Goal: Information Seeking & Learning: Learn about a topic

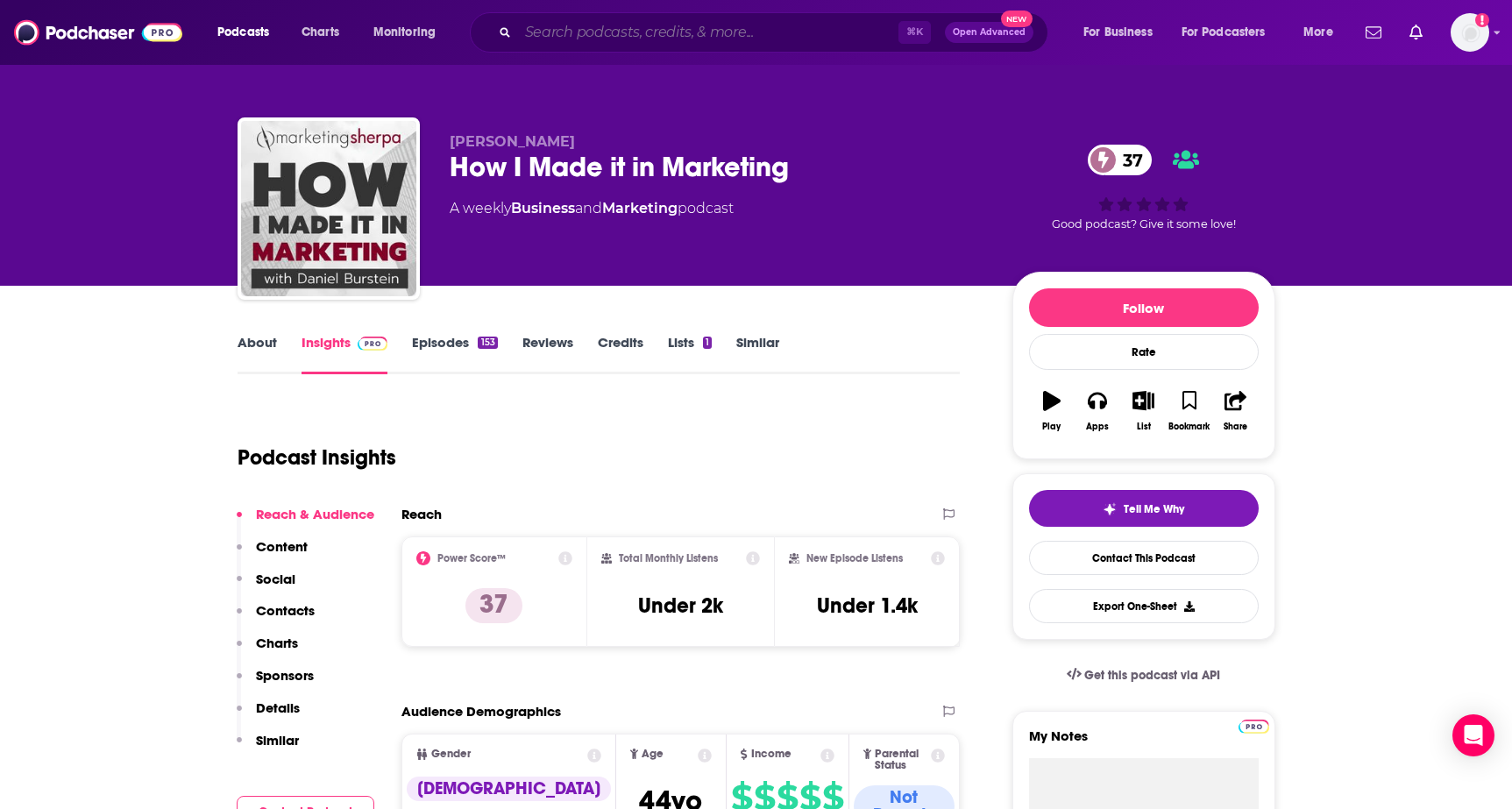
click at [576, 38] on input "Search podcasts, credits, & more..." at bounding box center [708, 33] width 380 height 28
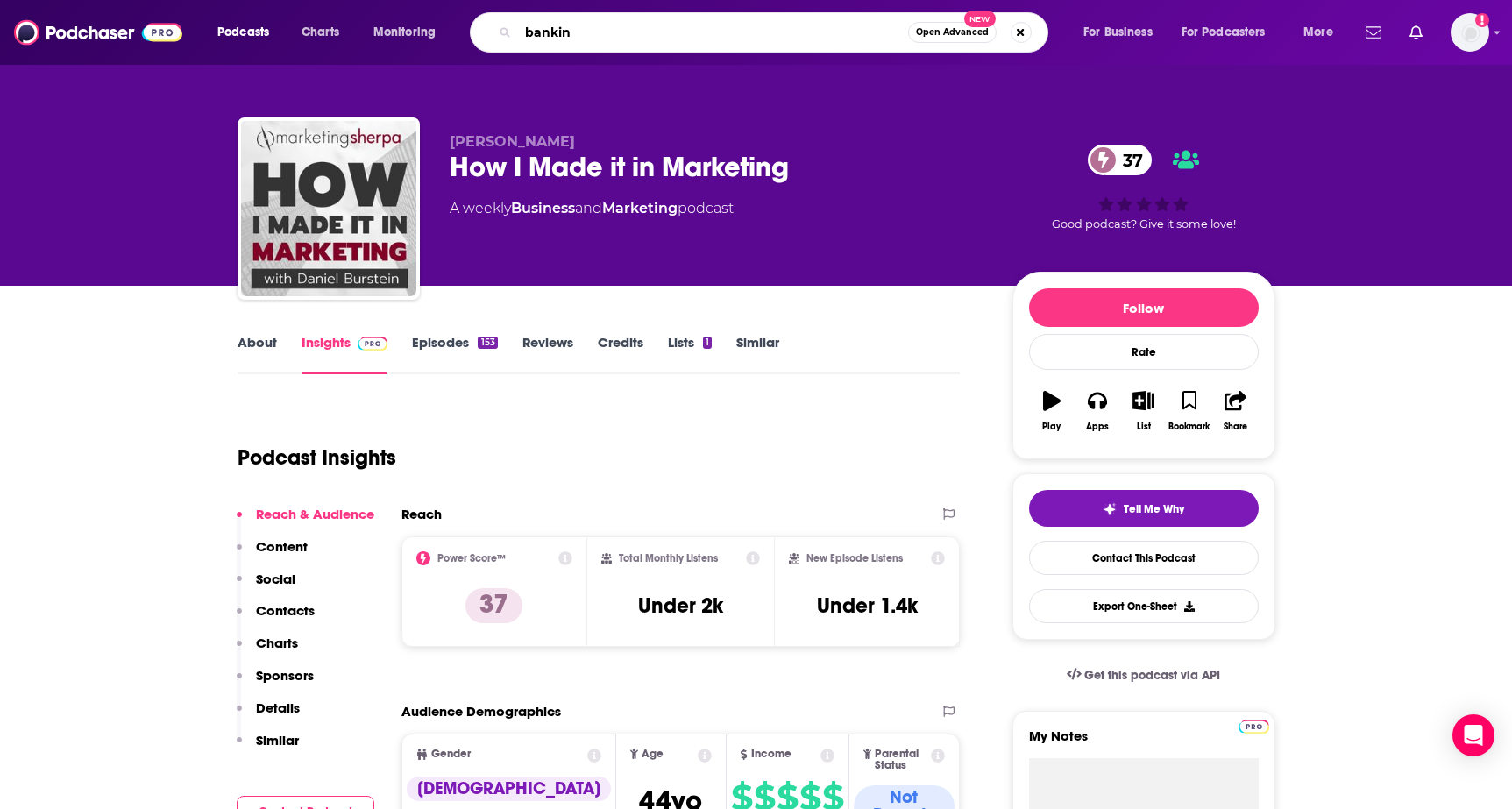
type input "banking"
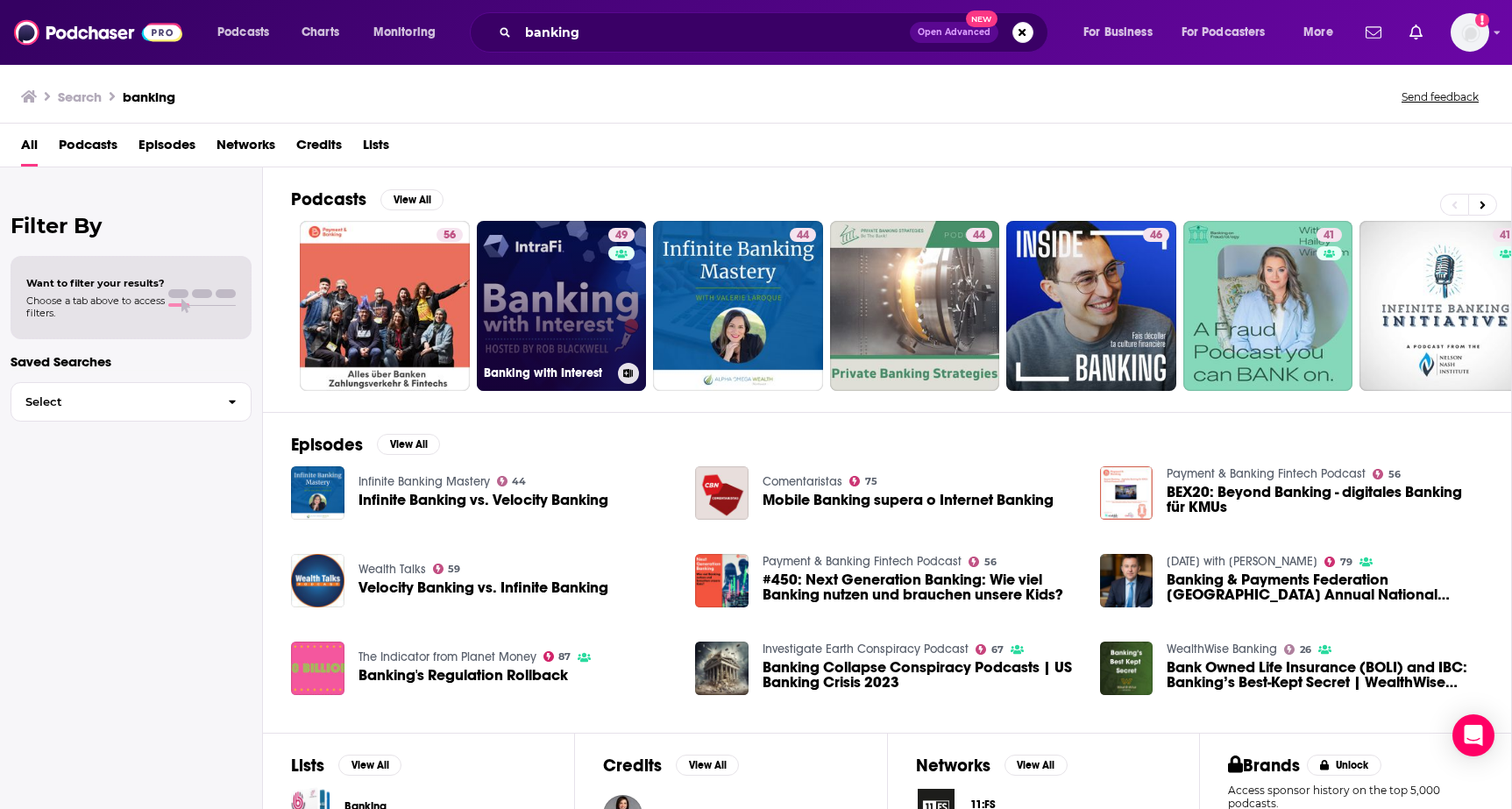
click at [573, 296] on link "49 Banking with Interest" at bounding box center [562, 306] width 170 height 170
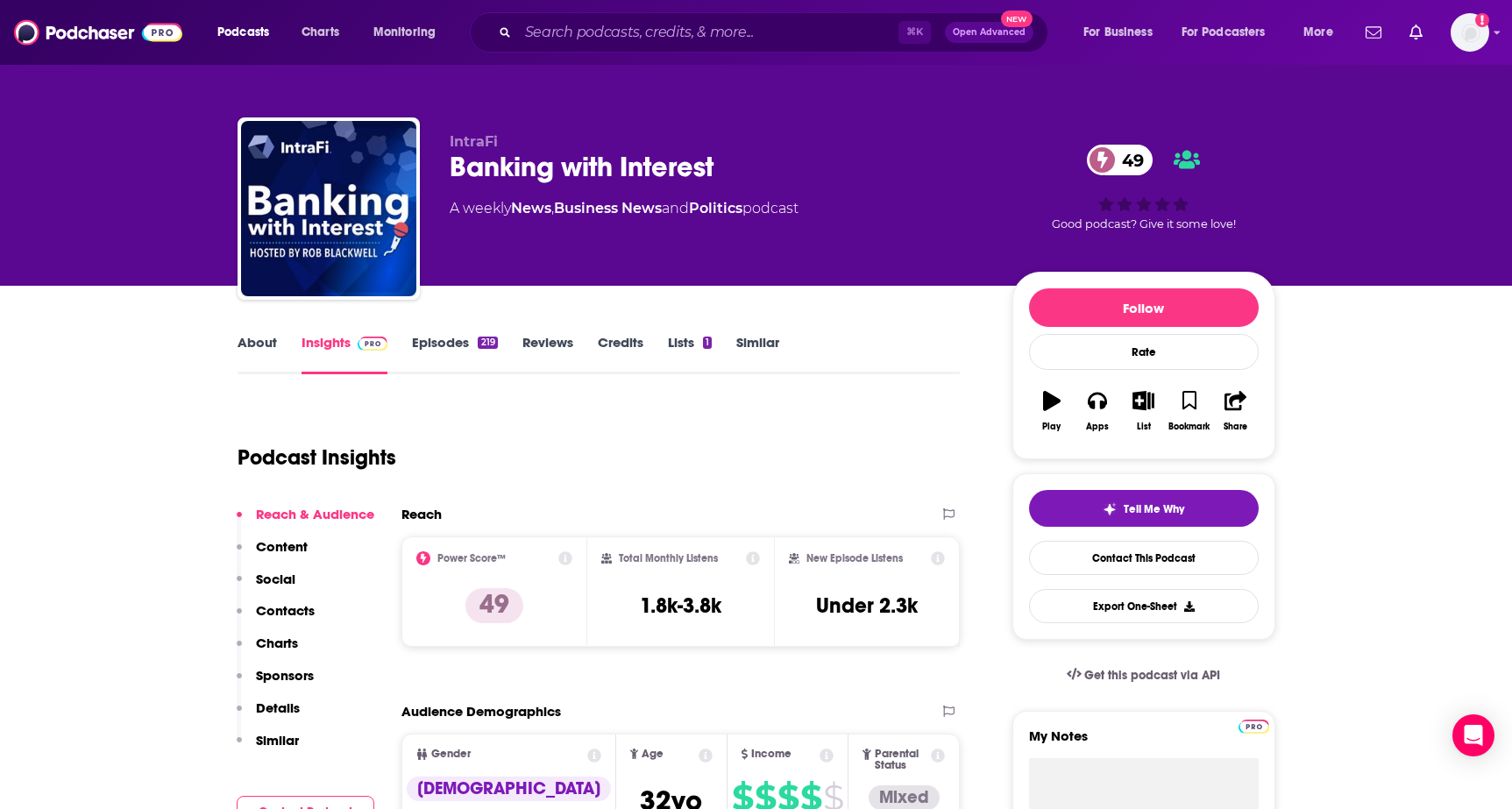
click at [265, 332] on div "About Insights Episodes 219 Reviews Credits Lists 1 Similar" at bounding box center [599, 352] width 723 height 43
click at [262, 342] on link "About" at bounding box center [257, 353] width 39 height 40
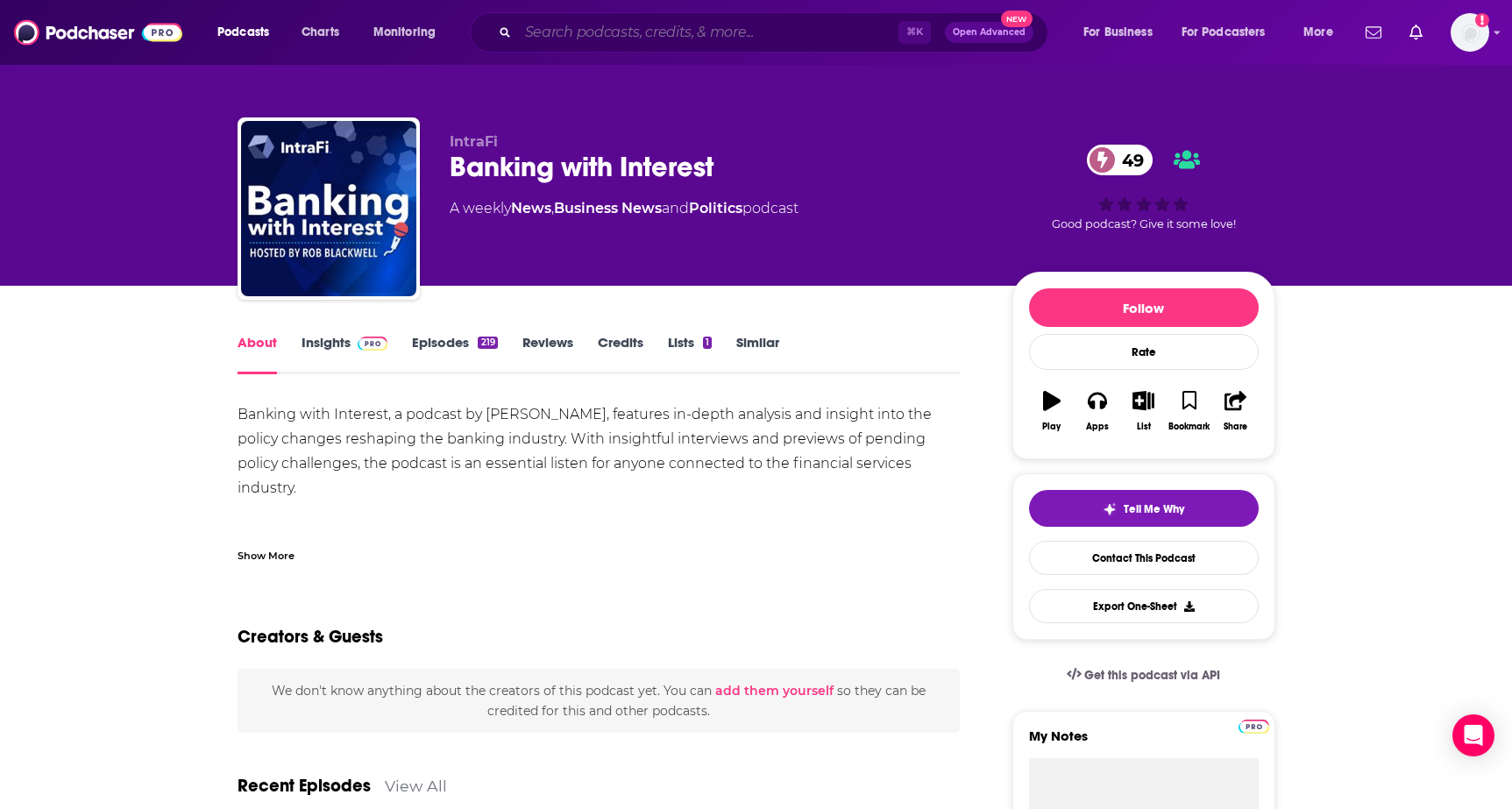
click at [601, 22] on input "Search podcasts, credits, & more..." at bounding box center [708, 33] width 380 height 28
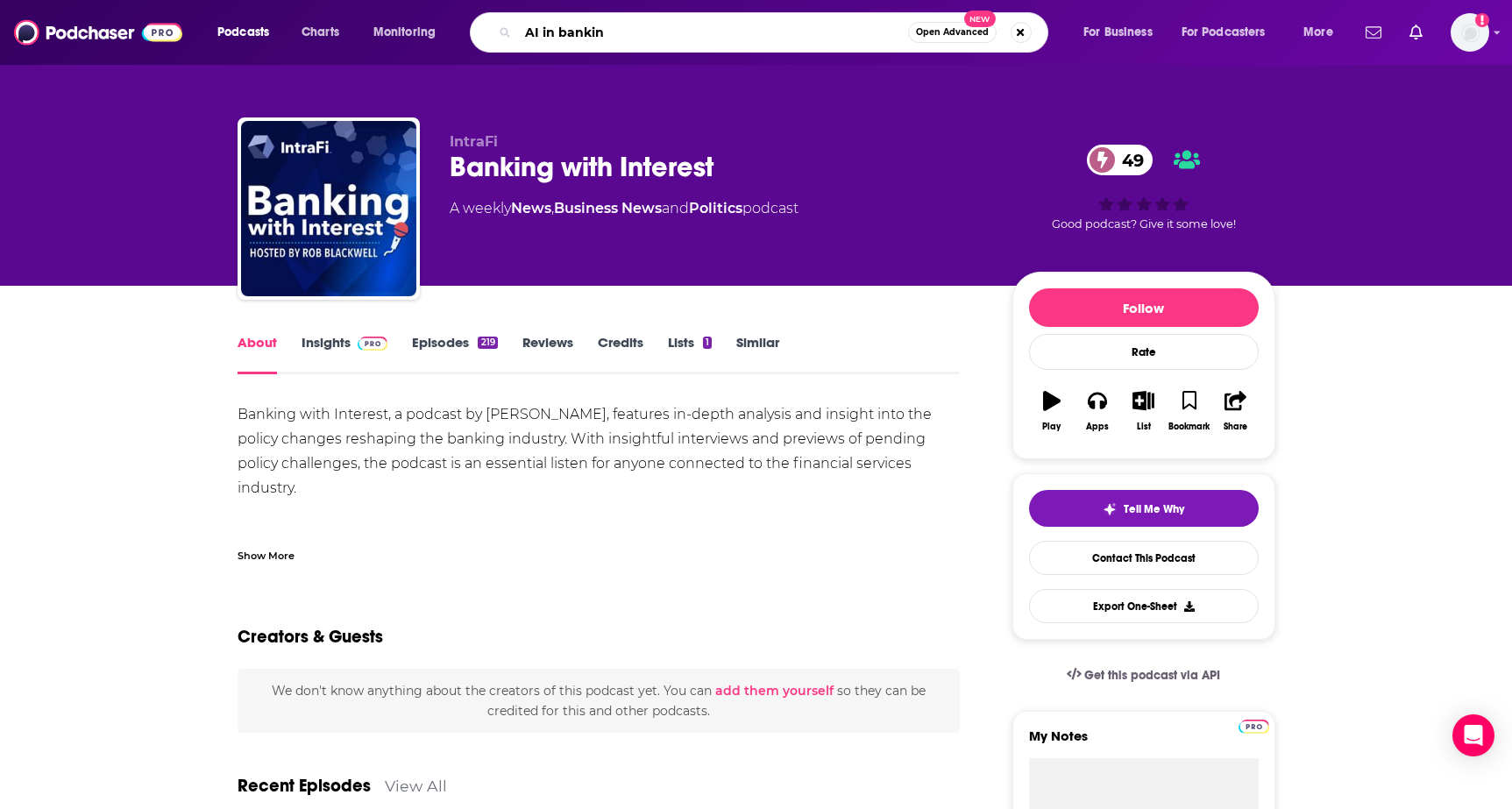
type input "AI in banking"
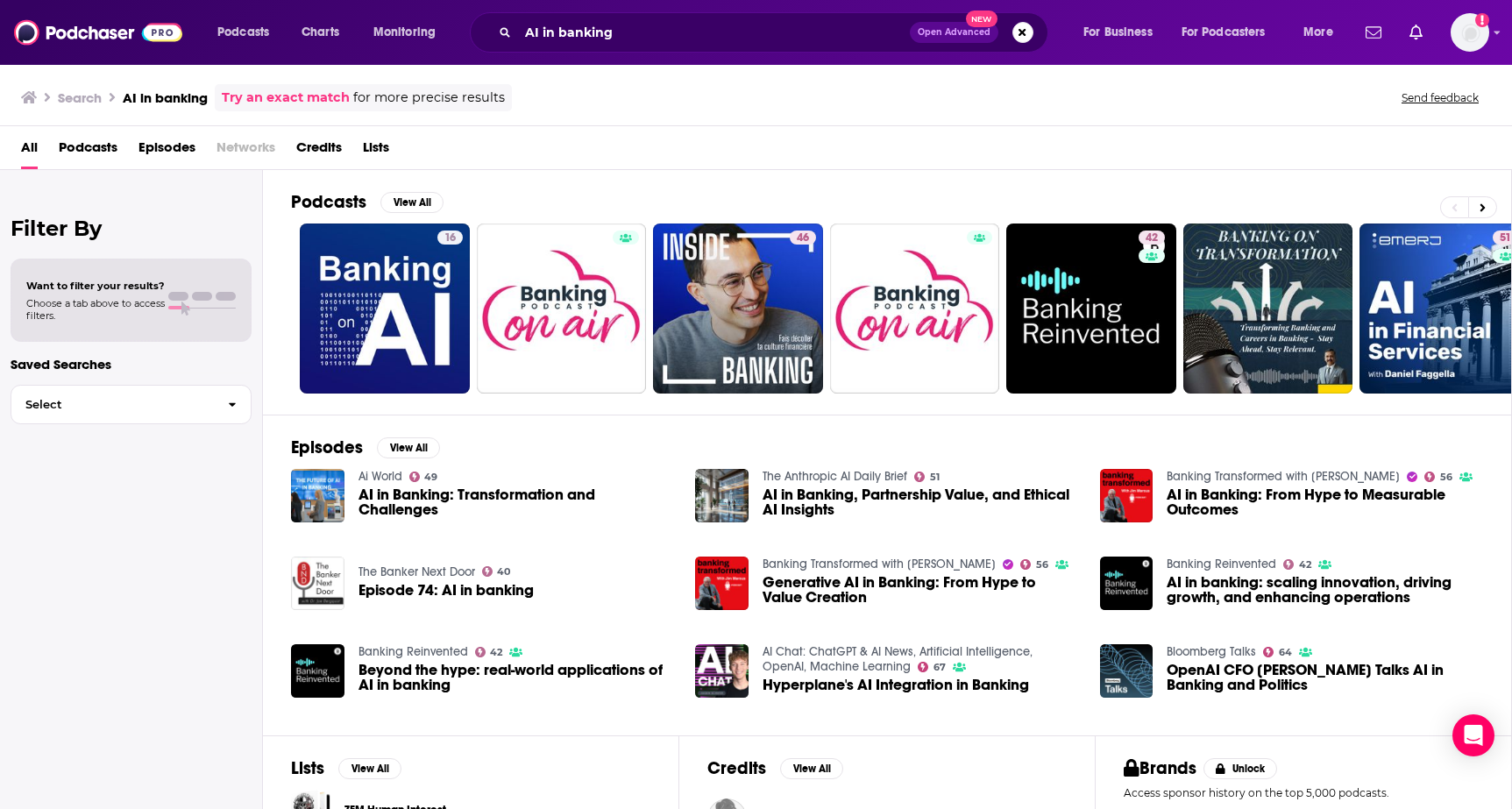
drag, startPoint x: 1508, startPoint y: 191, endPoint x: 1554, endPoint y: 191, distance: 46.0
click at [1511, 191] on html "Podcasts Charts Monitoring AI in banking Open Advanced New For Business For Pod…" at bounding box center [756, 404] width 1512 height 809
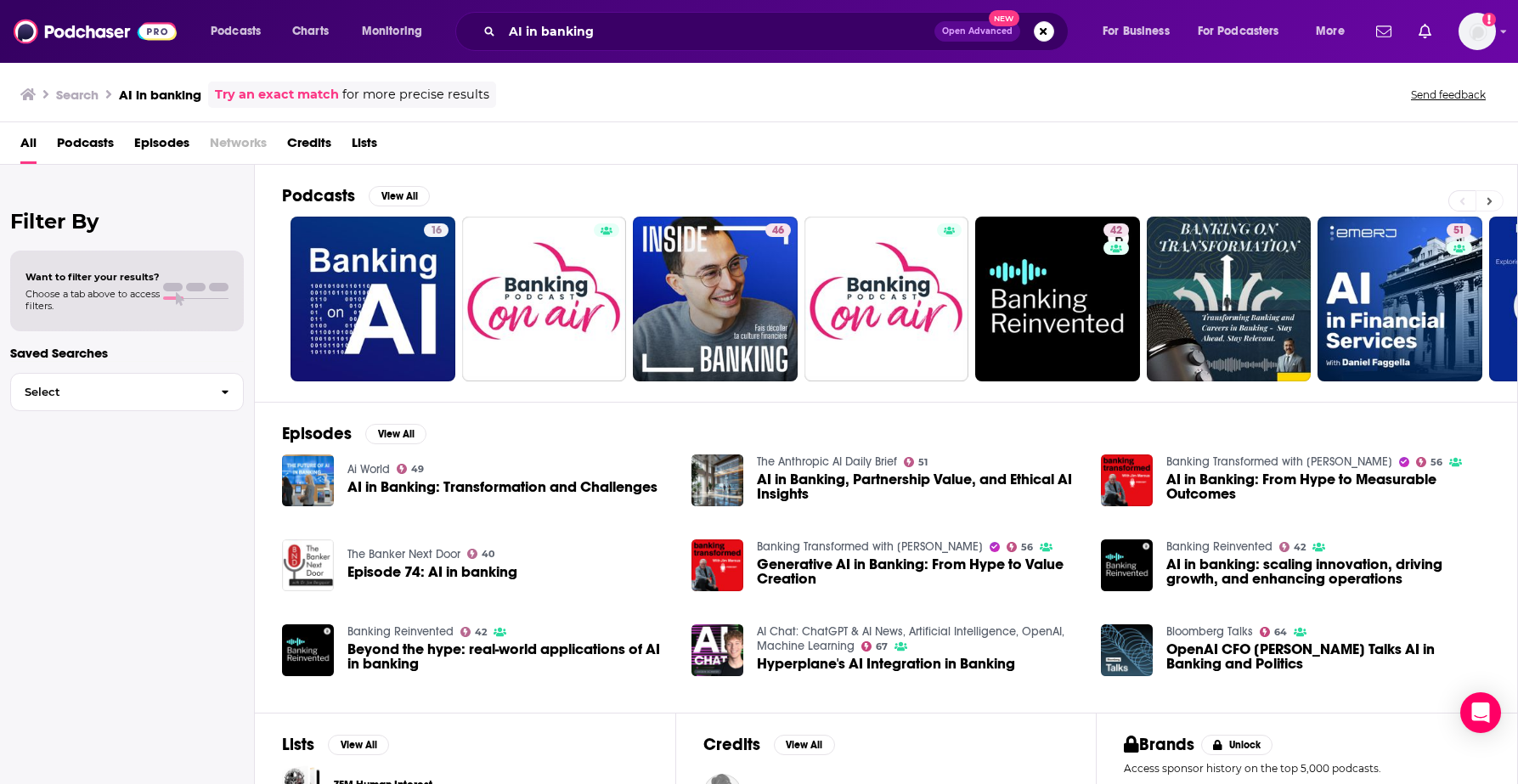
click at [1465, 200] on icon at bounding box center [1490, 201] width 6 height 12
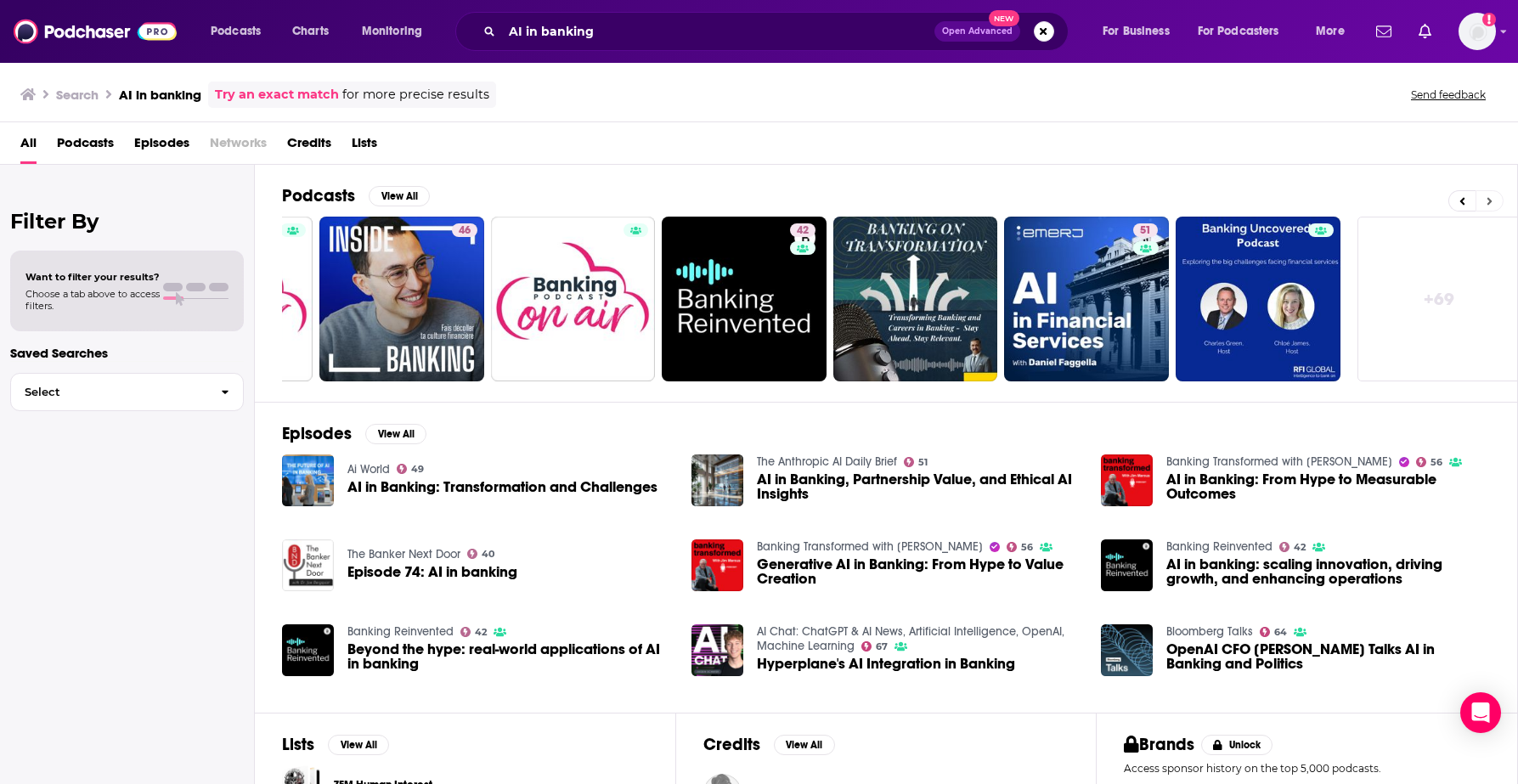
scroll to position [0, 325]
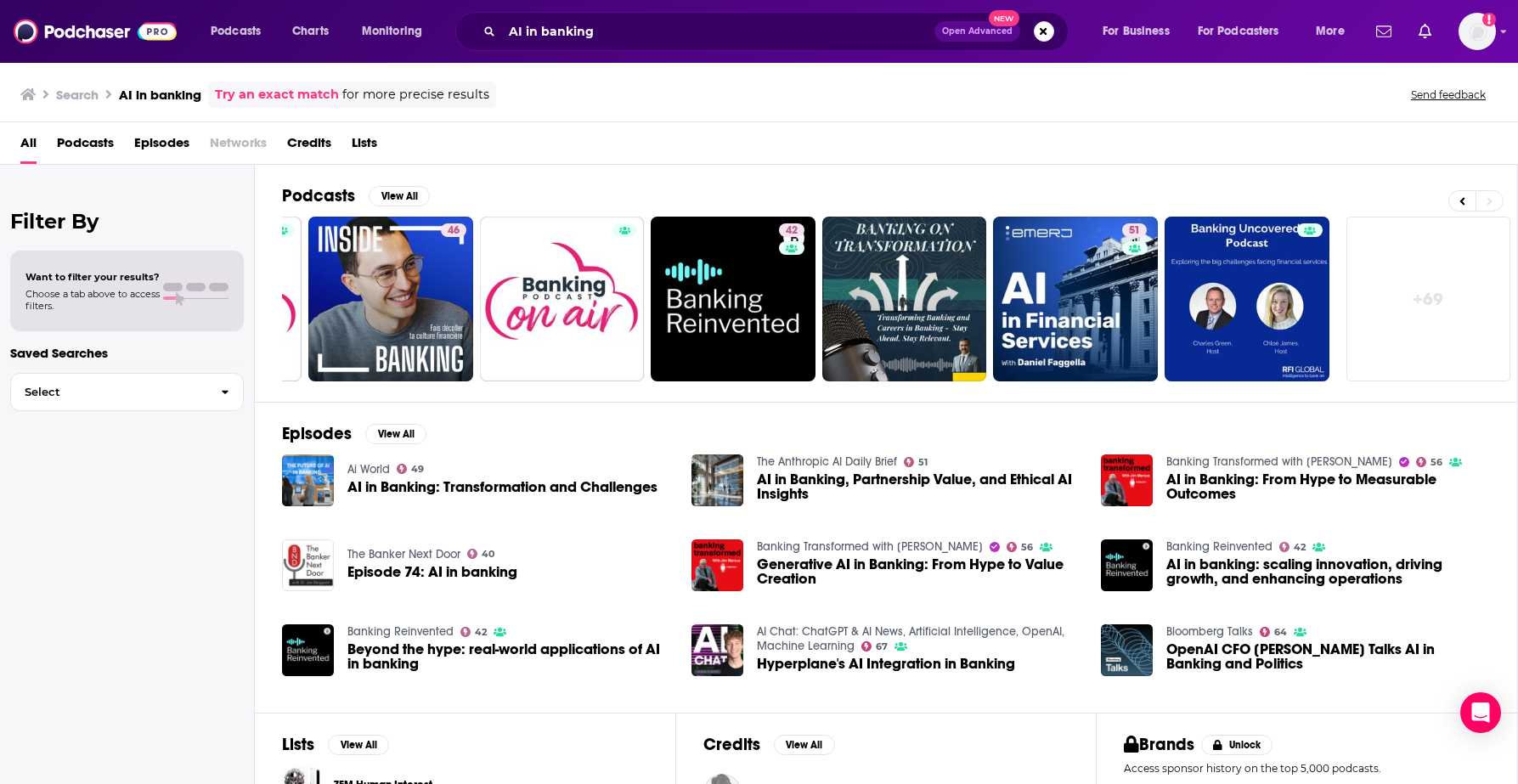
click at [1397, 295] on link "+ 69" at bounding box center [1429, 298] width 165 height 165
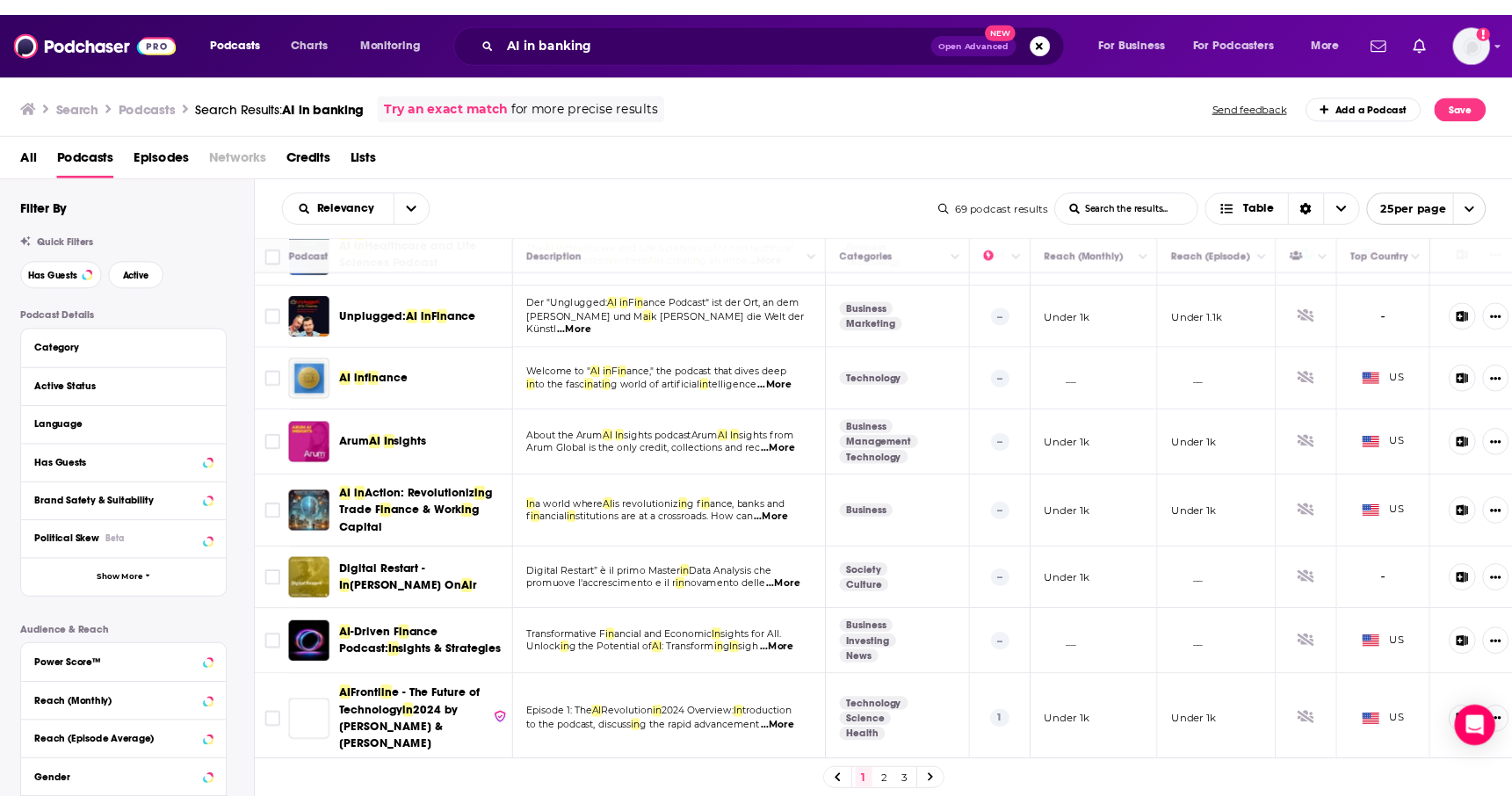
scroll to position [636, 0]
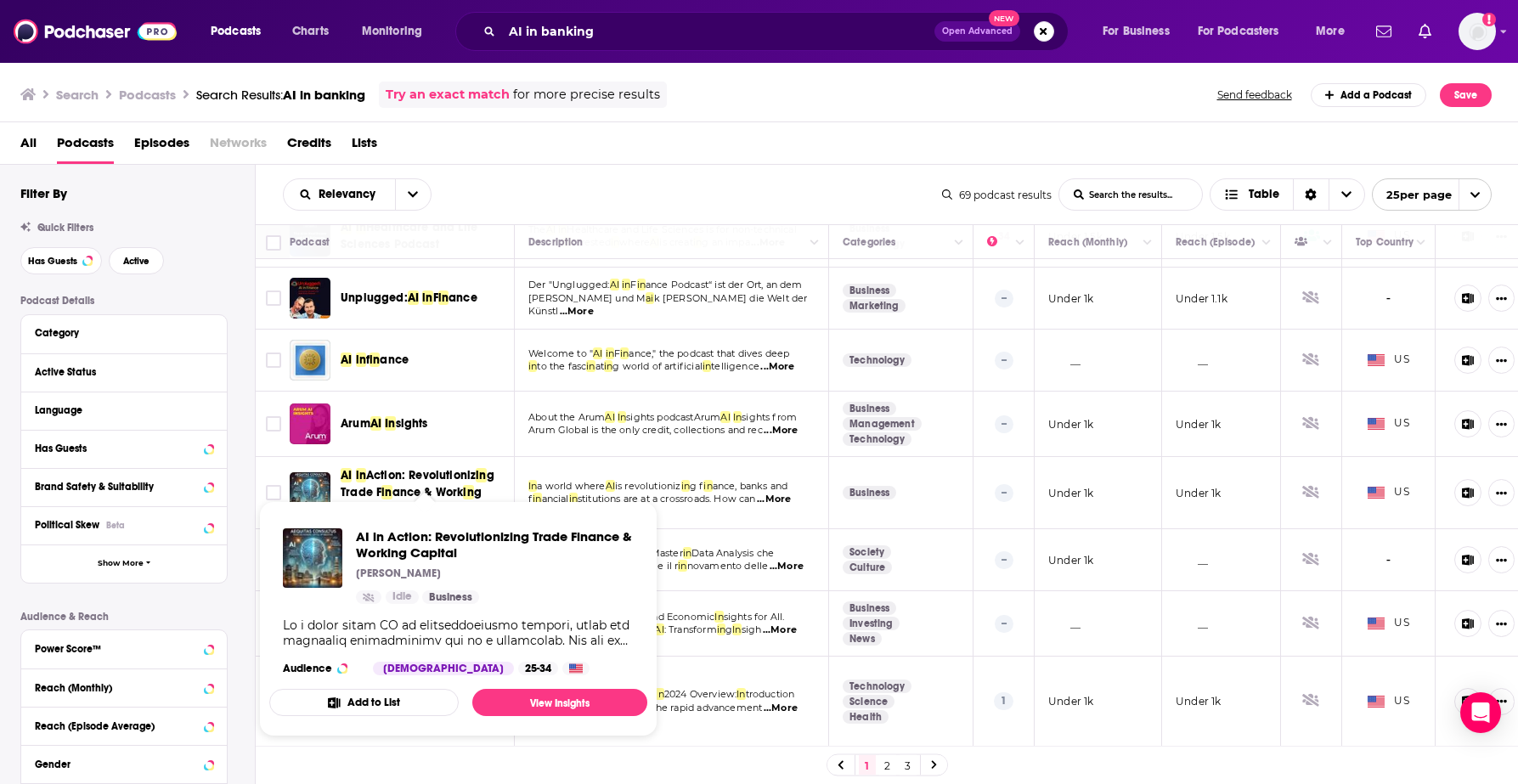
click at [418, 488] on span "ance & Work" at bounding box center [427, 492] width 71 height 14
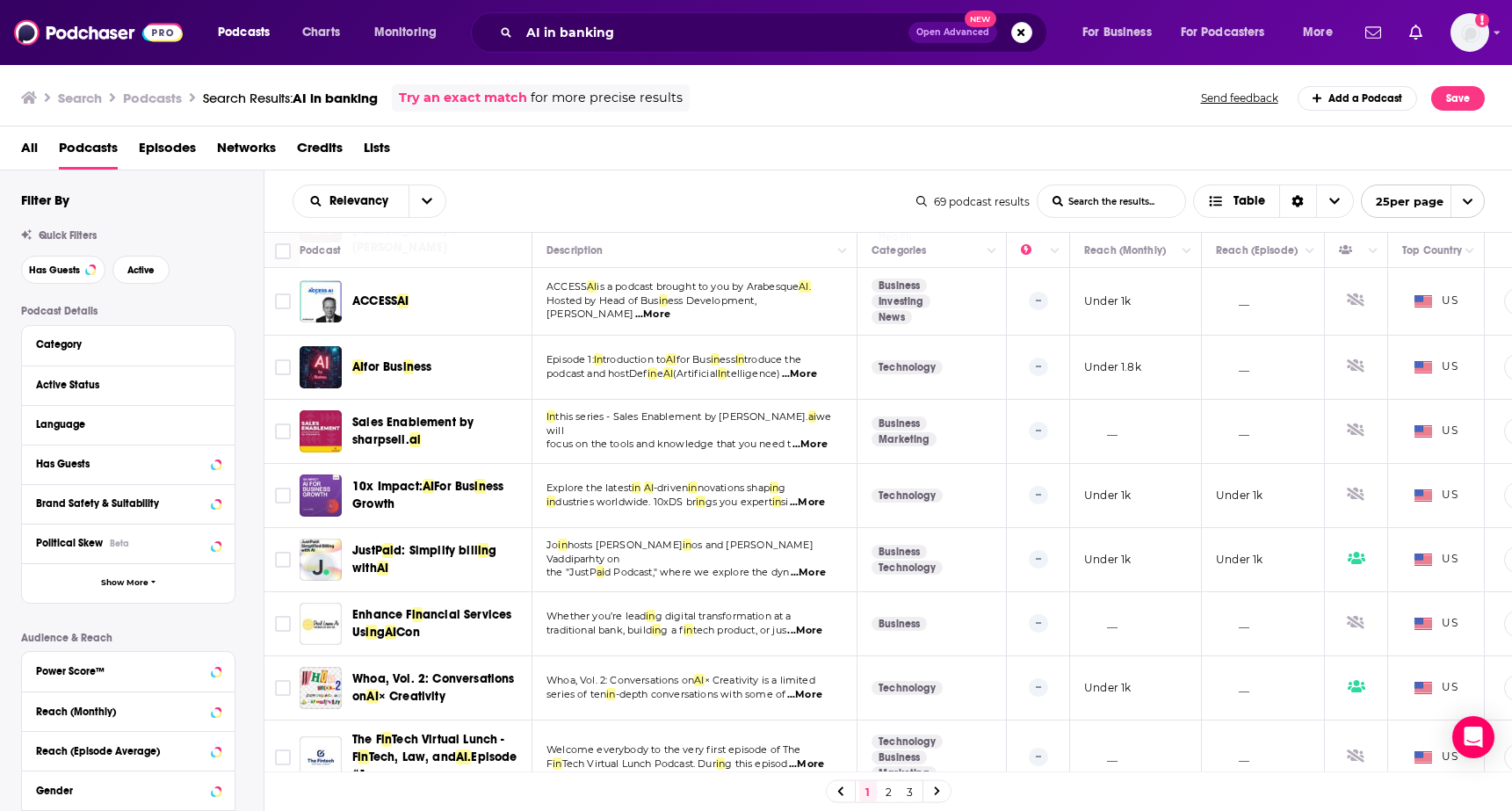
scroll to position [1141, 0]
click at [897, 780] on link "2" at bounding box center [888, 791] width 18 height 21
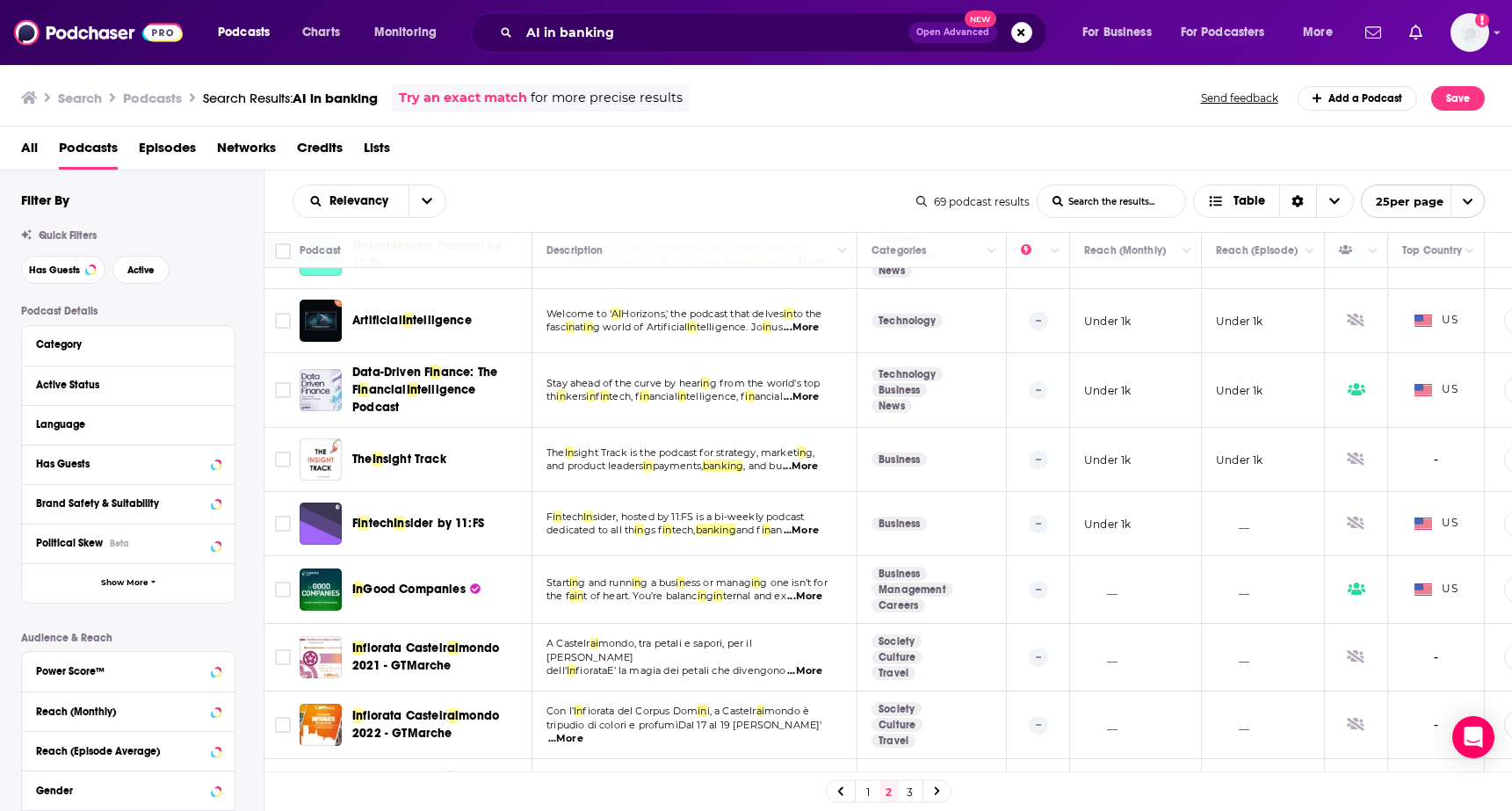
scroll to position [56, 0]
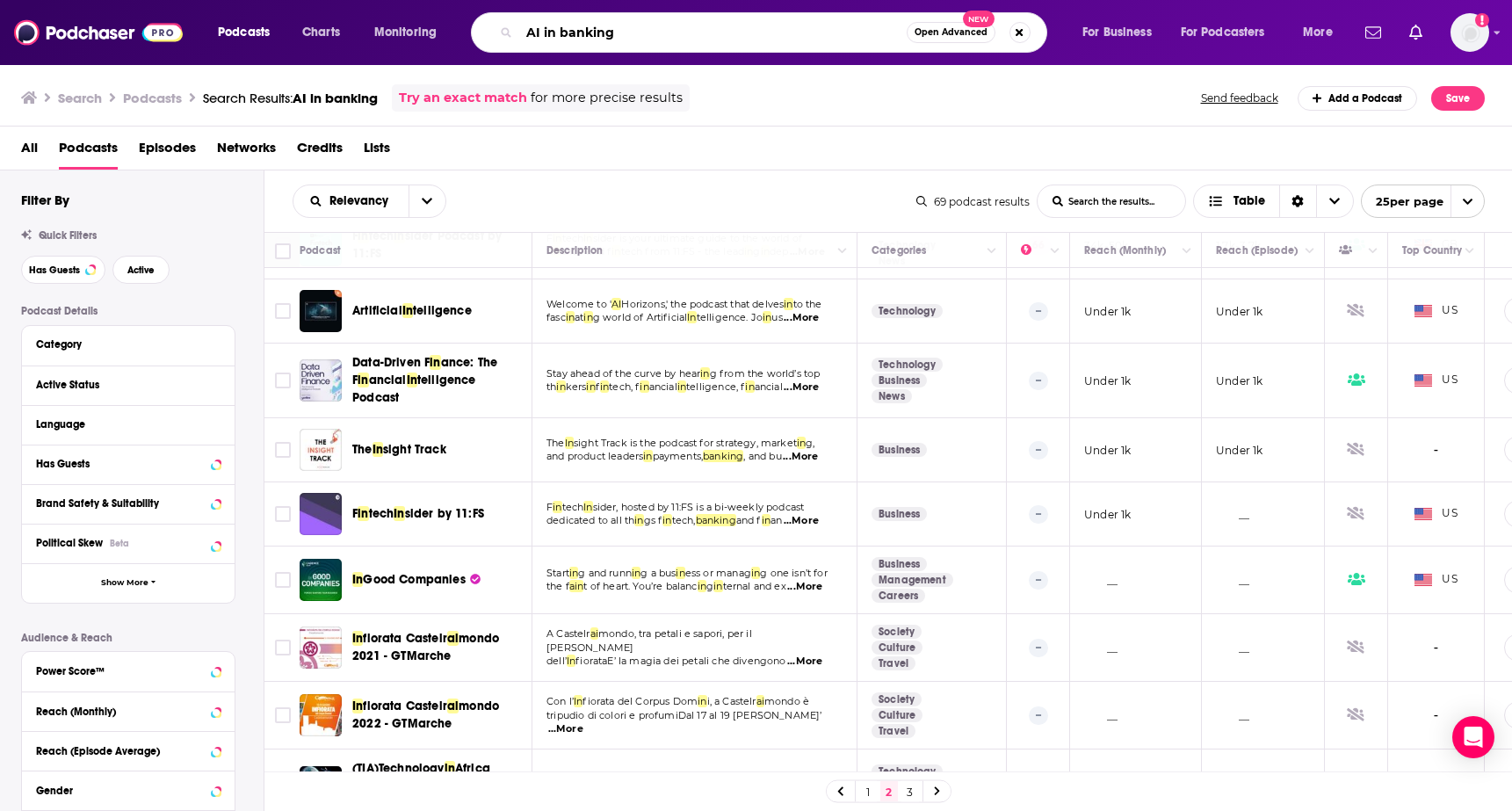
drag, startPoint x: 631, startPoint y: 42, endPoint x: 529, endPoint y: 30, distance: 102.7
click at [529, 30] on input "AI in banking" at bounding box center [713, 33] width 388 height 28
type input "lending"
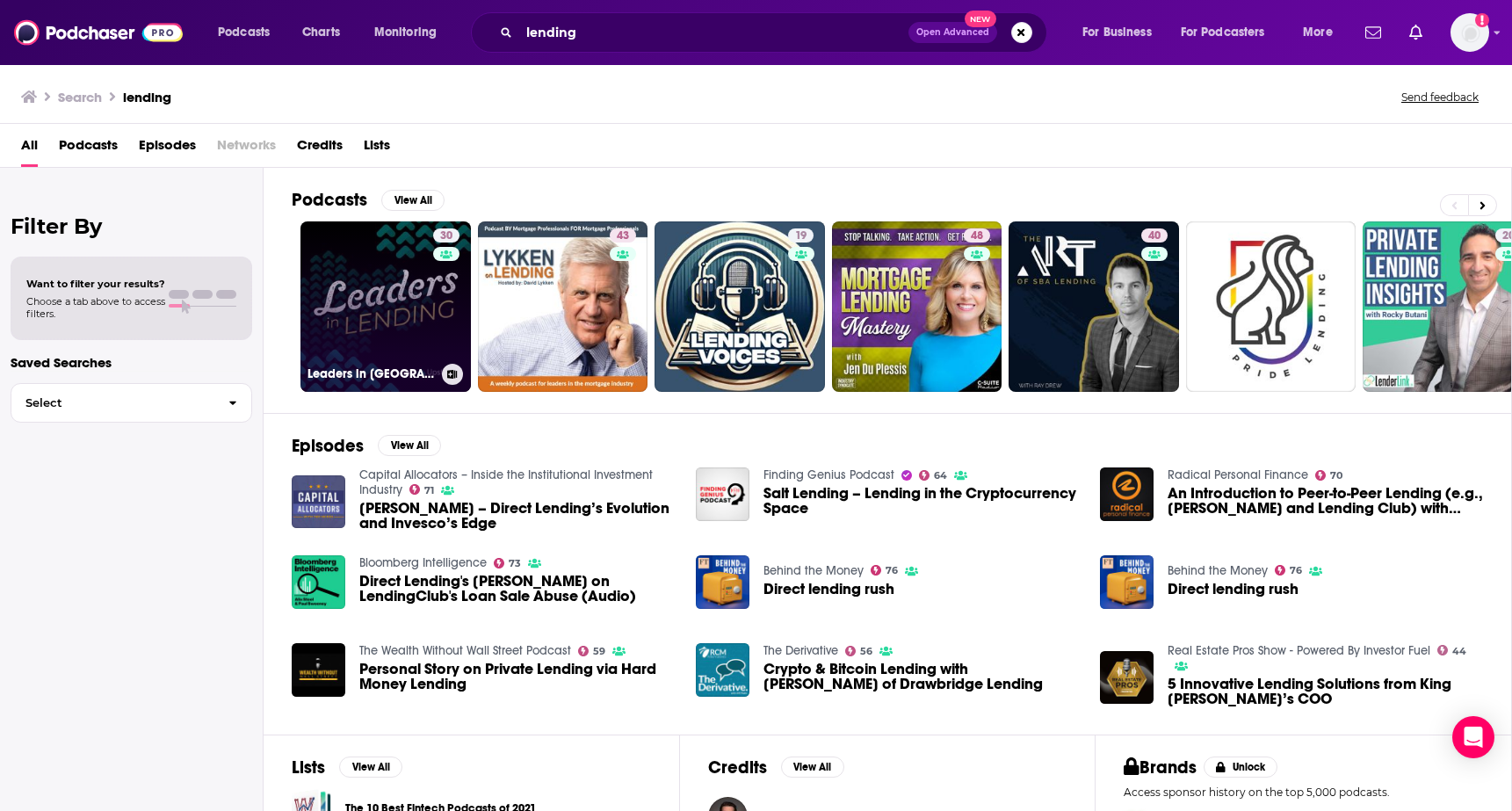
click at [338, 314] on link "30 Leaders in [GEOGRAPHIC_DATA]" at bounding box center [385, 307] width 171 height 171
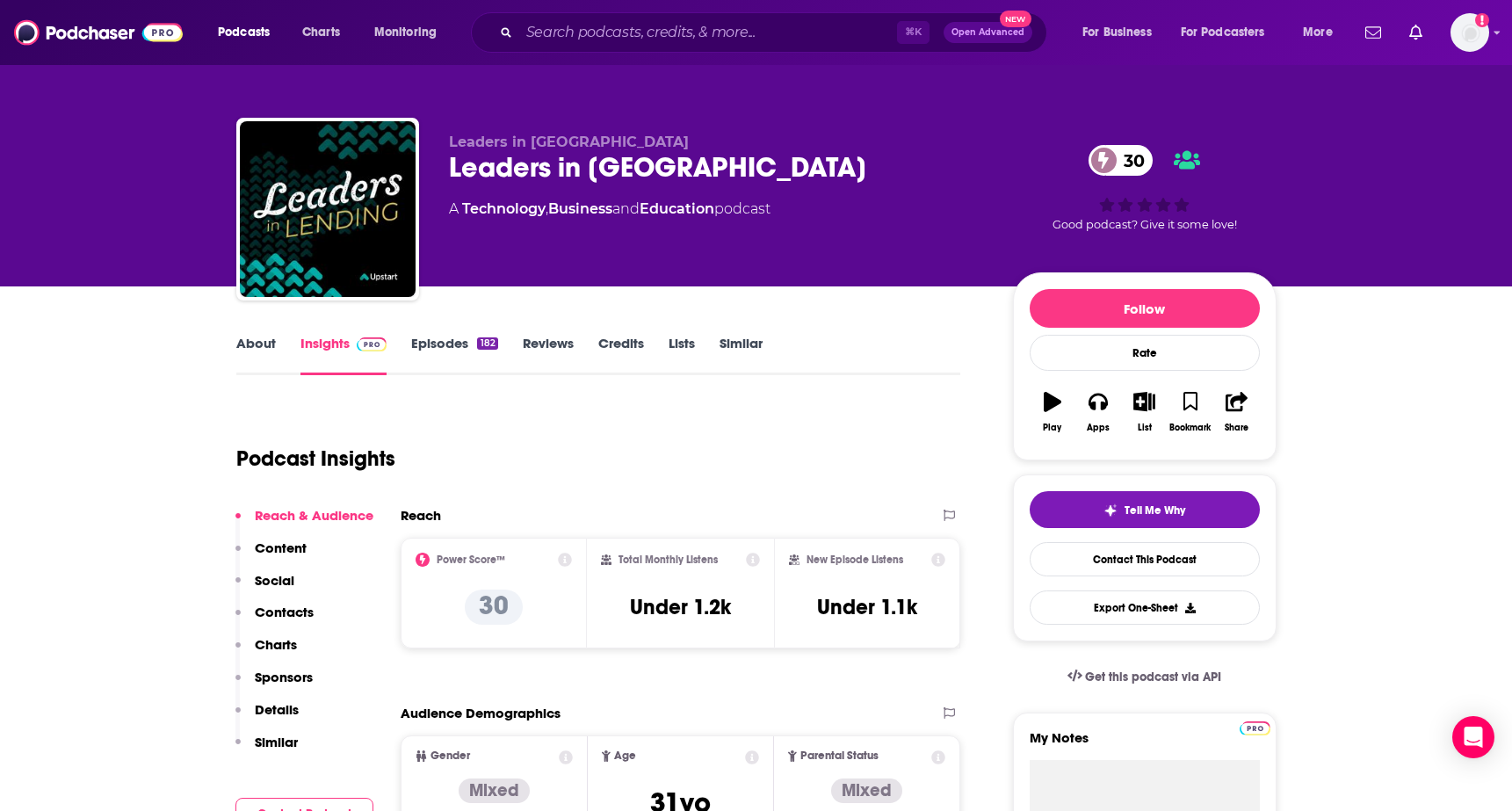
click at [273, 340] on link "About" at bounding box center [256, 354] width 39 height 40
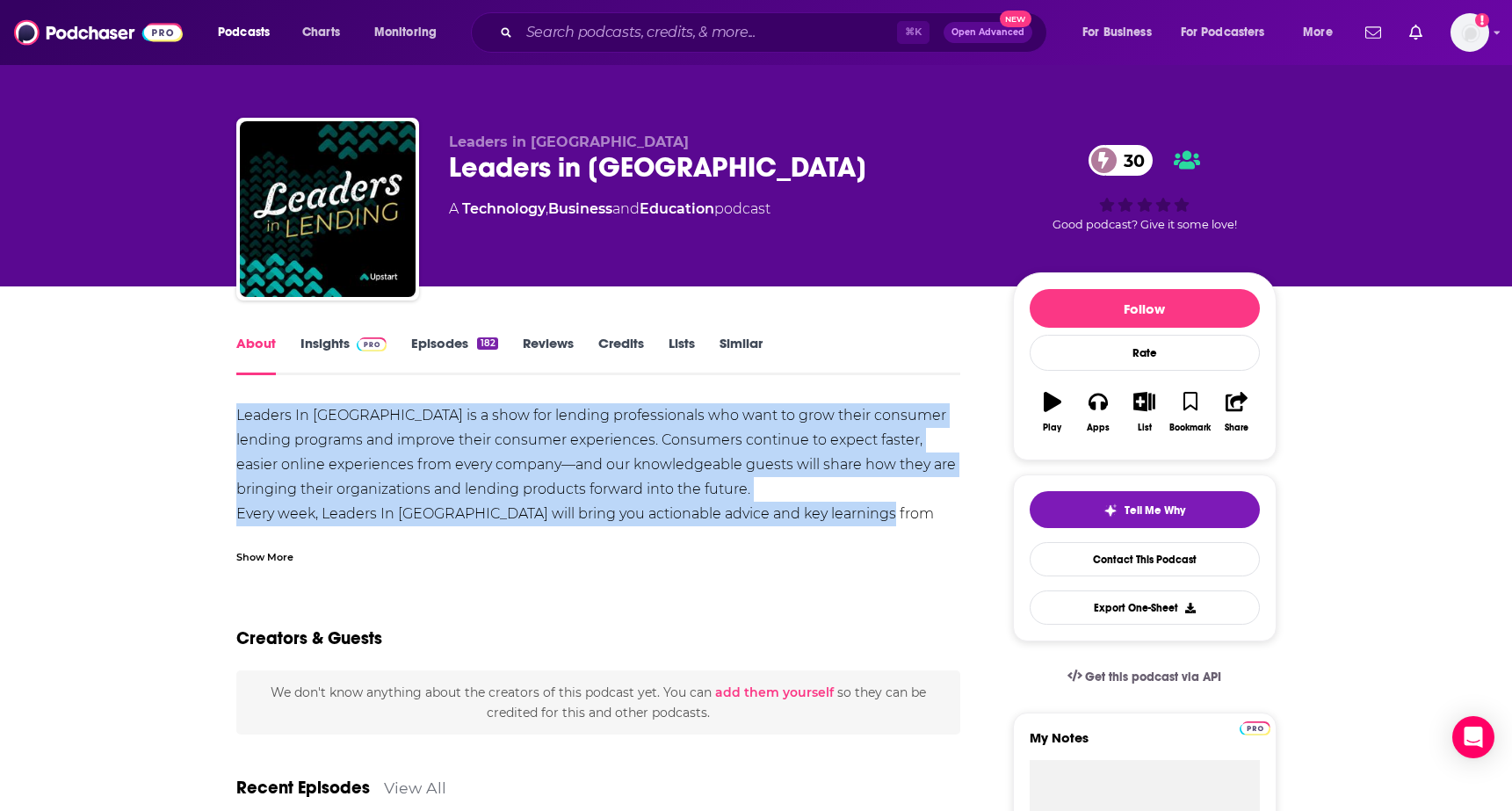
drag, startPoint x: 236, startPoint y: 411, endPoint x: 866, endPoint y: 510, distance: 637.7
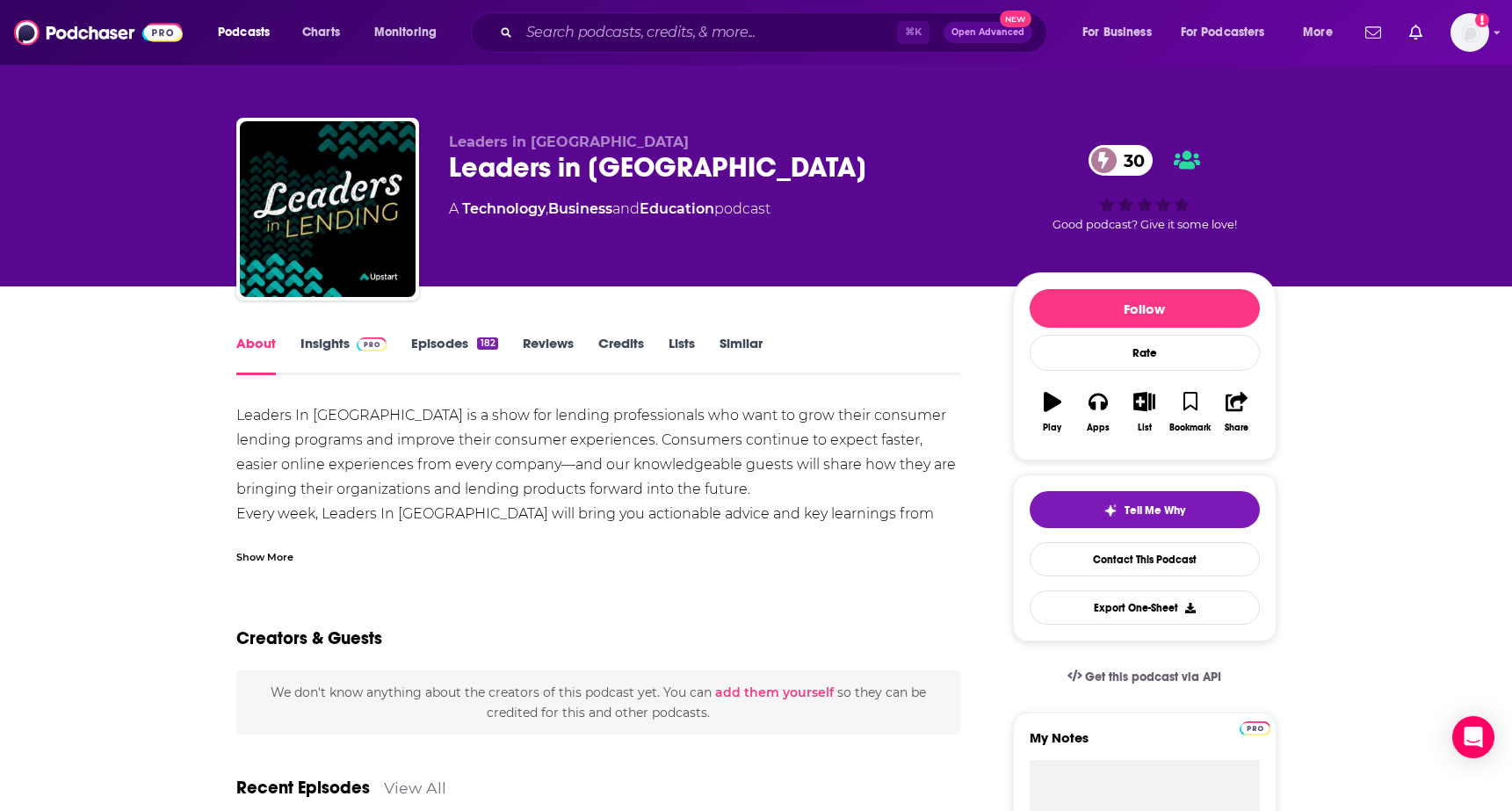
click at [254, 560] on div "Show More" at bounding box center [265, 556] width 57 height 17
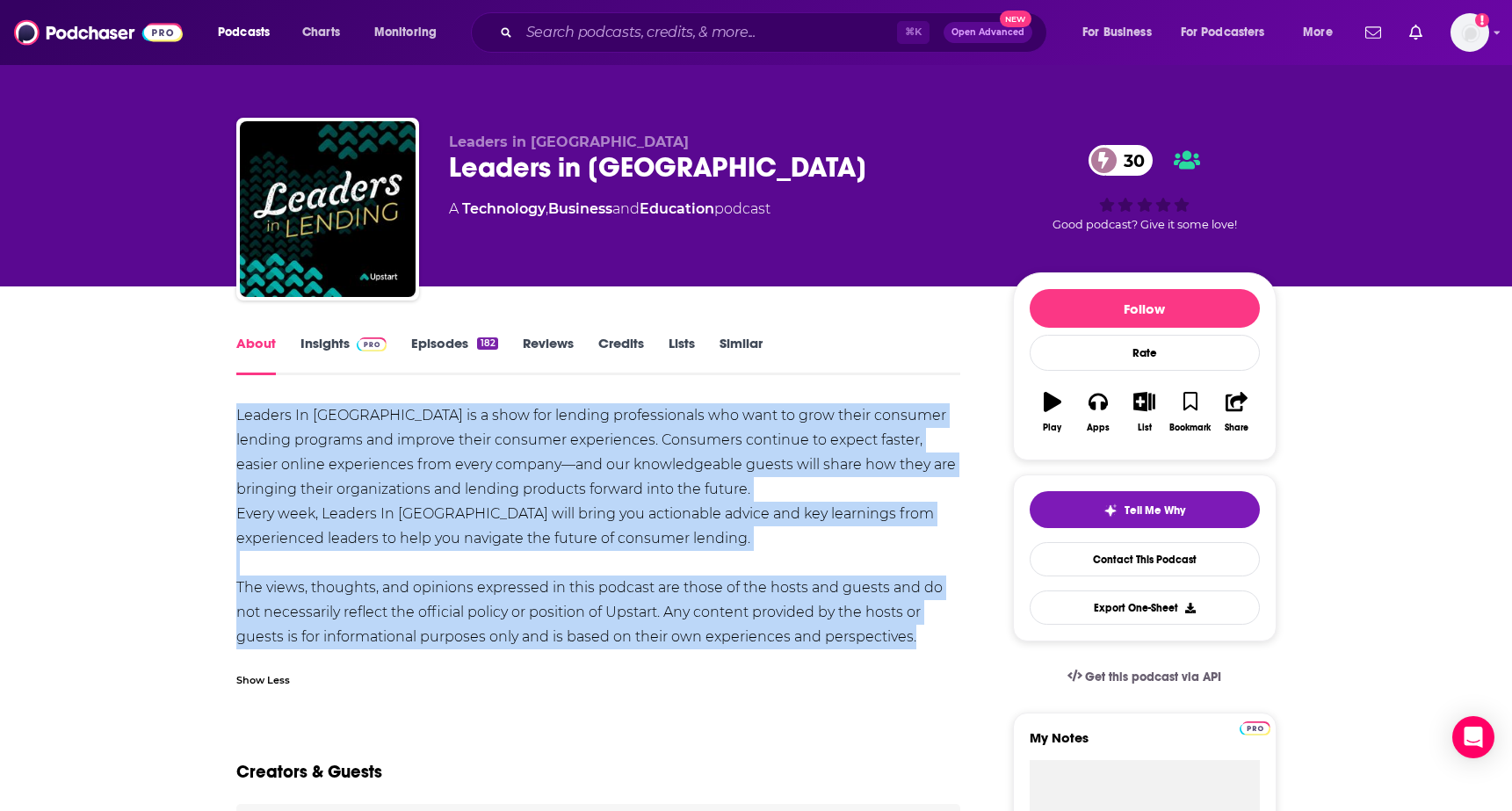
drag, startPoint x: 230, startPoint y: 419, endPoint x: 915, endPoint y: 651, distance: 723.2
copy div "Leaders In [GEOGRAPHIC_DATA] is a show for lending professionals who want to gr…"
click at [643, 487] on div "Leaders In [GEOGRAPHIC_DATA] is a show for lending professionals who want to gr…" at bounding box center [599, 527] width 725 height 246
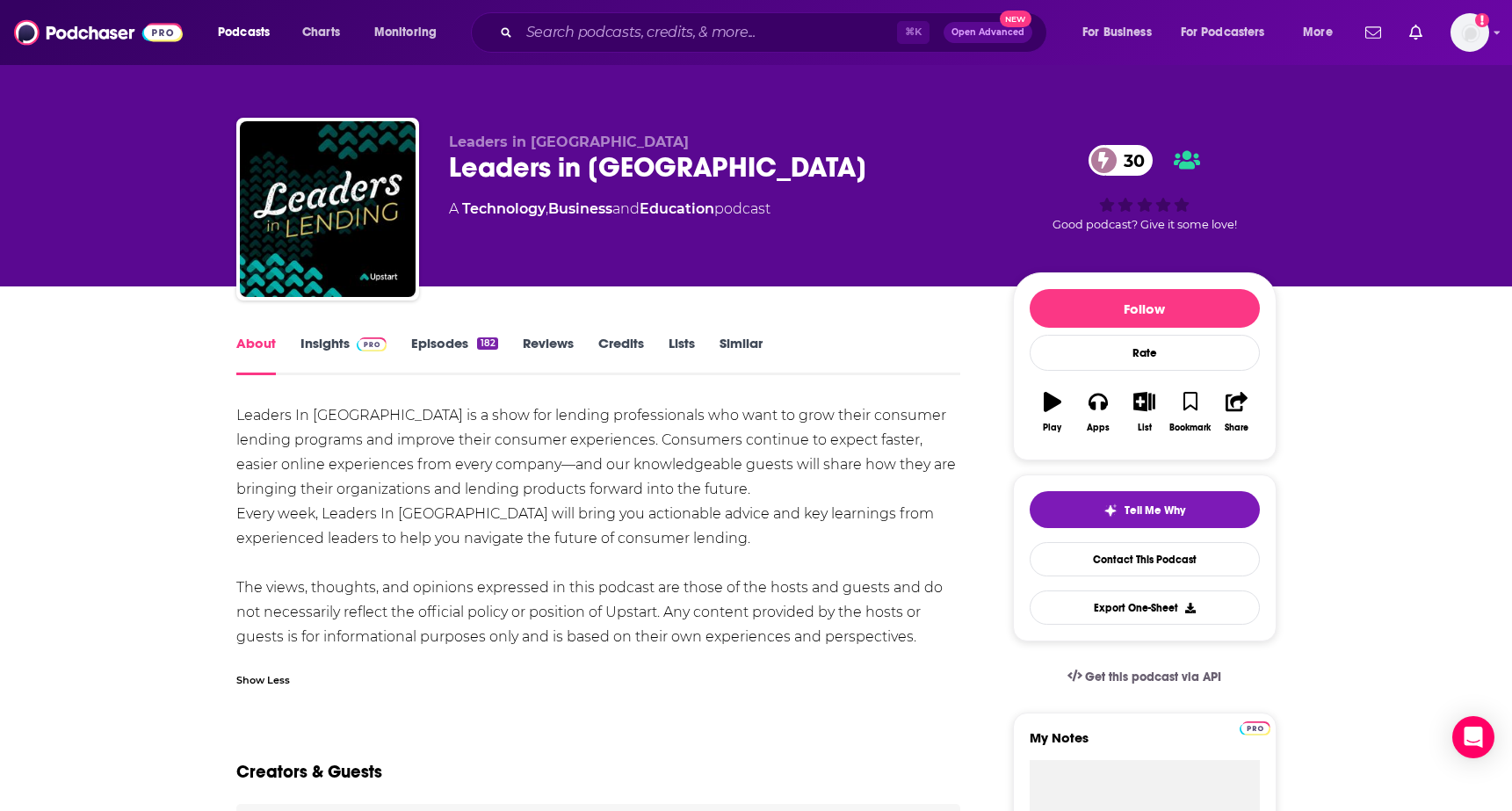
click at [337, 349] on link "Insights" at bounding box center [343, 354] width 87 height 40
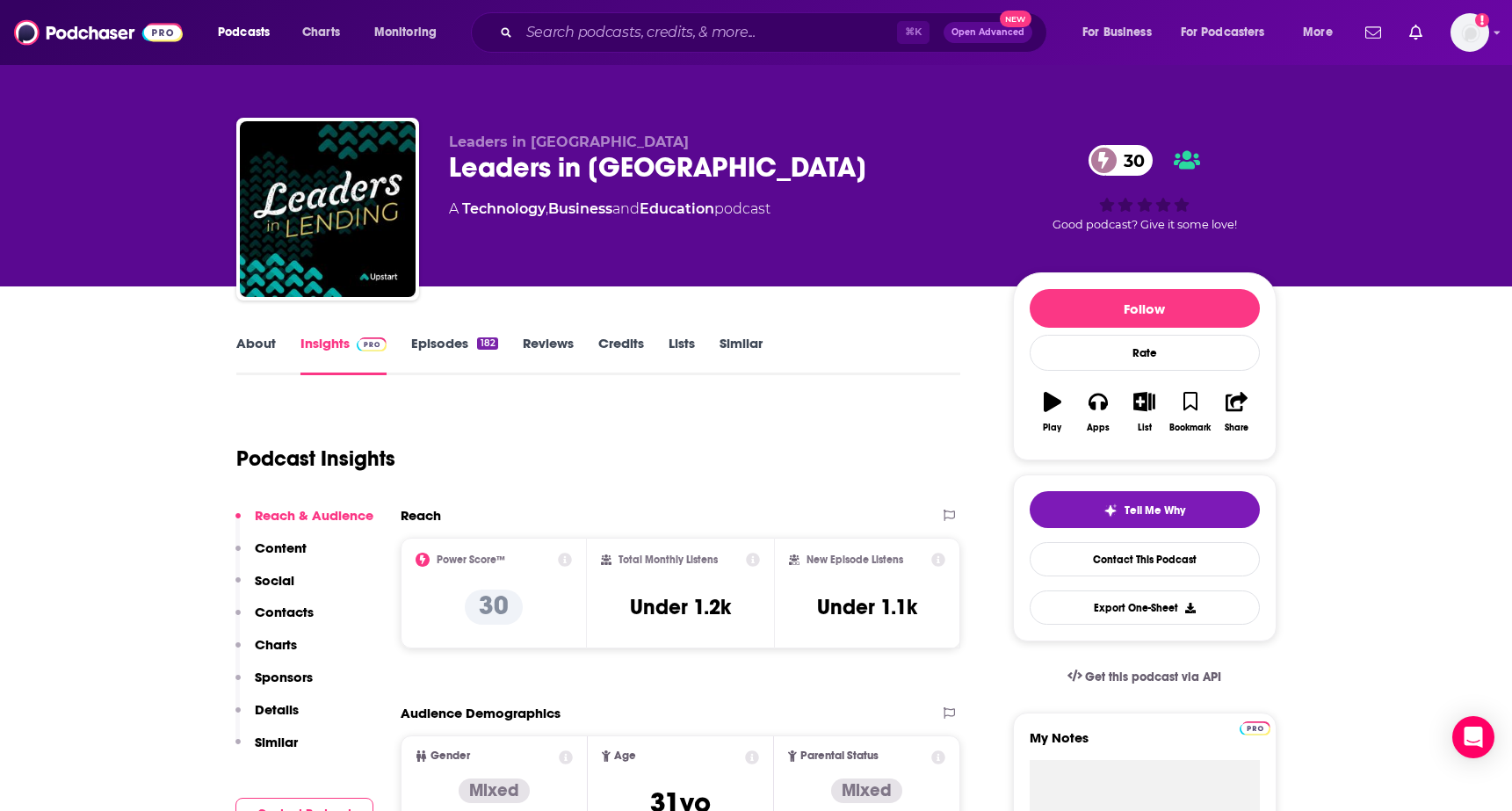
click at [242, 345] on link "About" at bounding box center [256, 354] width 39 height 40
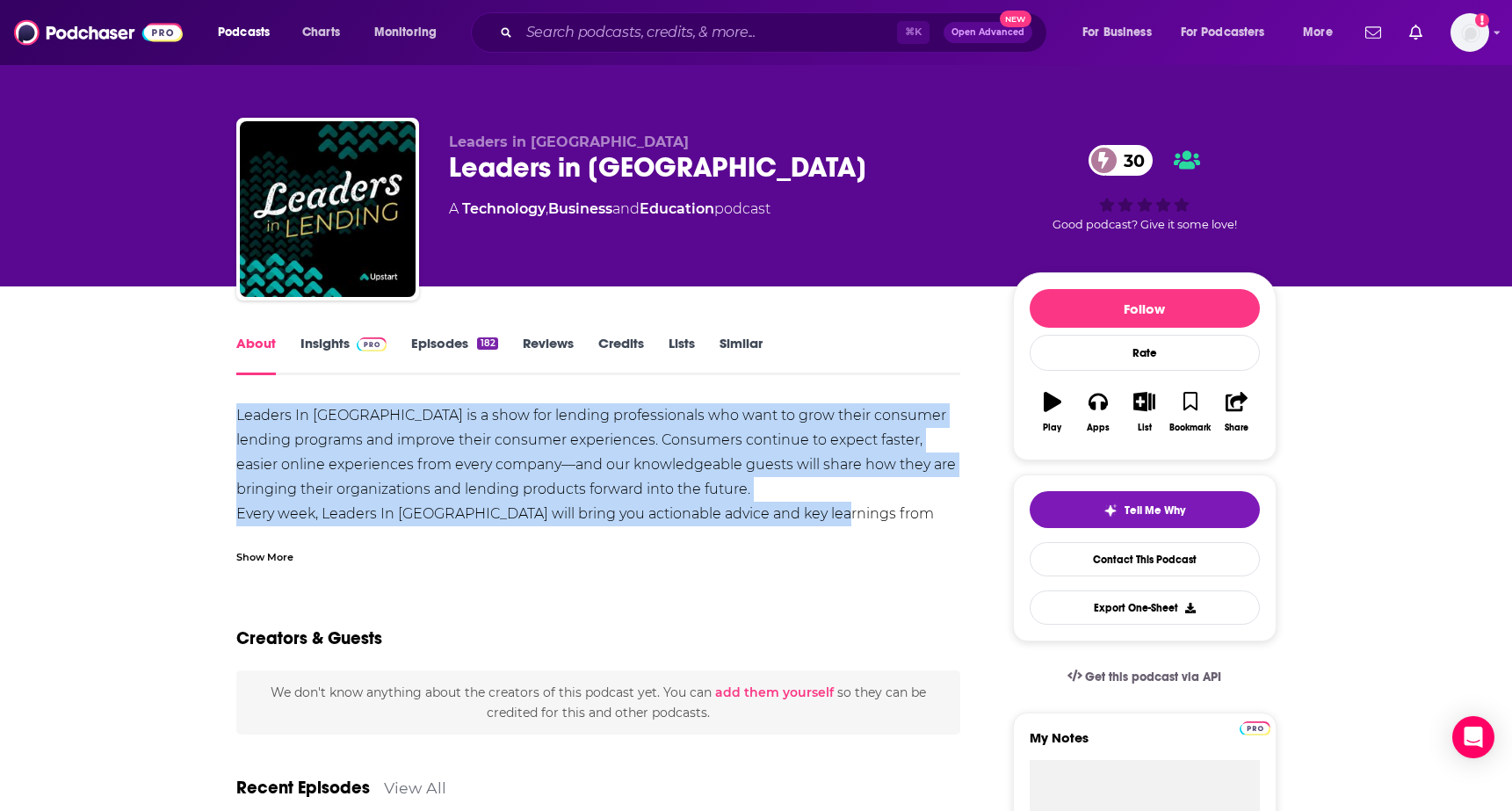
drag, startPoint x: 218, startPoint y: 403, endPoint x: 820, endPoint y: 526, distance: 614.4
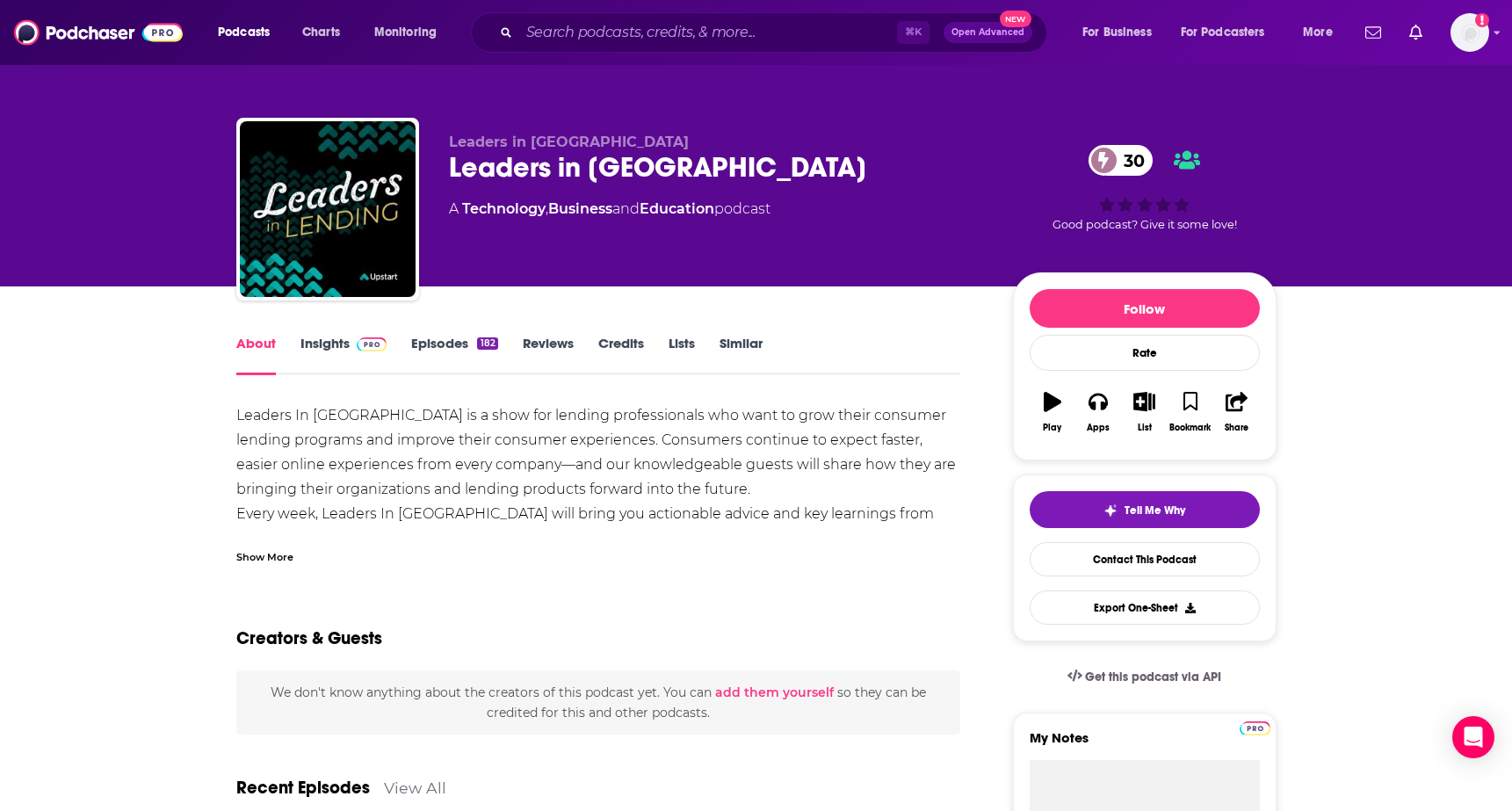
click at [348, 553] on div "Show More" at bounding box center [599, 550] width 725 height 30
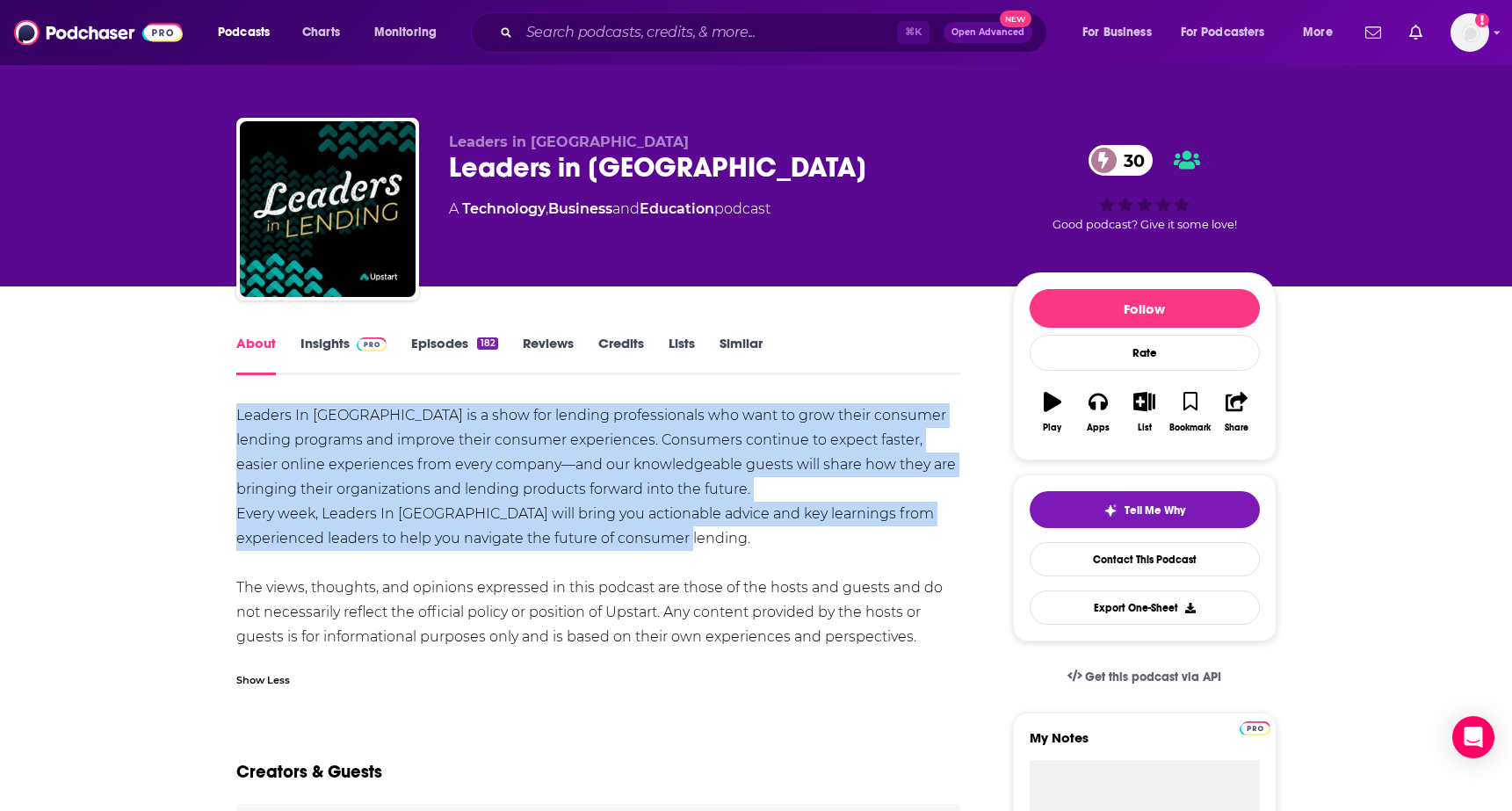
drag, startPoint x: 232, startPoint y: 422, endPoint x: 733, endPoint y: 536, distance: 513.8
copy div "Leaders In [GEOGRAPHIC_DATA] is a show for lending professionals who want to gr…"
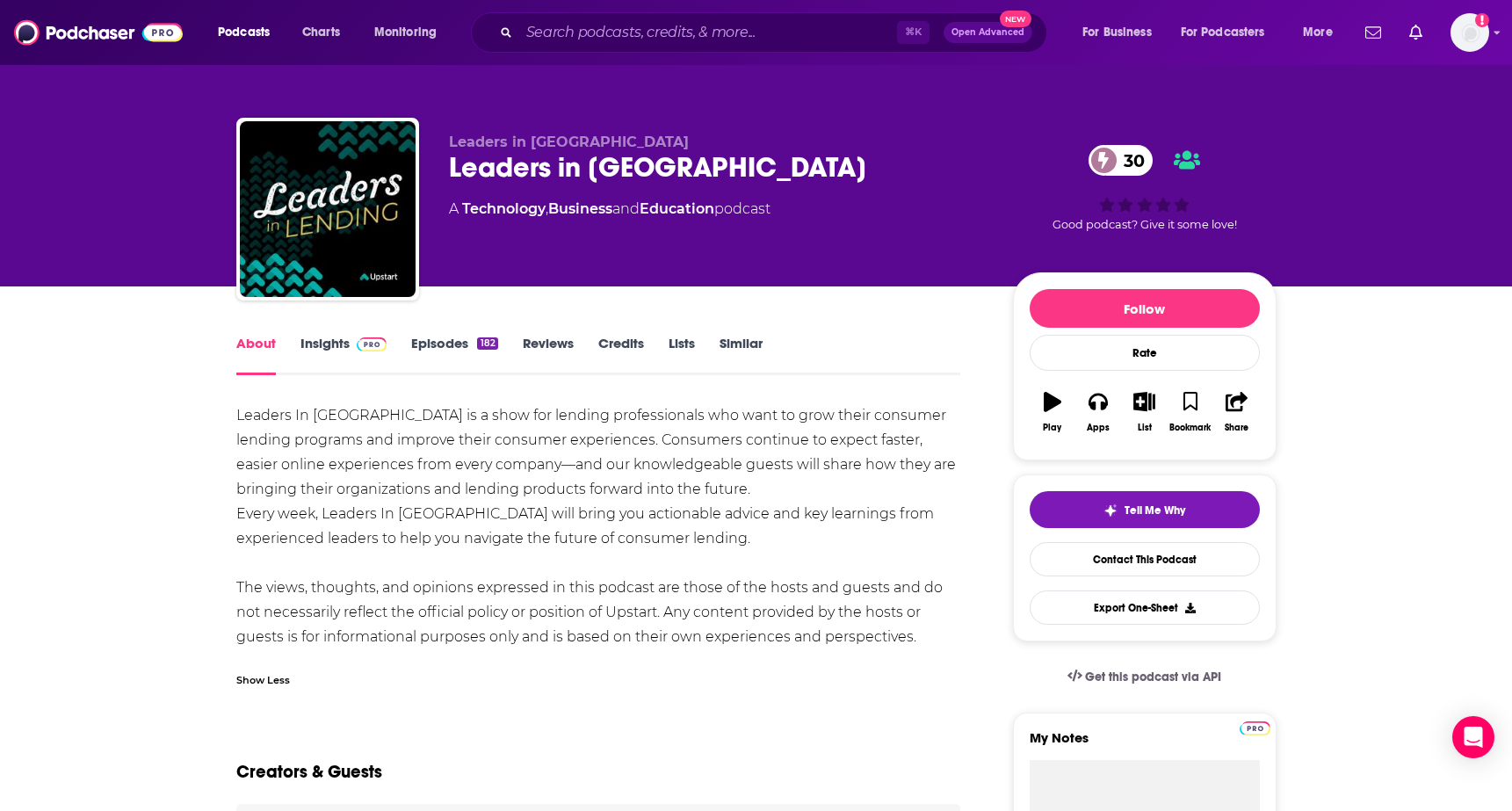
click at [556, 574] on div "Leaders In [GEOGRAPHIC_DATA] is a show for lending professionals who want to gr…" at bounding box center [599, 527] width 725 height 246
click at [350, 342] on span at bounding box center [368, 343] width 38 height 17
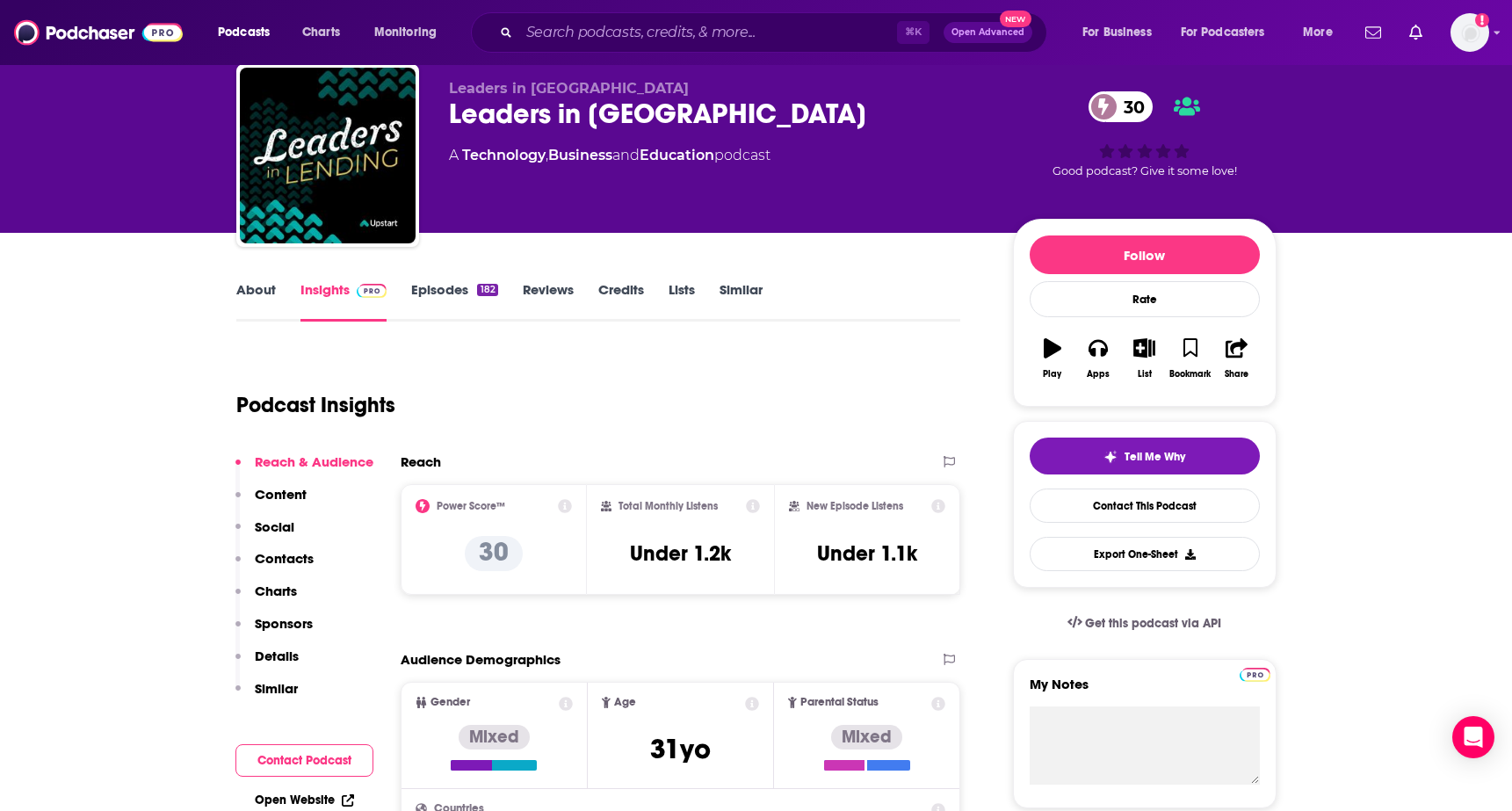
scroll to position [60, 0]
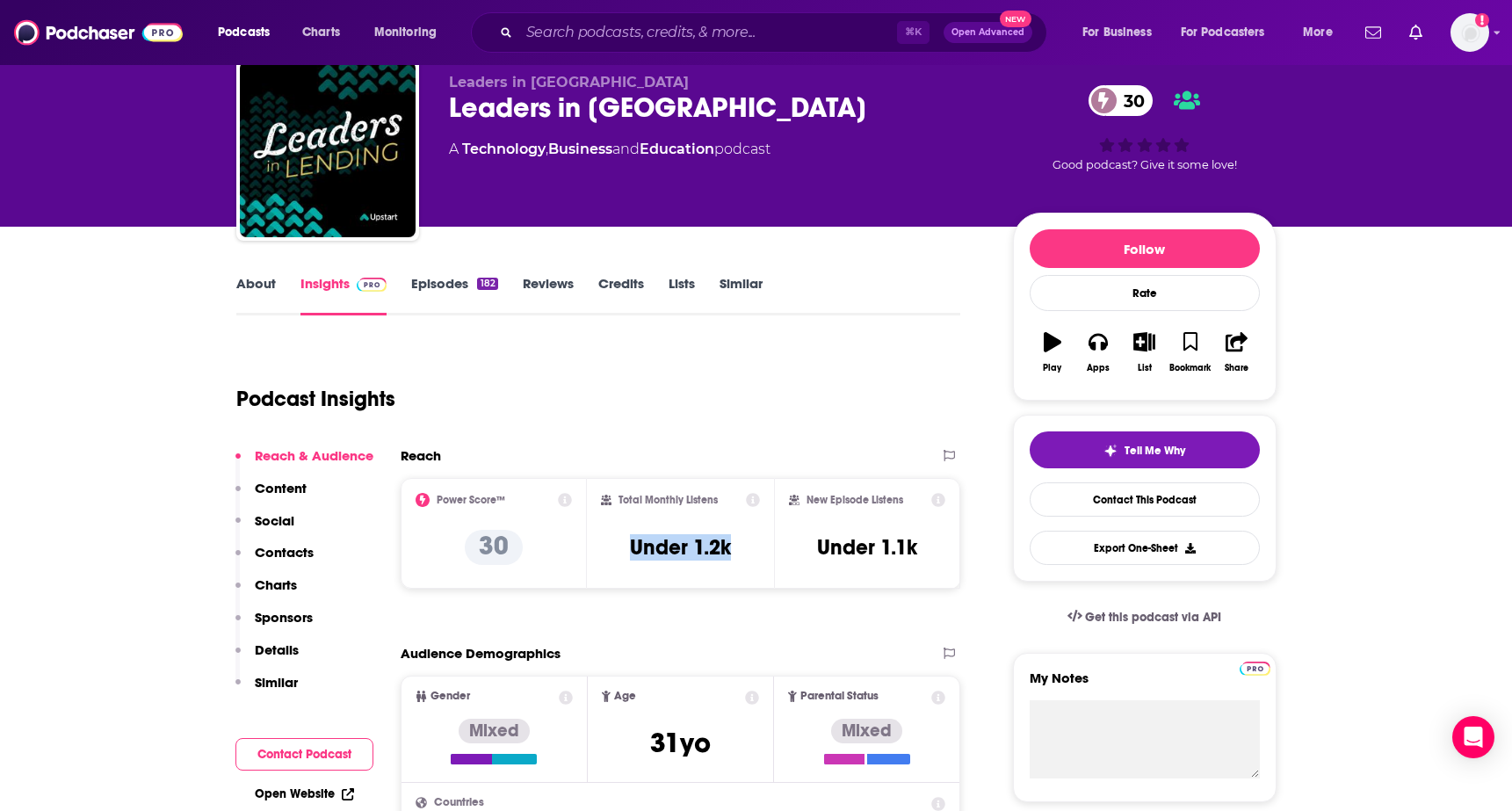
drag, startPoint x: 609, startPoint y: 546, endPoint x: 737, endPoint y: 538, distance: 128.2
click at [737, 538] on div "Total Monthly Listens Under 1.2k" at bounding box center [680, 533] width 159 height 81
copy h3 "Under 1.2k"
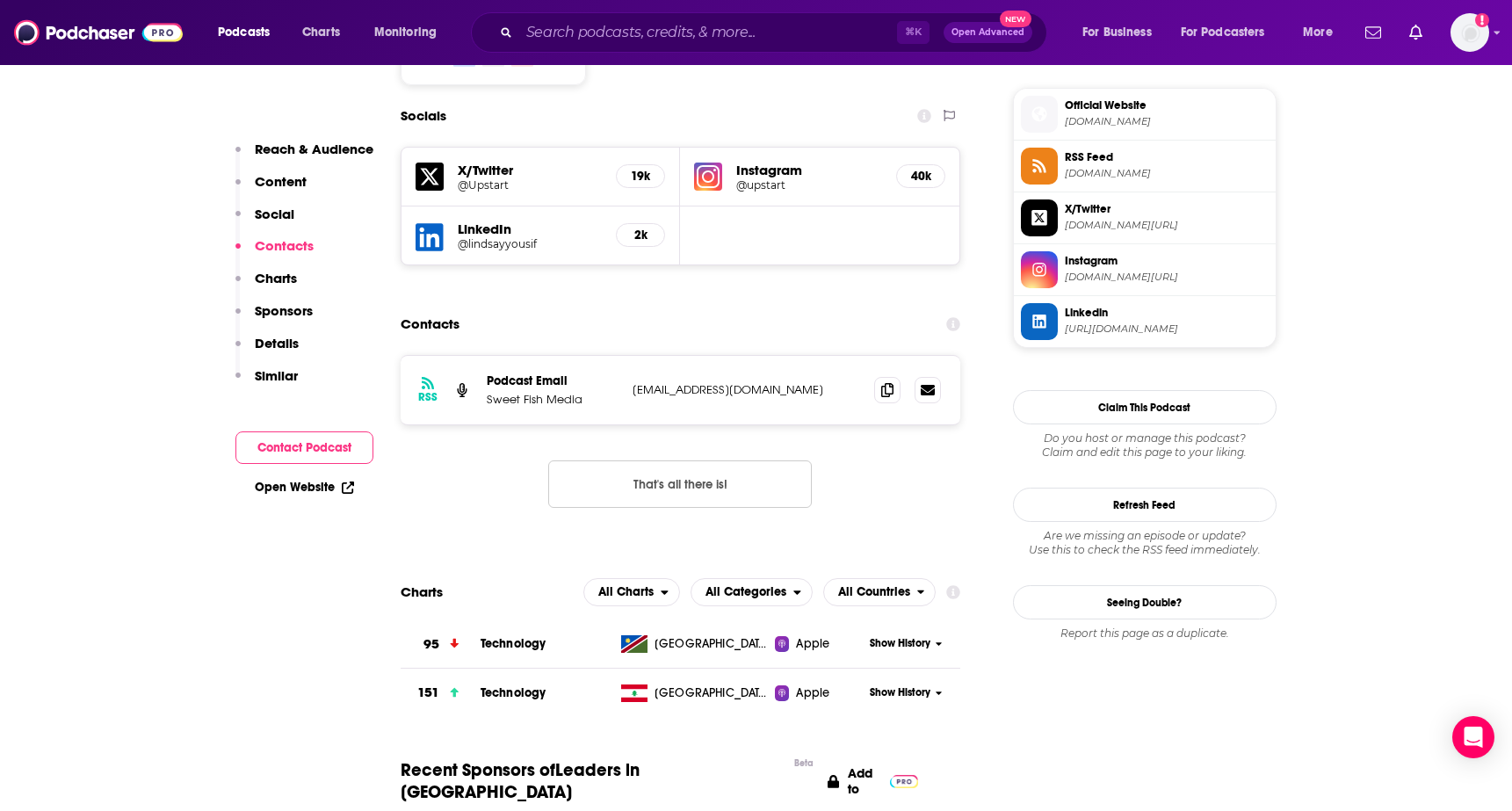
scroll to position [1565, 0]
click at [888, 381] on icon at bounding box center [887, 388] width 12 height 14
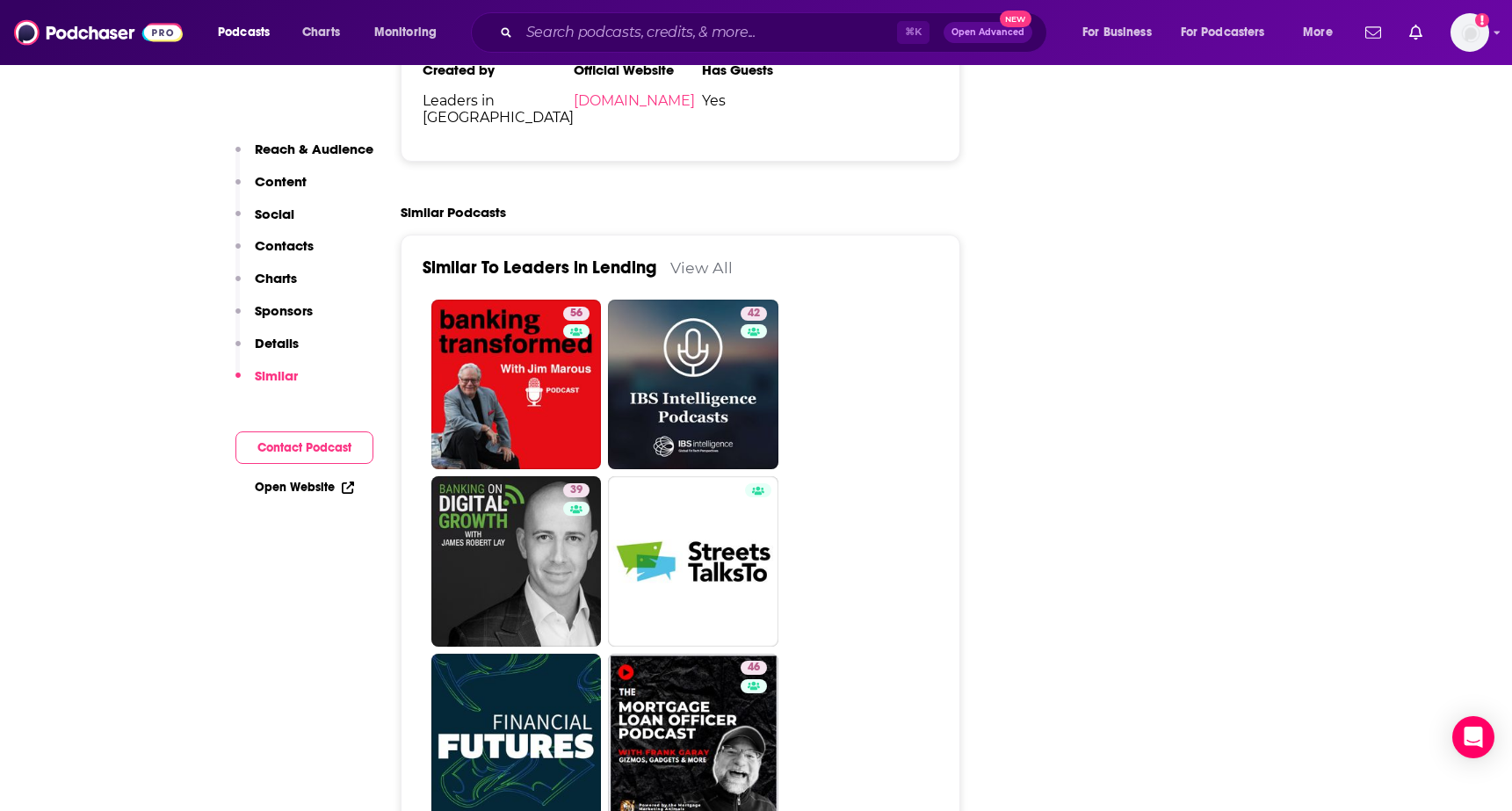
scroll to position [2685, 0]
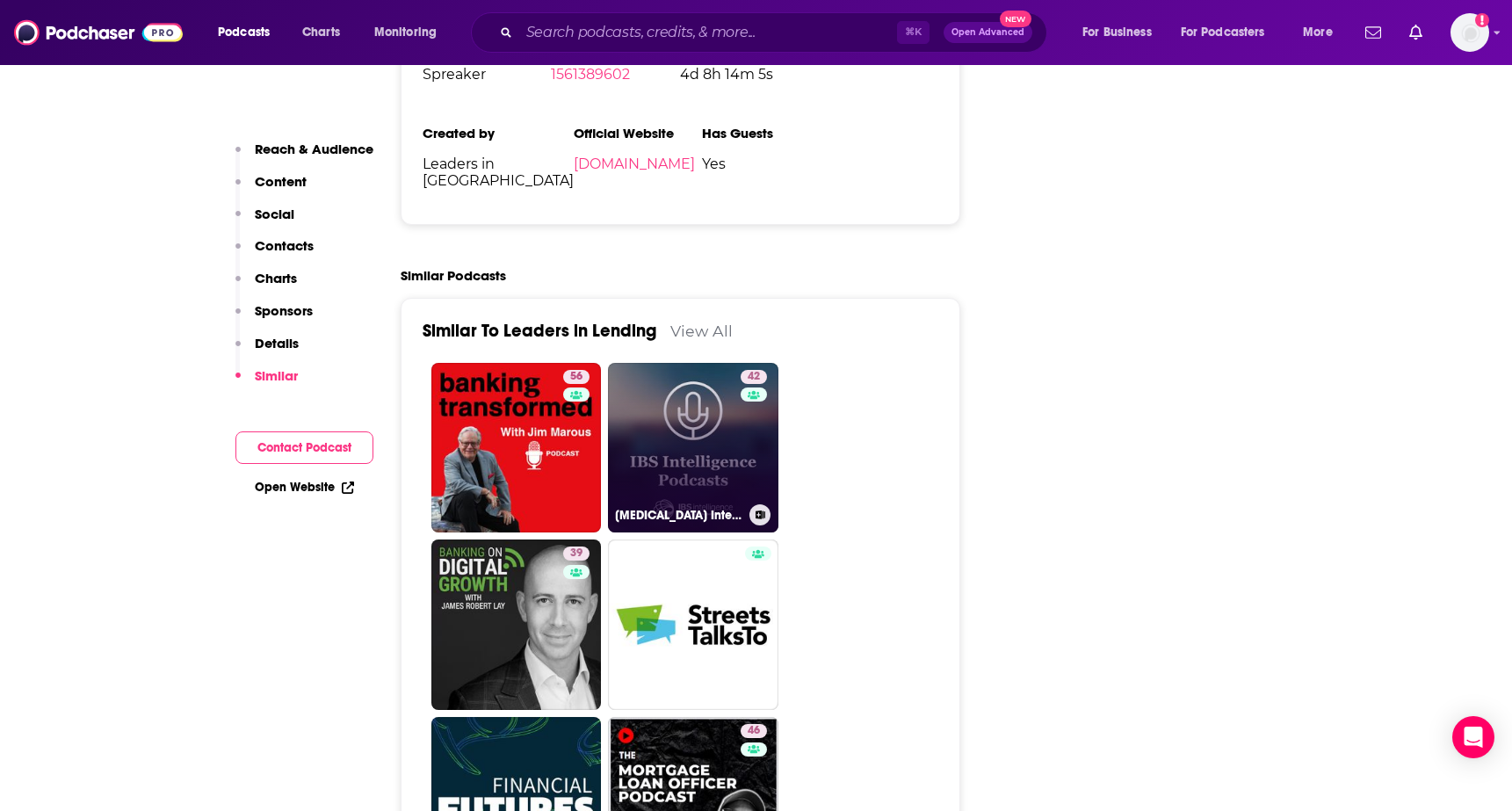
click at [667, 363] on link "42 [MEDICAL_DATA] Intelligence Podcasts" at bounding box center [693, 447] width 171 height 171
type input "[URL][DOMAIN_NAME]"
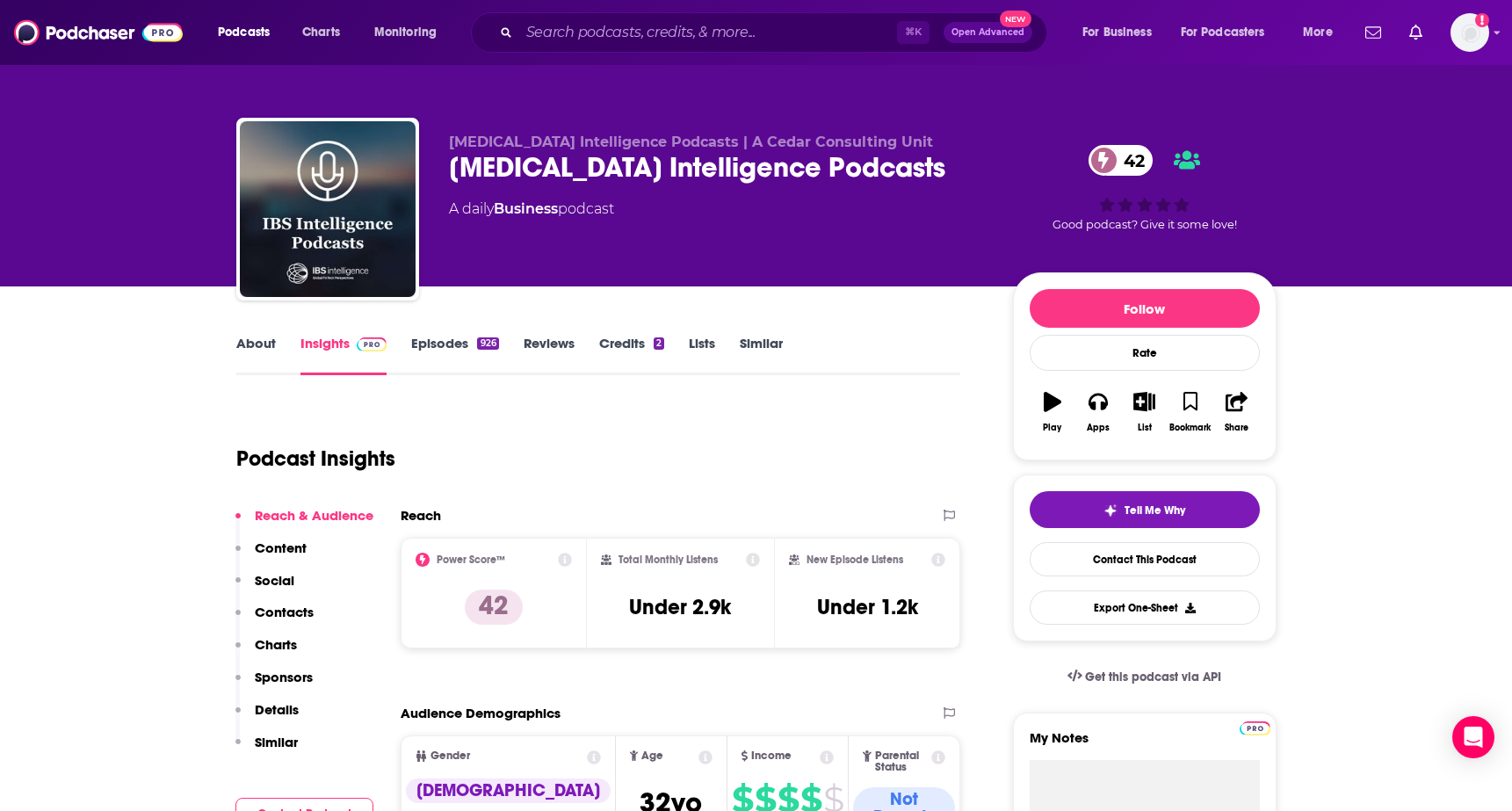
click at [261, 338] on link "About" at bounding box center [256, 354] width 39 height 40
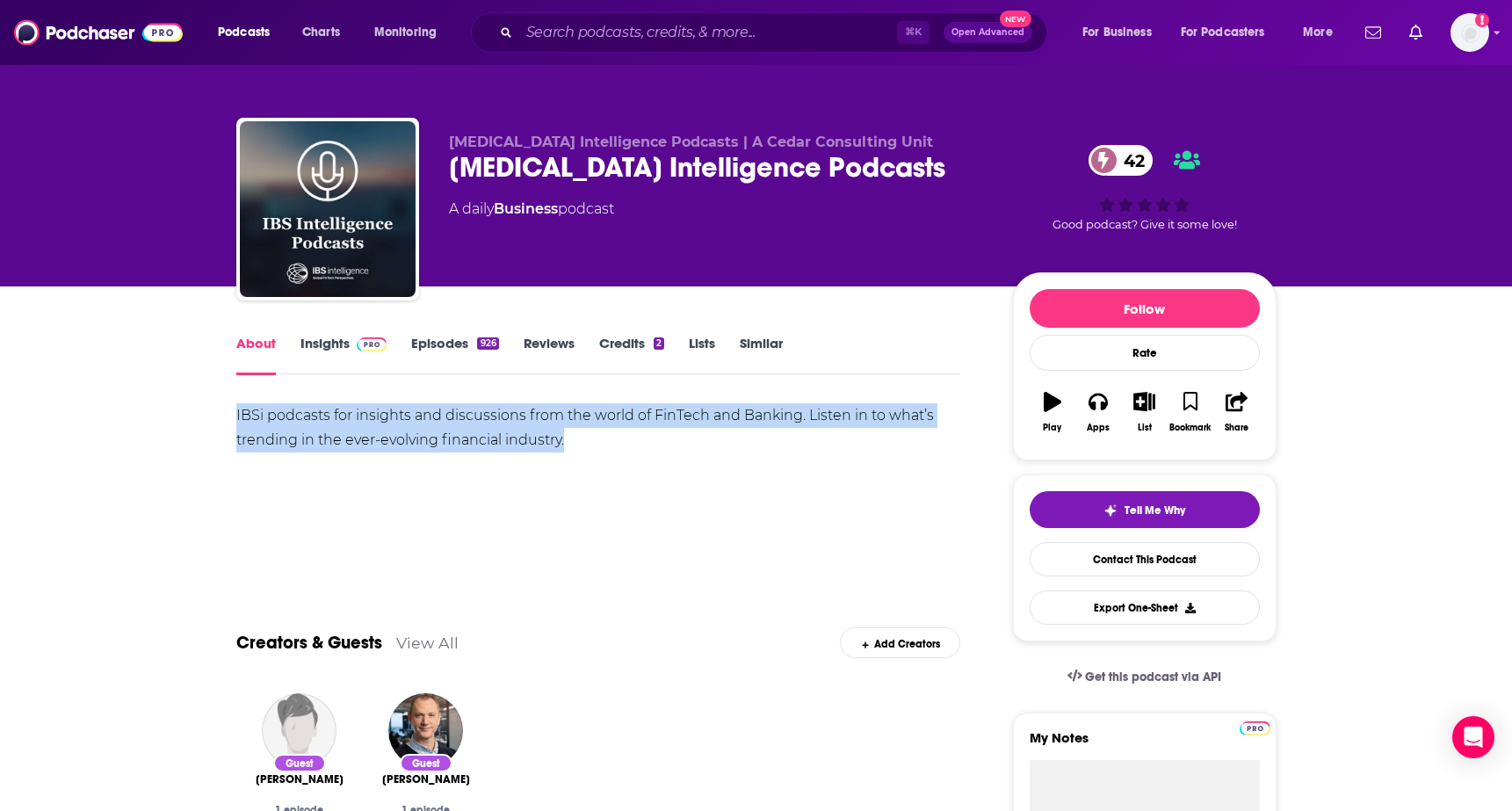
drag, startPoint x: 226, startPoint y: 414, endPoint x: 630, endPoint y: 447, distance: 405.3
copy div "IBSi podcasts for insights and discussions from the world of FinTech and Bankin…"
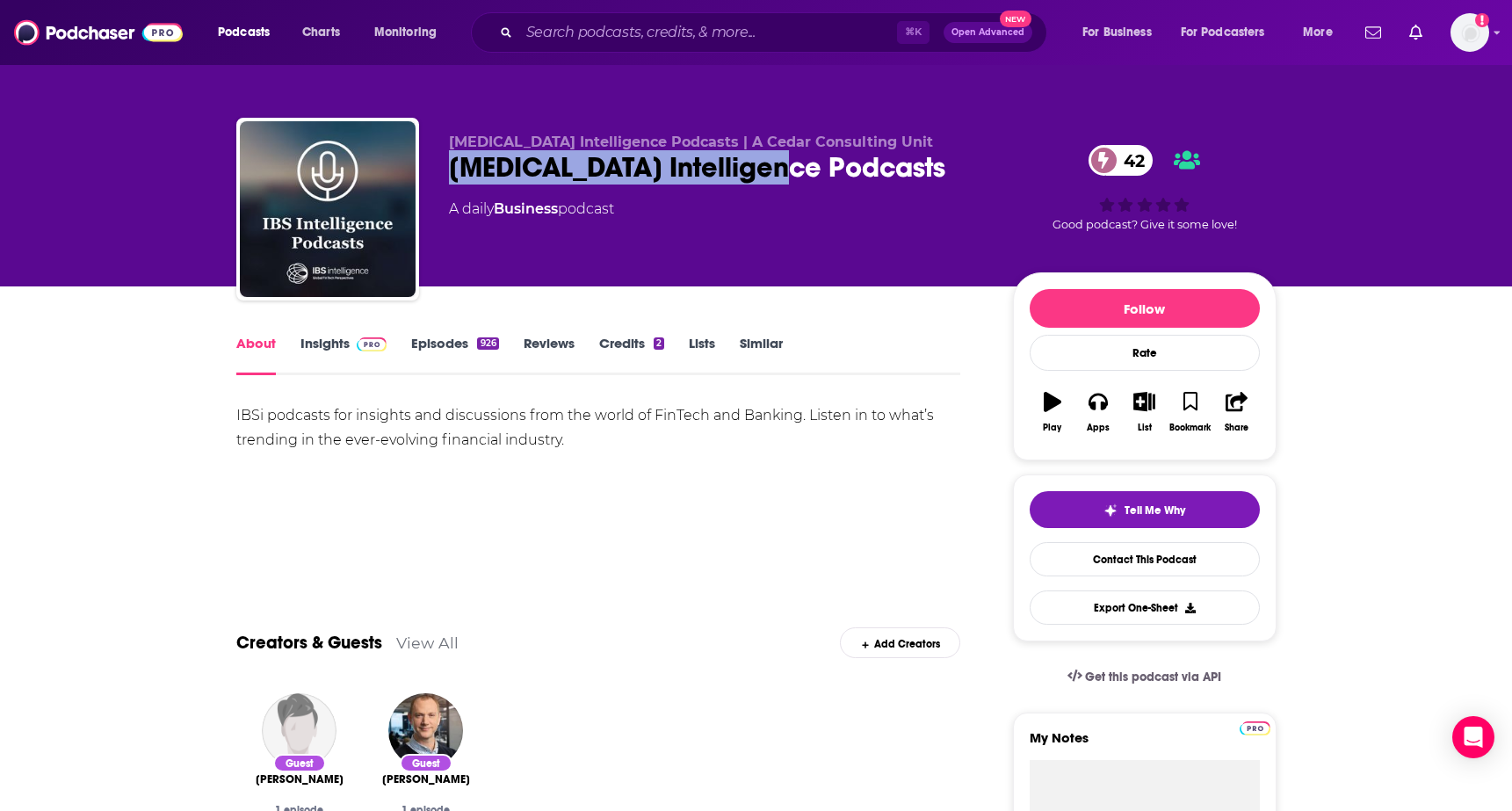
drag, startPoint x: 432, startPoint y: 165, endPoint x: 771, endPoint y: 174, distance: 339.1
click at [772, 173] on div "[MEDICAL_DATA] Intelligence Podcasts | A Cedar Consulting Unit [MEDICAL_DATA] I…" at bounding box center [757, 213] width 1040 height 190
copy h1 "[MEDICAL_DATA] Intelligence Podcasts"
click at [350, 347] on span at bounding box center [368, 343] width 38 height 17
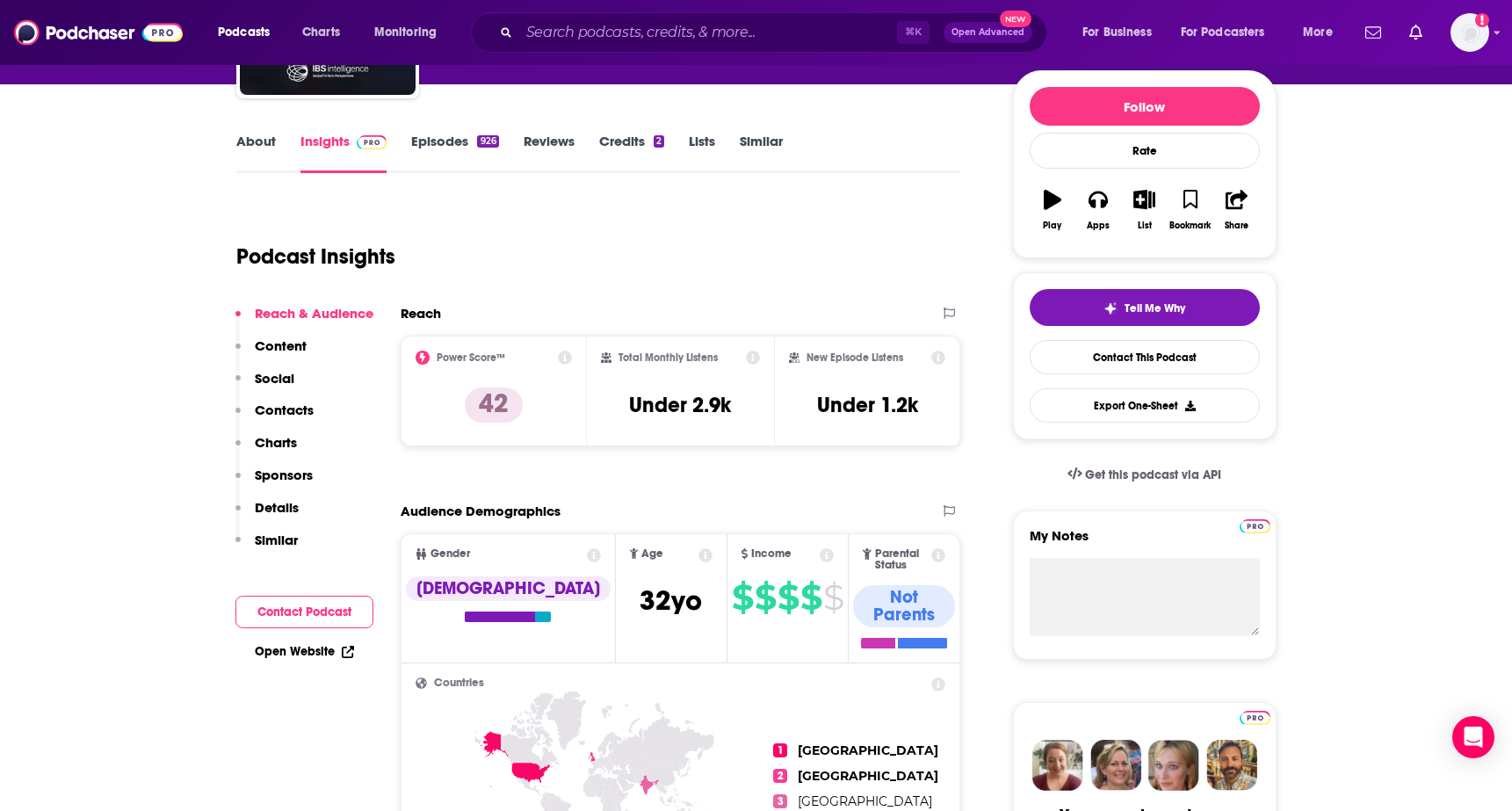
scroll to position [291, 0]
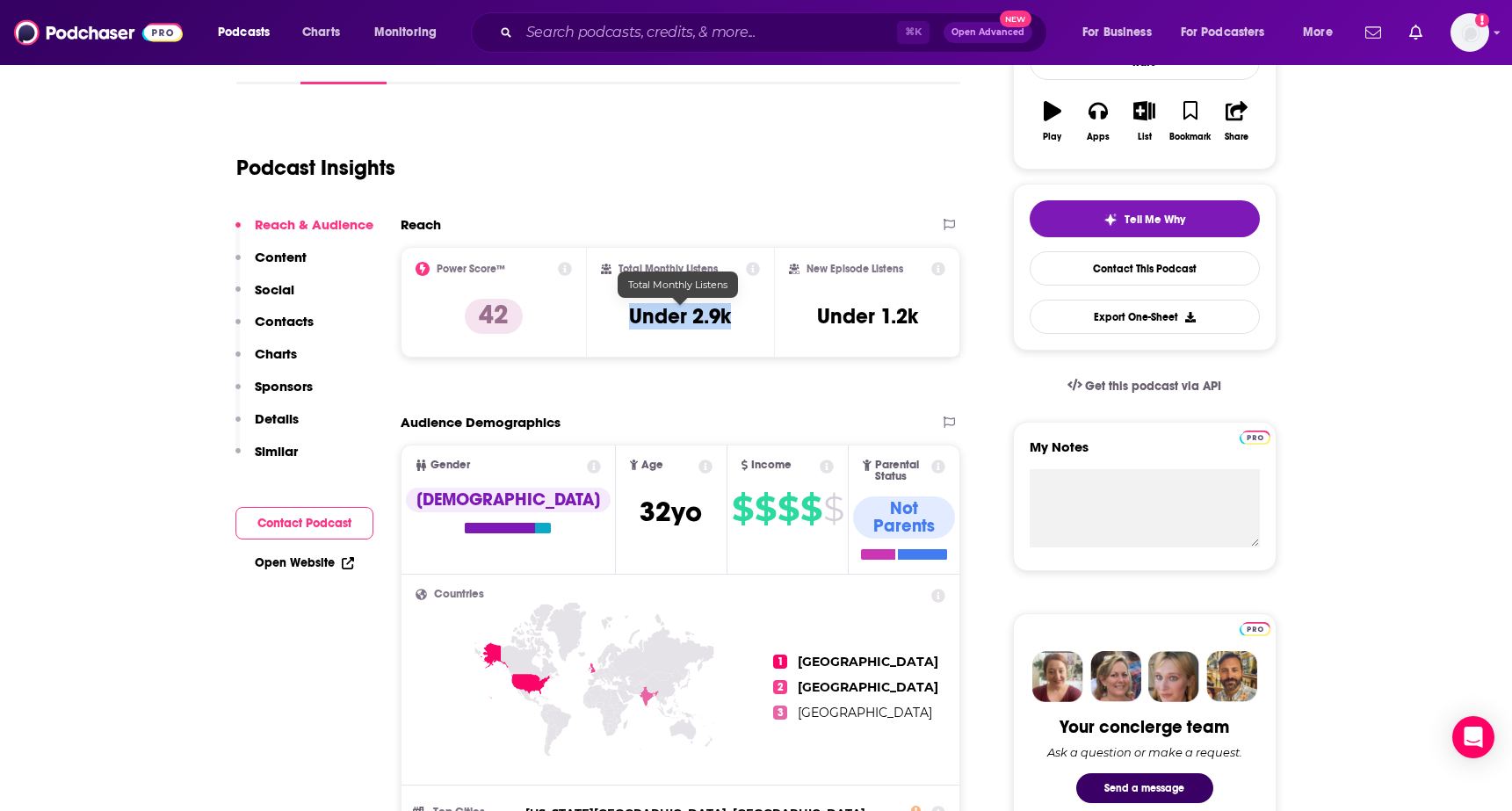
drag, startPoint x: 612, startPoint y: 319, endPoint x: 763, endPoint y: 323, distance: 151.1
click at [763, 323] on div "Total Monthly Listens Under 2.9k" at bounding box center [680, 302] width 187 height 111
copy h3 "Under 2.9k"
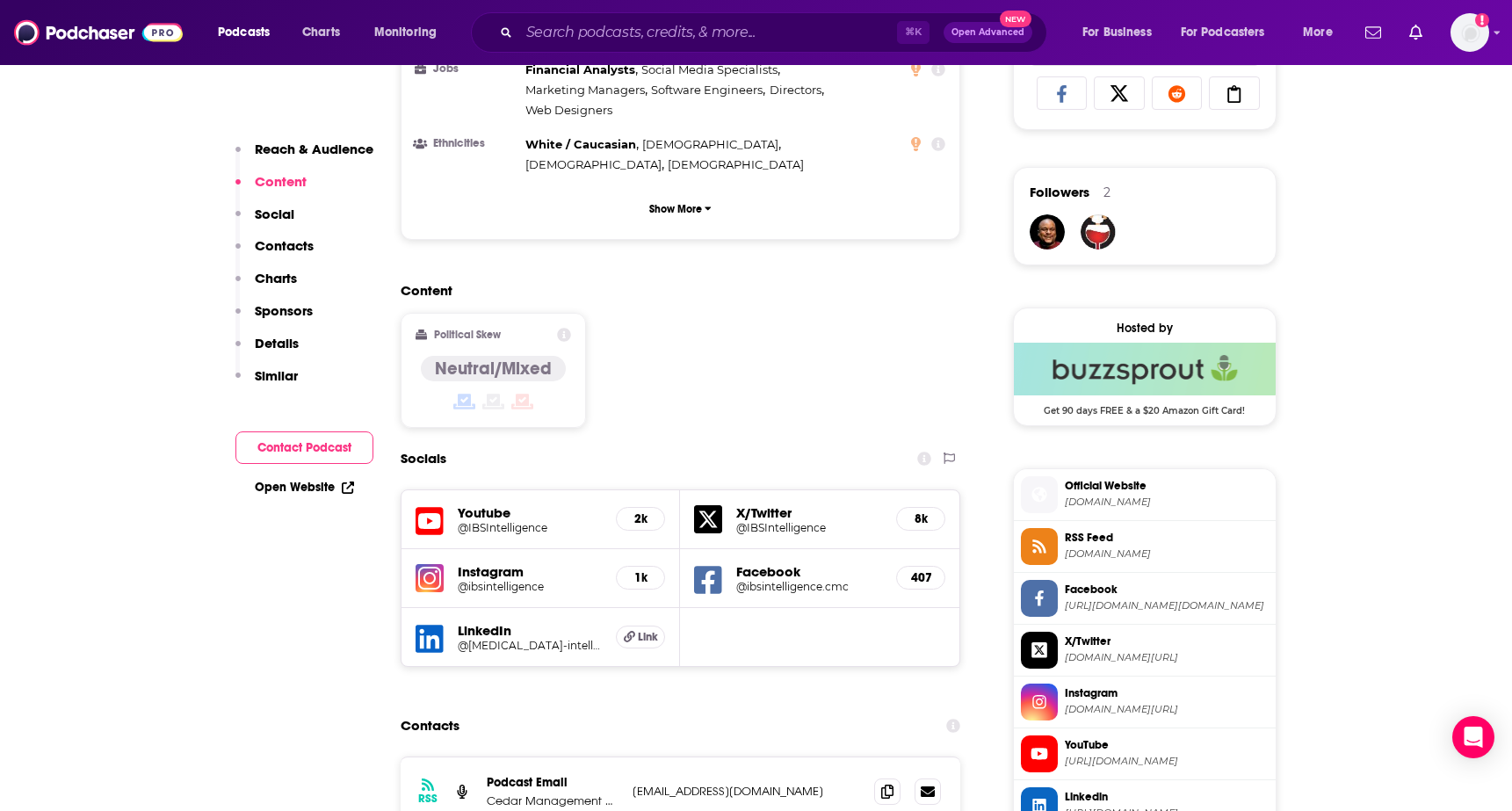
scroll to position [1300, 0]
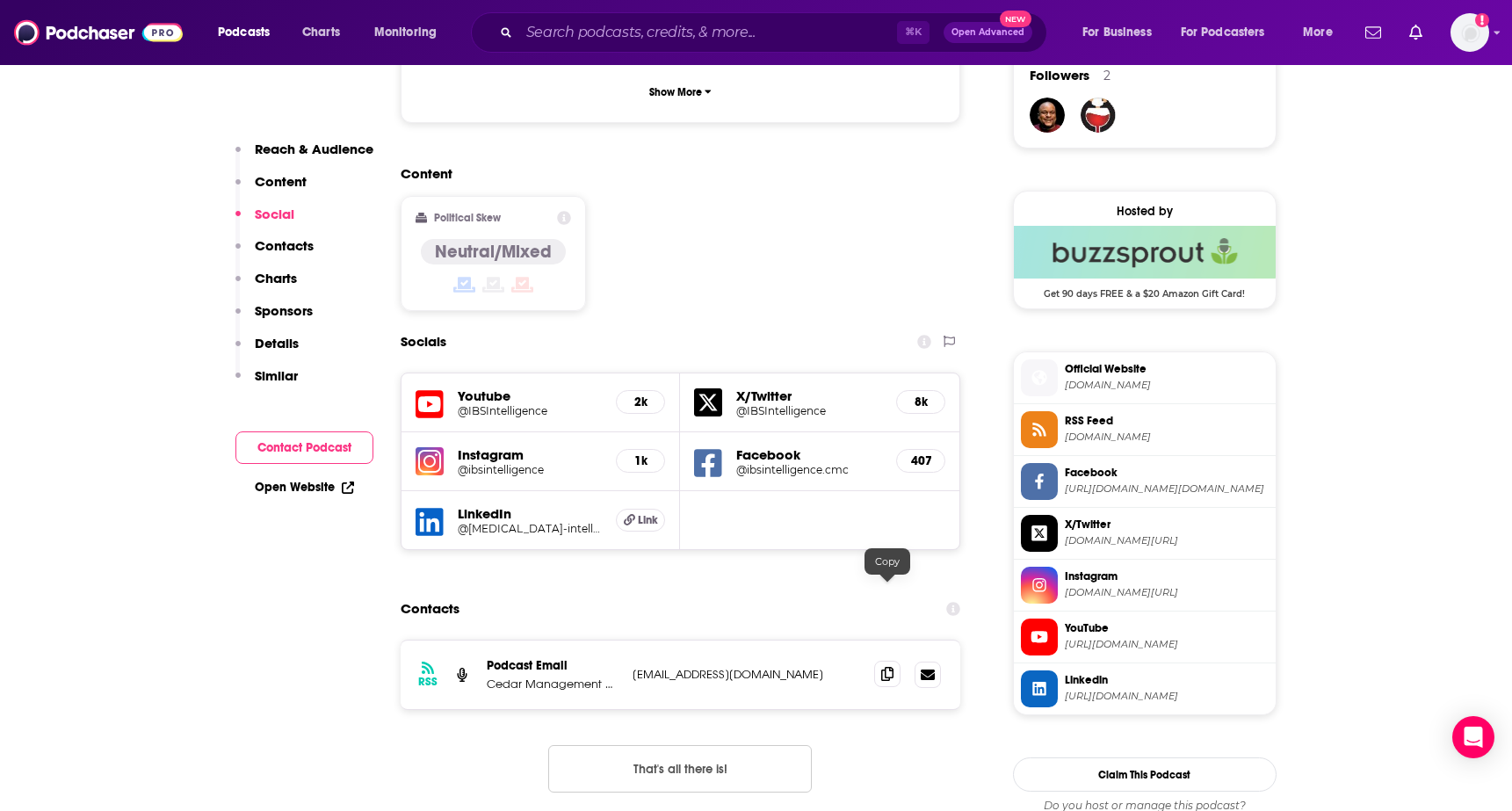
click at [886, 667] on icon at bounding box center [887, 673] width 12 height 14
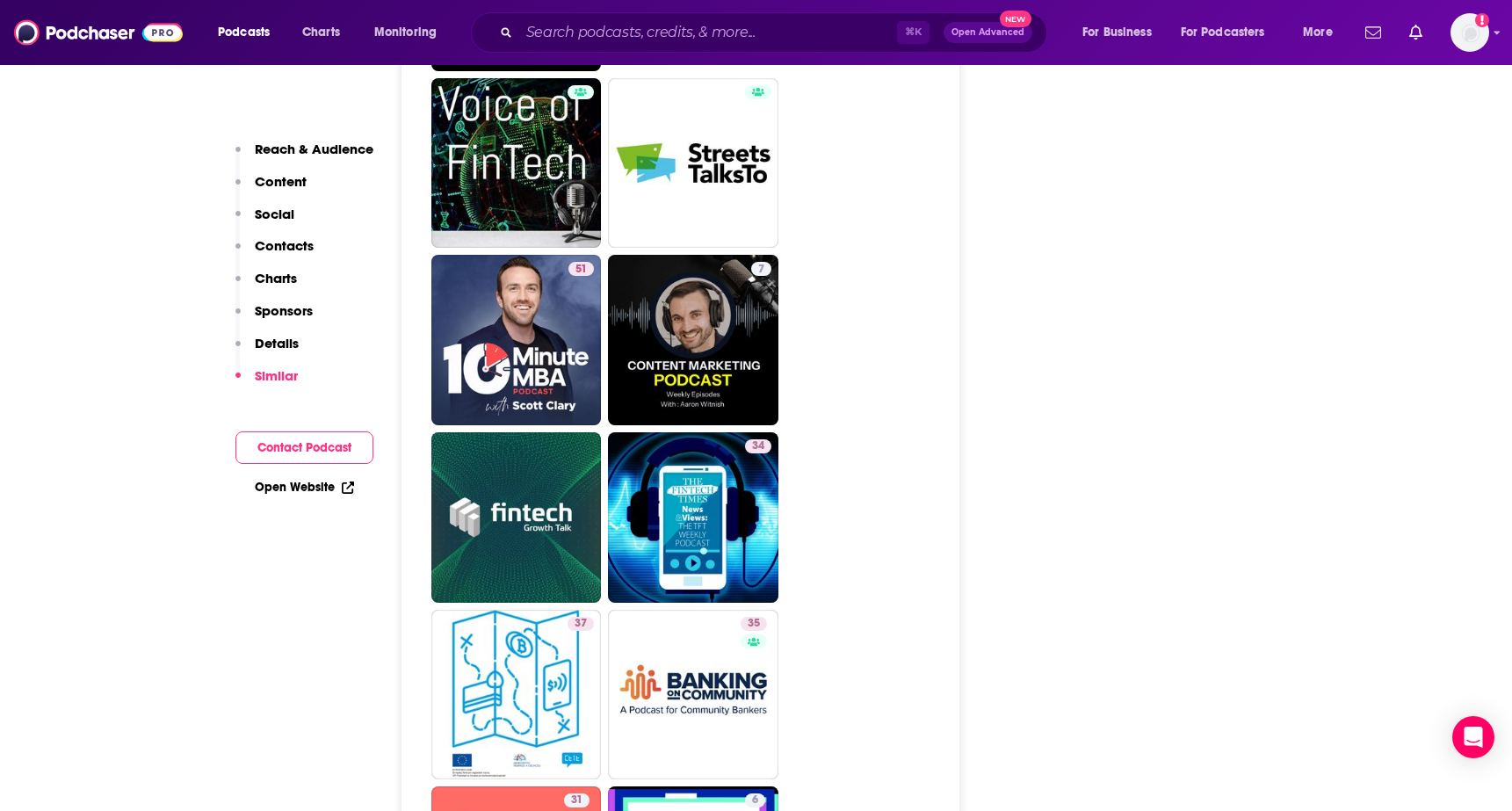
scroll to position [3182, 0]
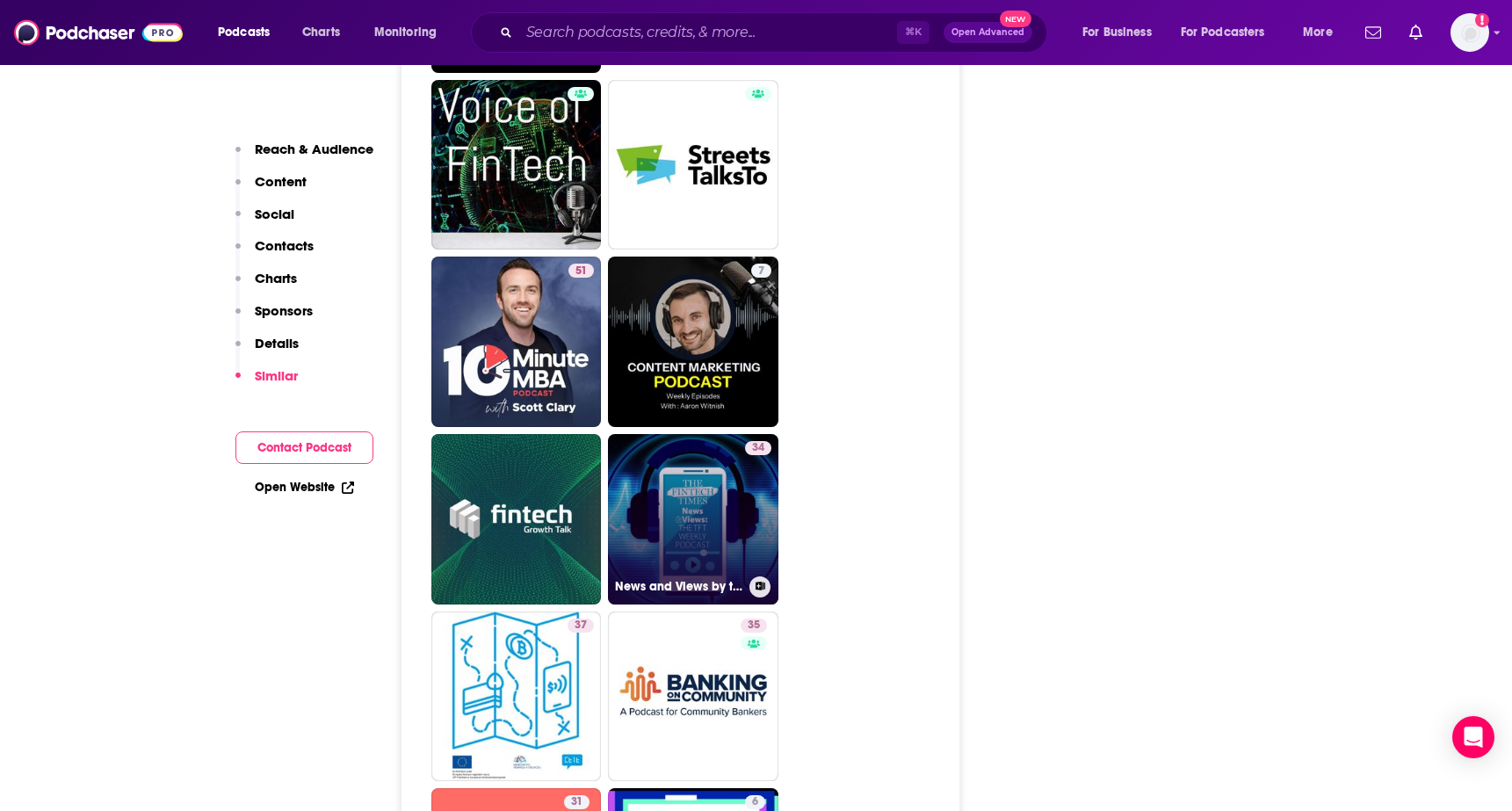
click at [686, 434] on link "34 News and Views by the Fintech Times" at bounding box center [693, 519] width 171 height 171
type input "[URL][DOMAIN_NAME]"
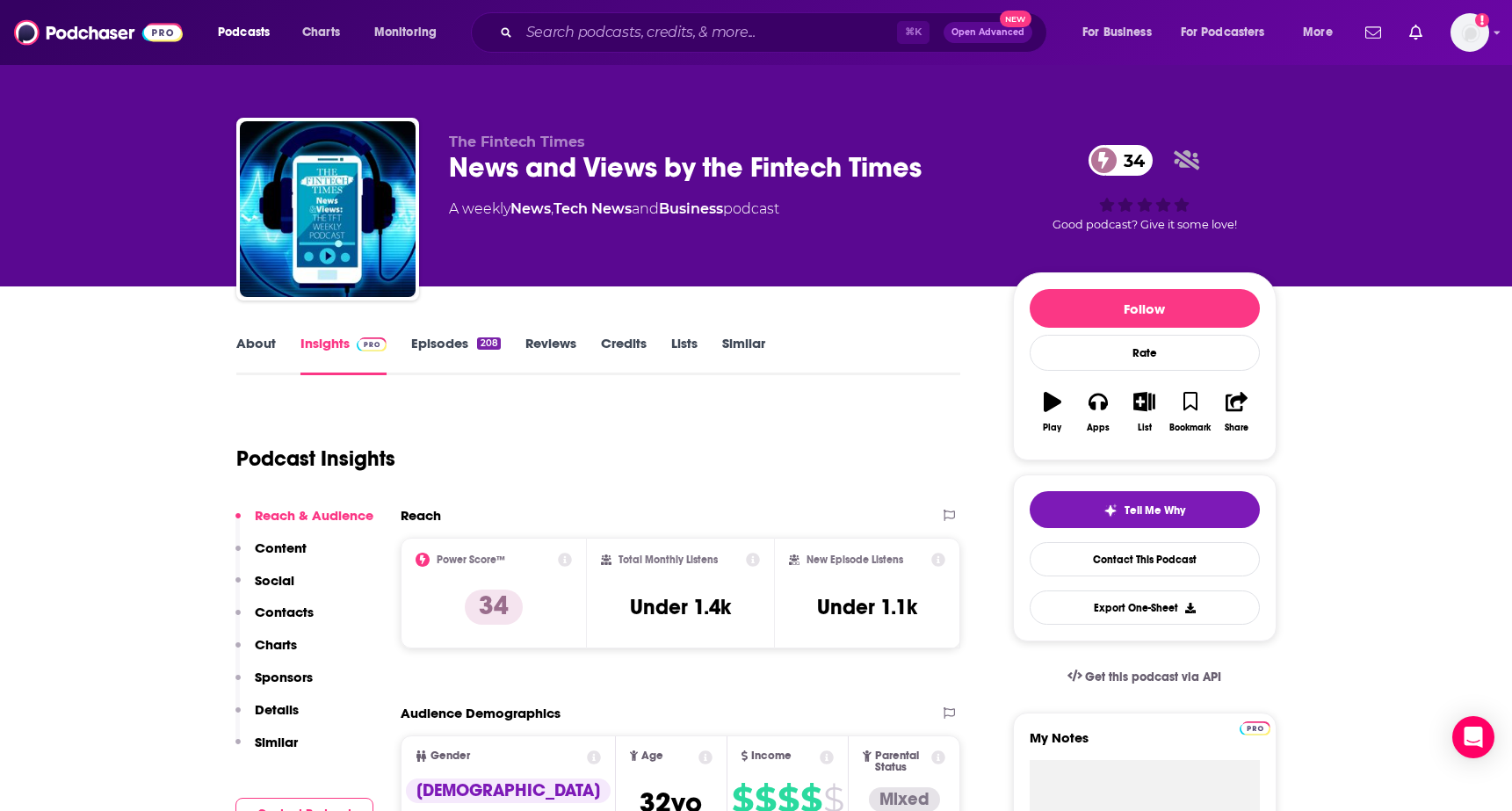
click at [263, 338] on link "About" at bounding box center [256, 354] width 39 height 40
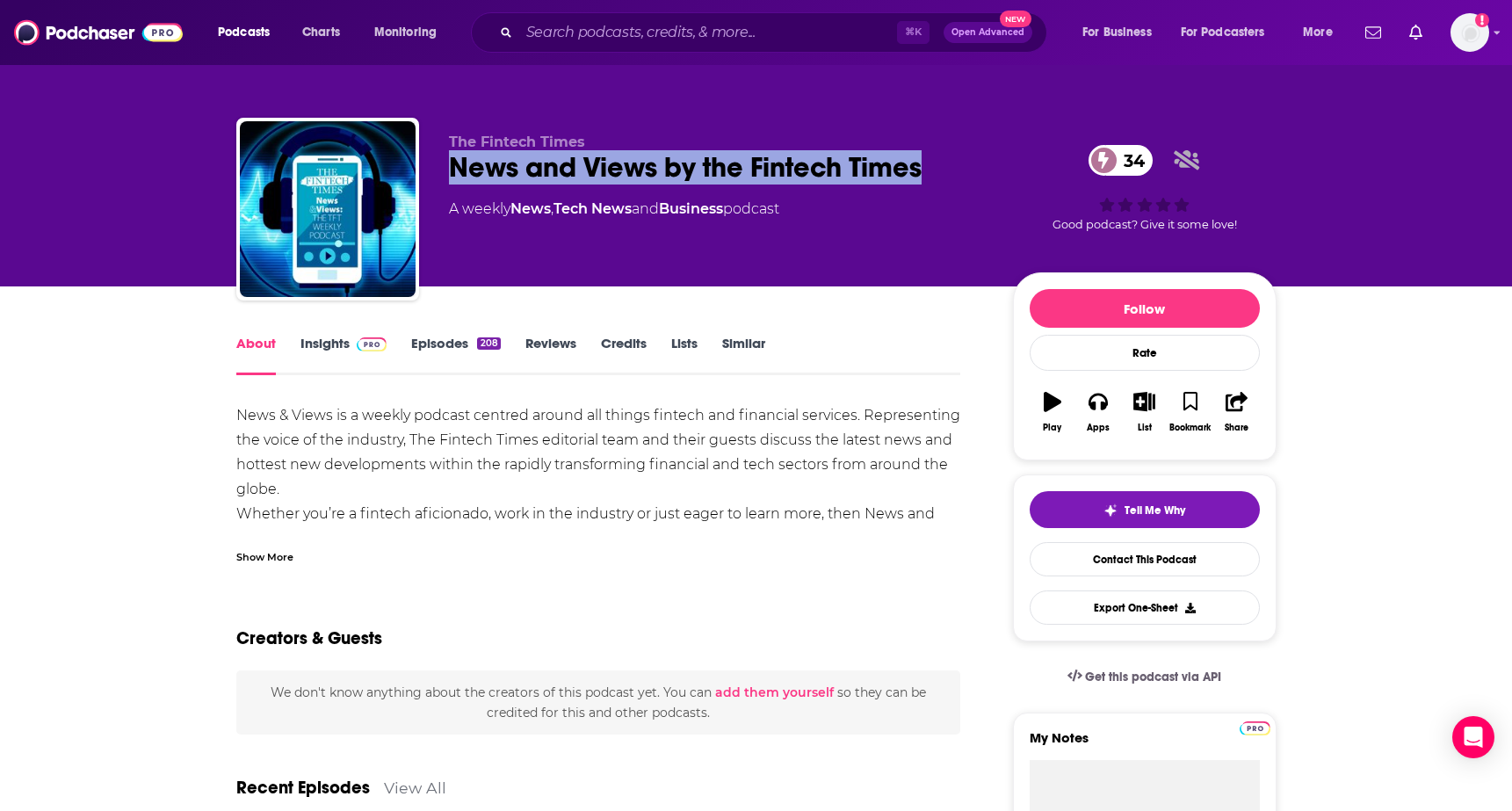
drag, startPoint x: 450, startPoint y: 166, endPoint x: 981, endPoint y: 167, distance: 531.0
click at [981, 167] on div "The Fintech Times News and Views by the Fintech Times 34 A weekly News , Tech N…" at bounding box center [757, 213] width 1040 height 190
copy h1 "News and Views by the Fintech Times"
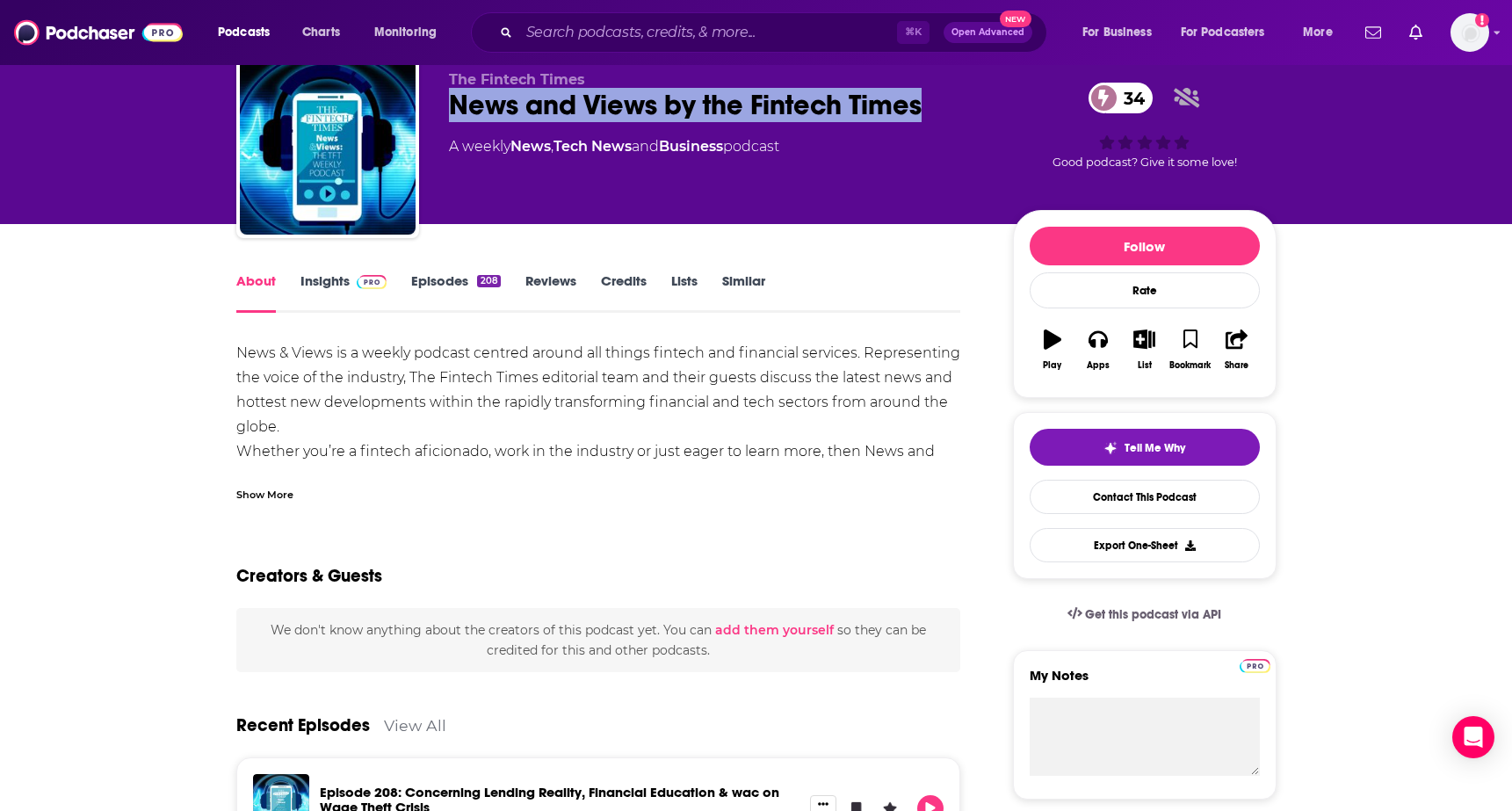
scroll to position [99, 0]
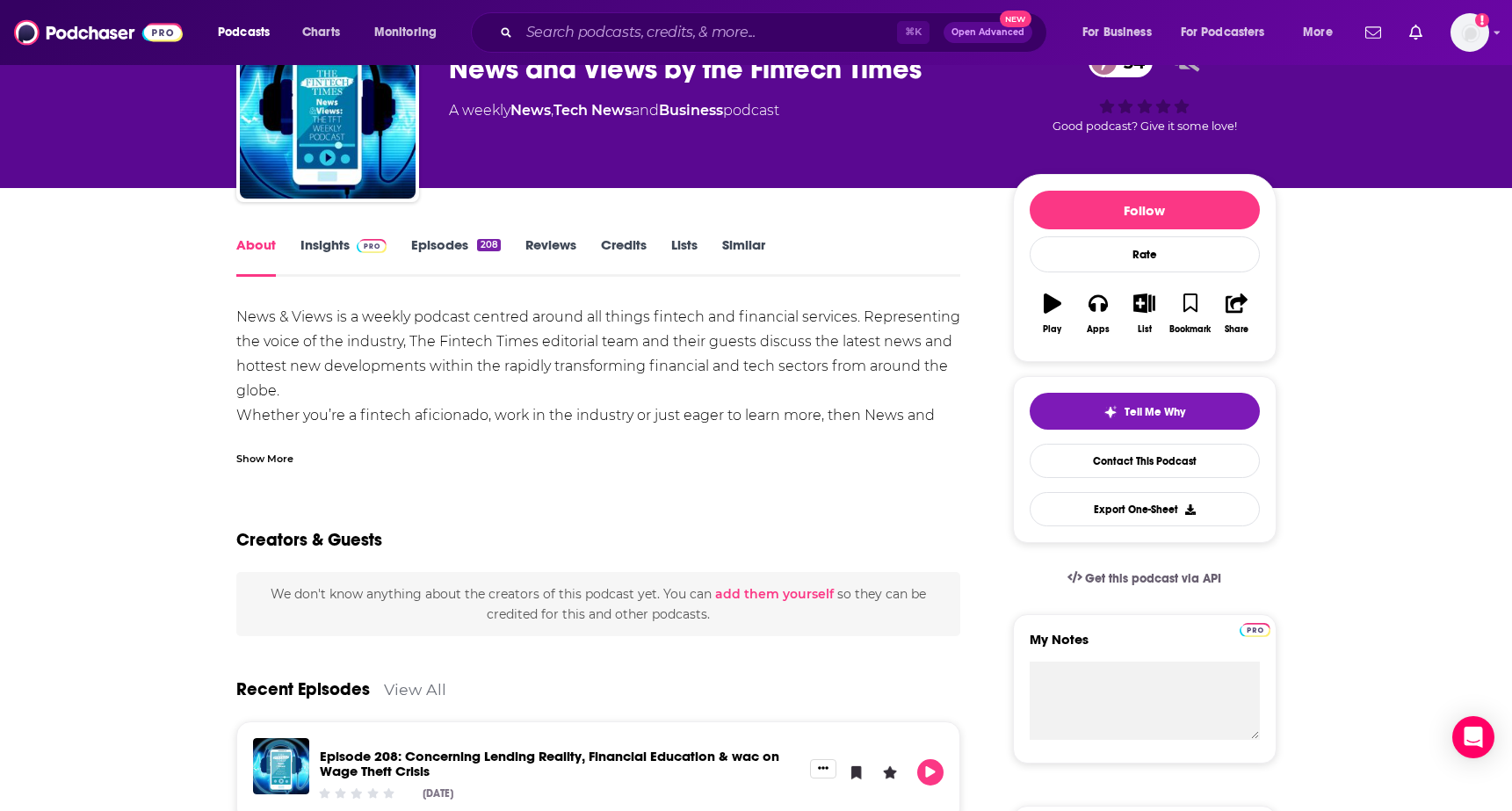
click at [255, 454] on div "Show More" at bounding box center [265, 458] width 57 height 17
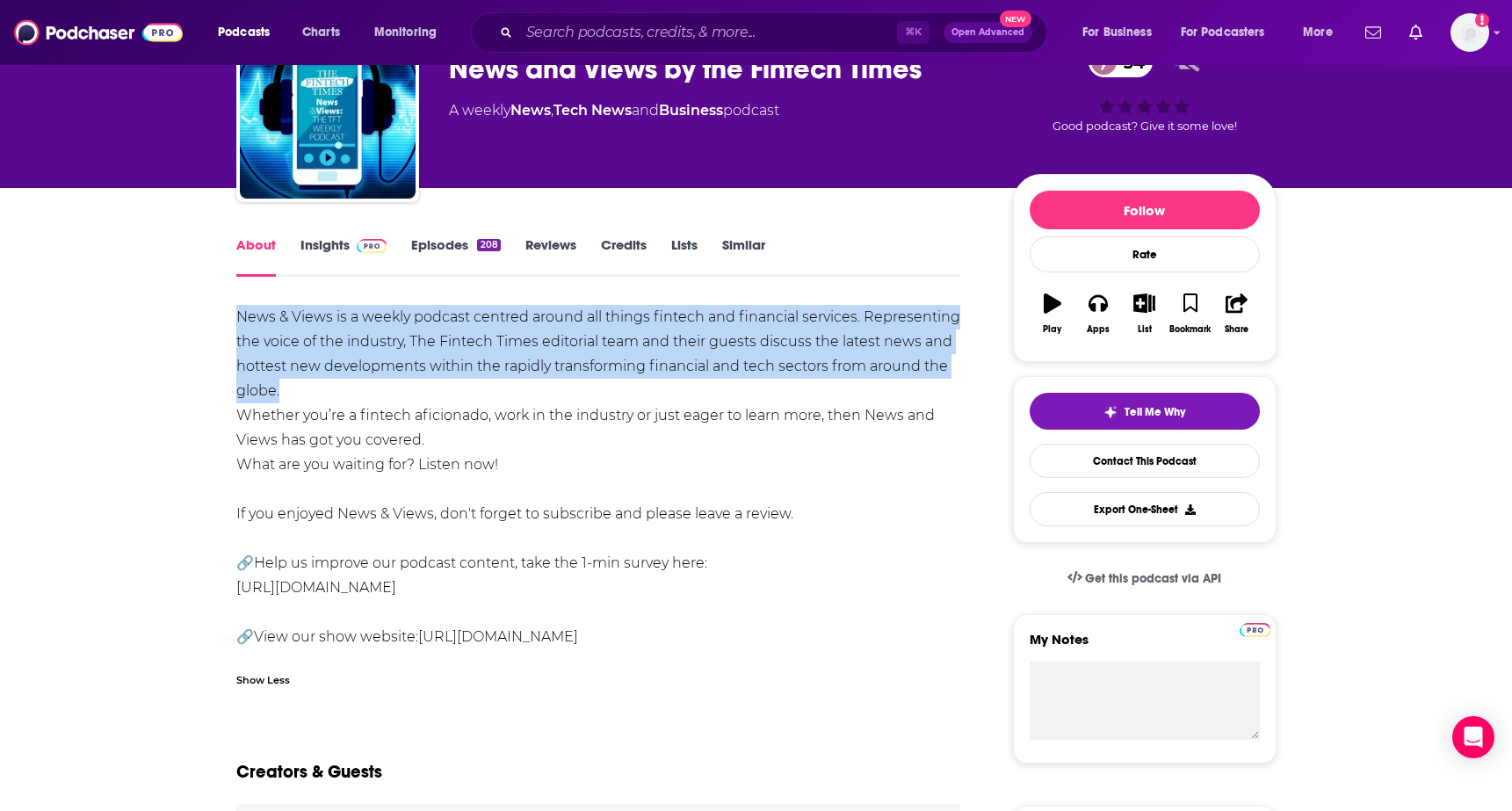
drag, startPoint x: 237, startPoint y: 305, endPoint x: 384, endPoint y: 397, distance: 173.4
click at [384, 397] on div "News & Views is a weekly podcast centred around all things fintech and financia…" at bounding box center [599, 476] width 725 height 344
copy div "News & Views is a weekly podcast centred around all things fintech and financia…"
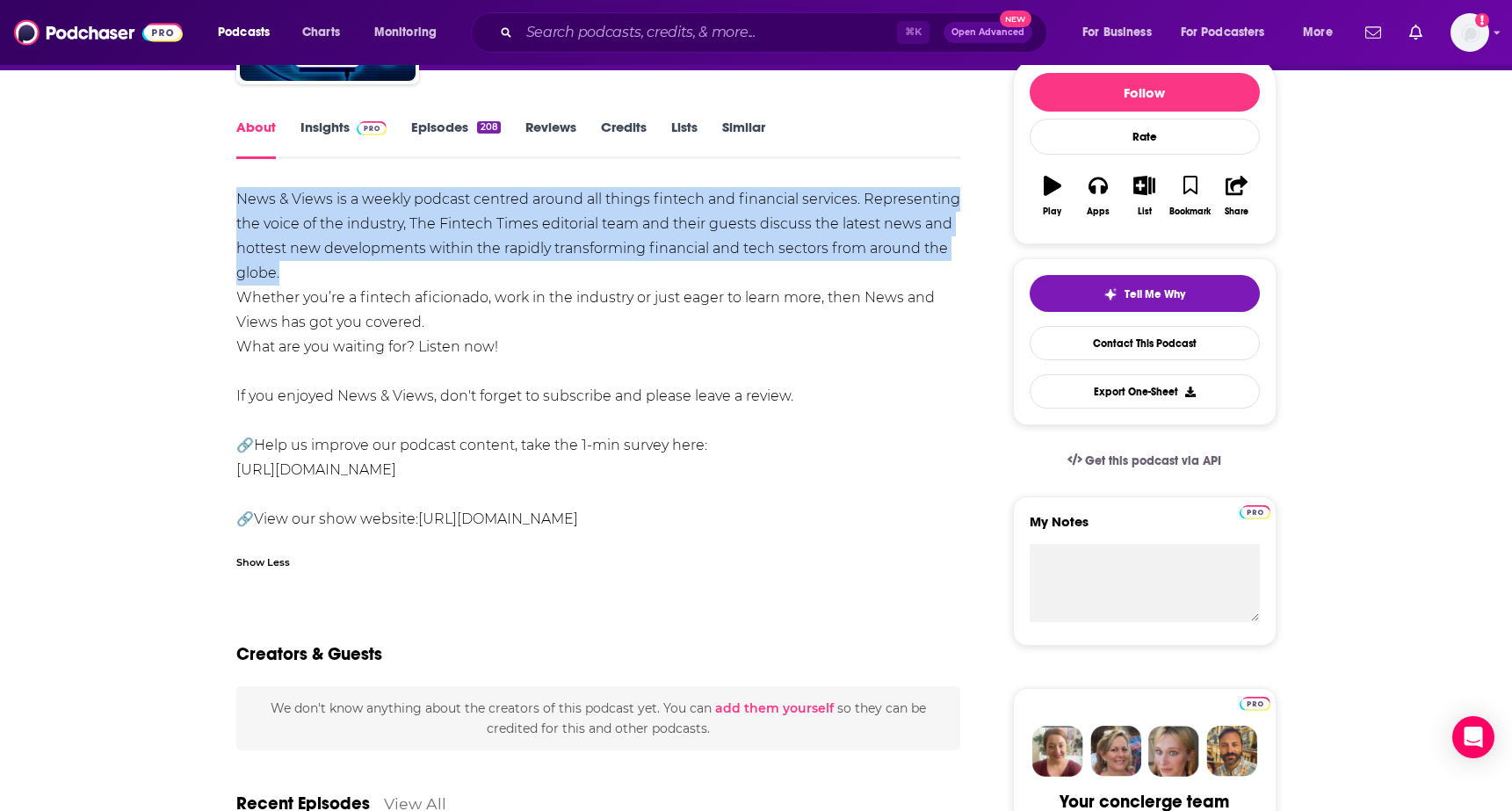
scroll to position [211, 0]
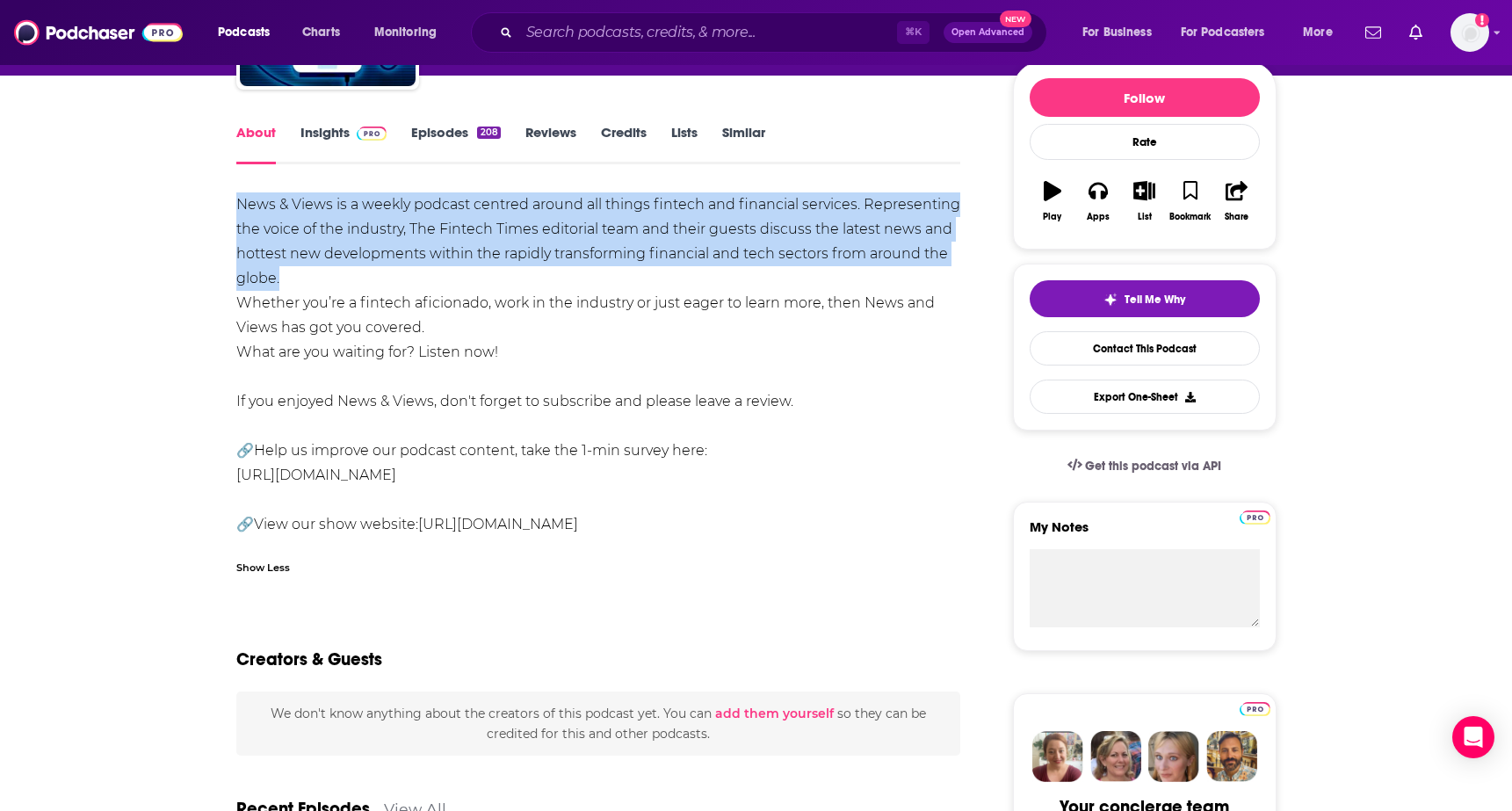
click at [329, 132] on link "Insights" at bounding box center [343, 144] width 87 height 40
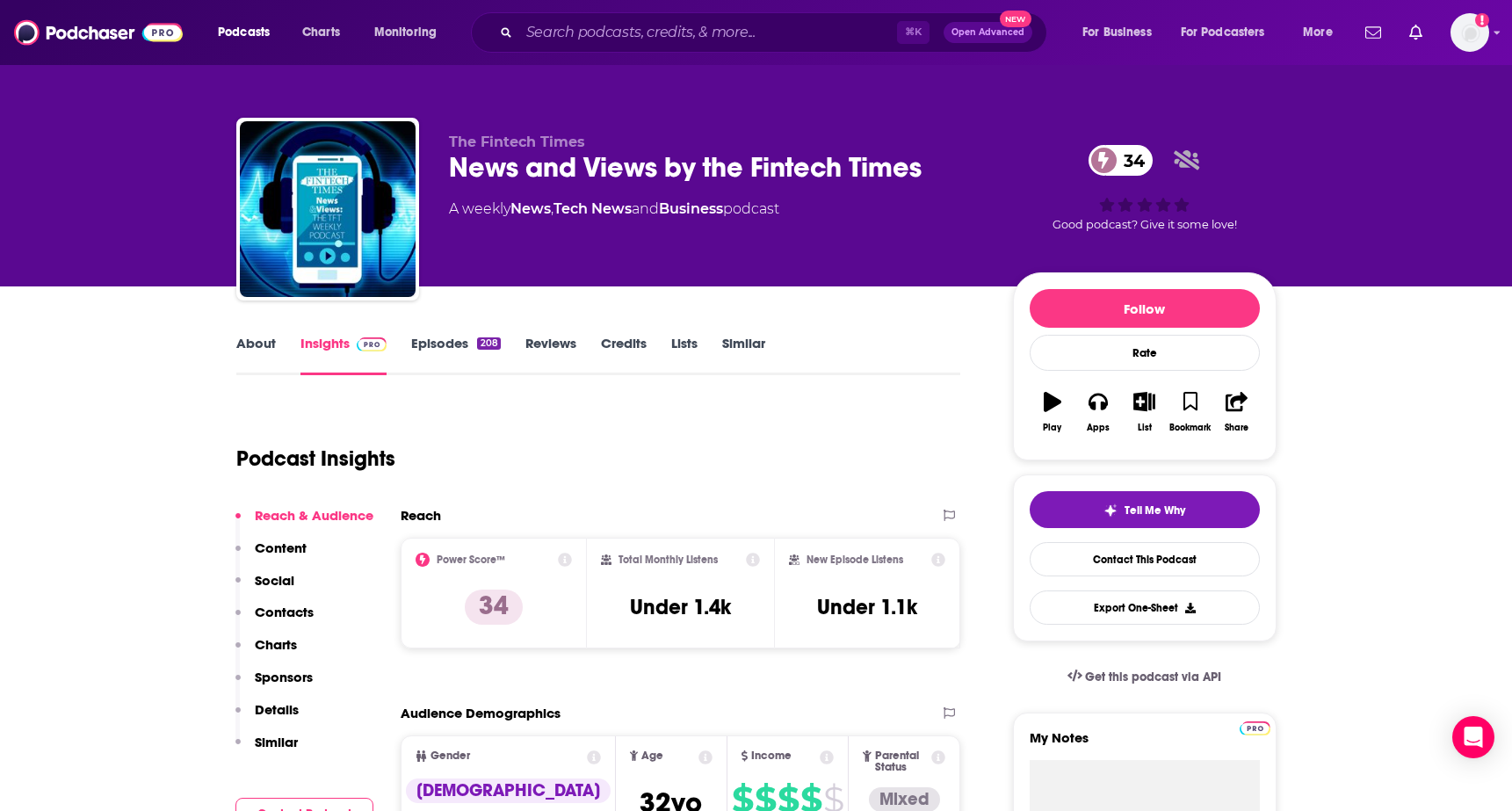
scroll to position [283, 0]
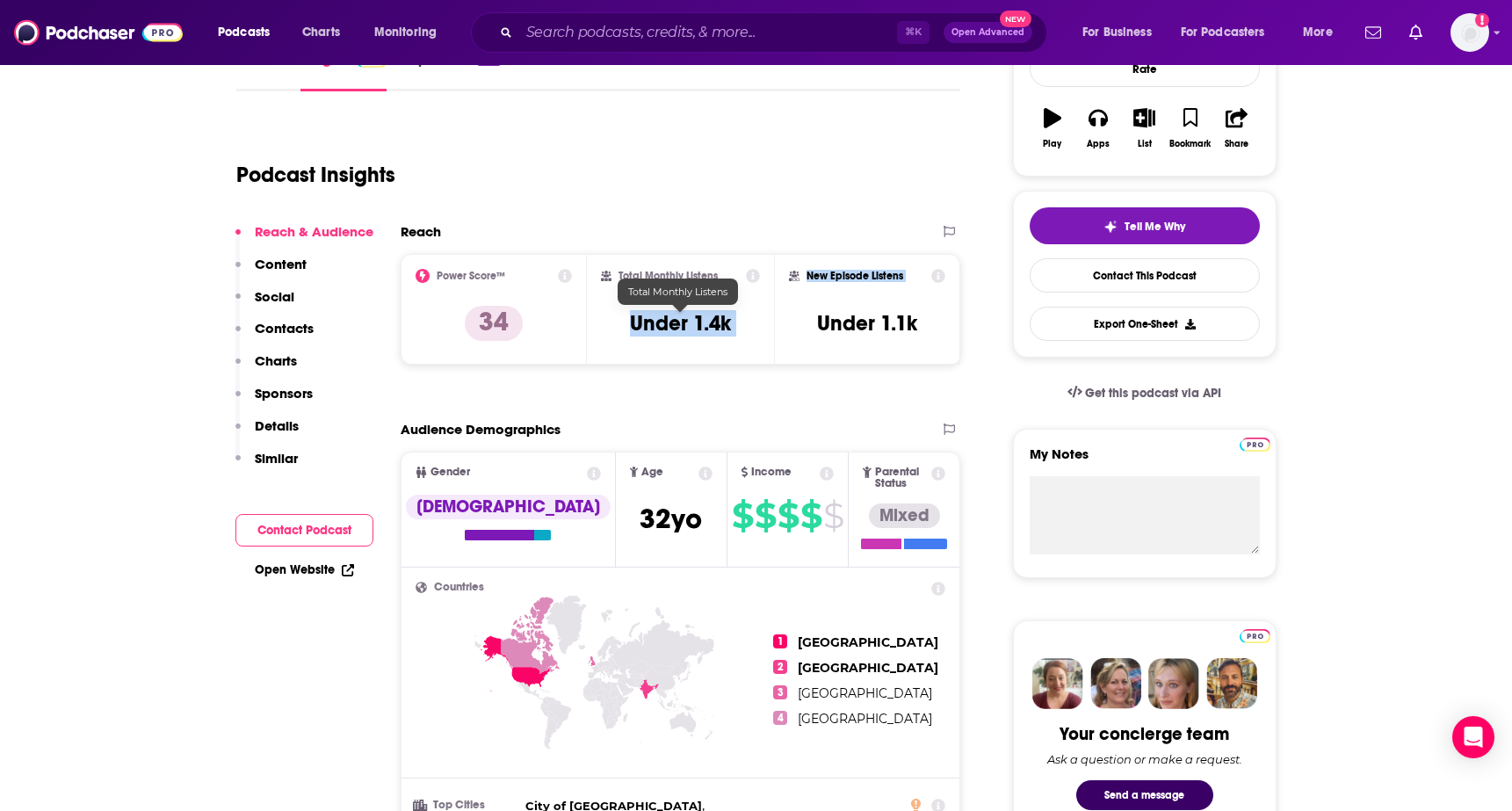
drag, startPoint x: 620, startPoint y: 322, endPoint x: 775, endPoint y: 323, distance: 155.0
click at [775, 323] on div "Power Score™ 34 Total Monthly Listens Under 1.4k New Episode Listens Under 1.1k" at bounding box center [680, 309] width 560 height 111
click at [685, 315] on h3 "Under 1.4k" at bounding box center [680, 323] width 101 height 26
drag, startPoint x: 633, startPoint y: 322, endPoint x: 748, endPoint y: 323, distance: 115.0
click at [748, 323] on div "Total Monthly Listens Under 1.4k" at bounding box center [680, 309] width 159 height 81
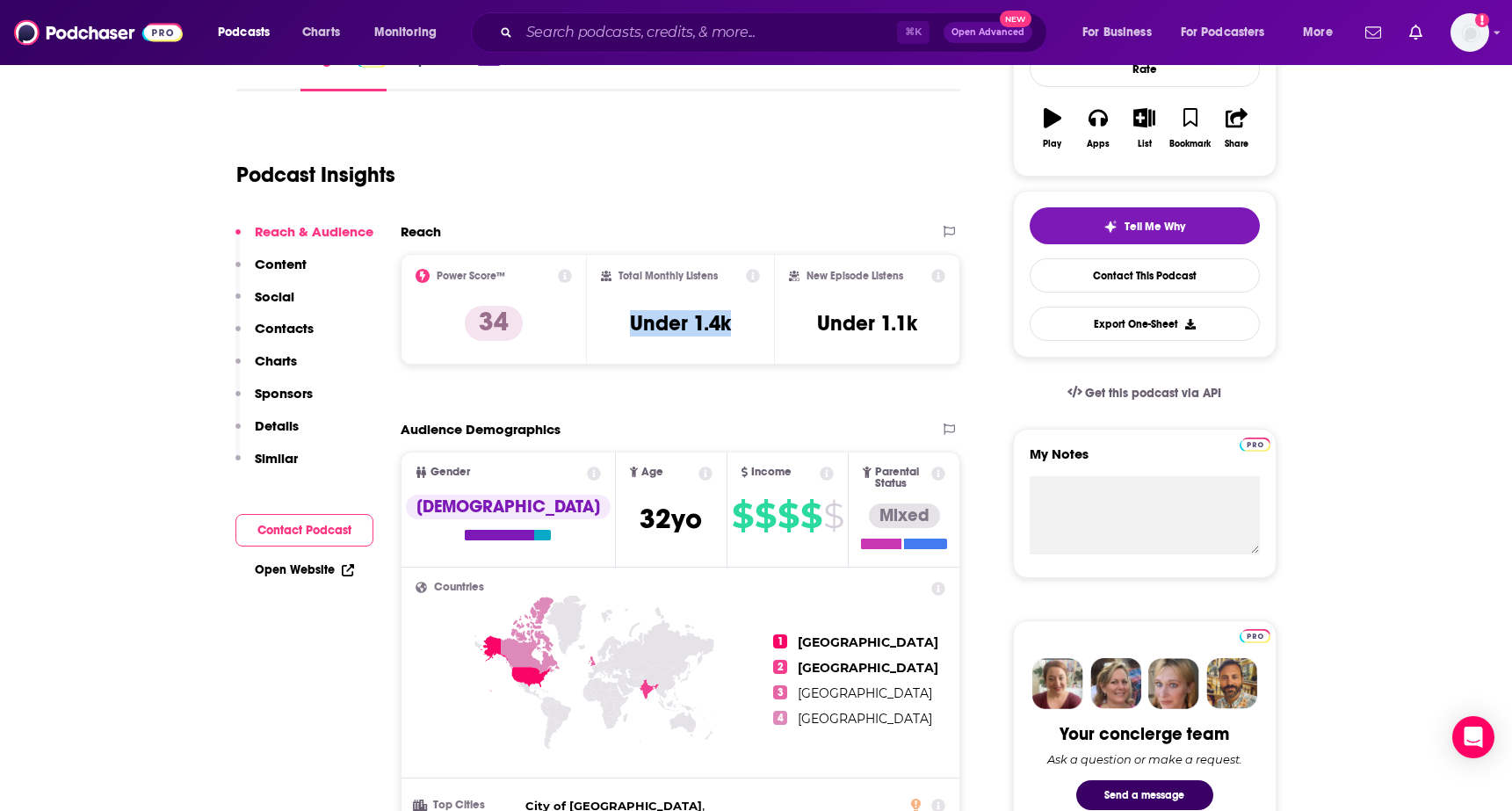
copy h3 "Under 1.4k"
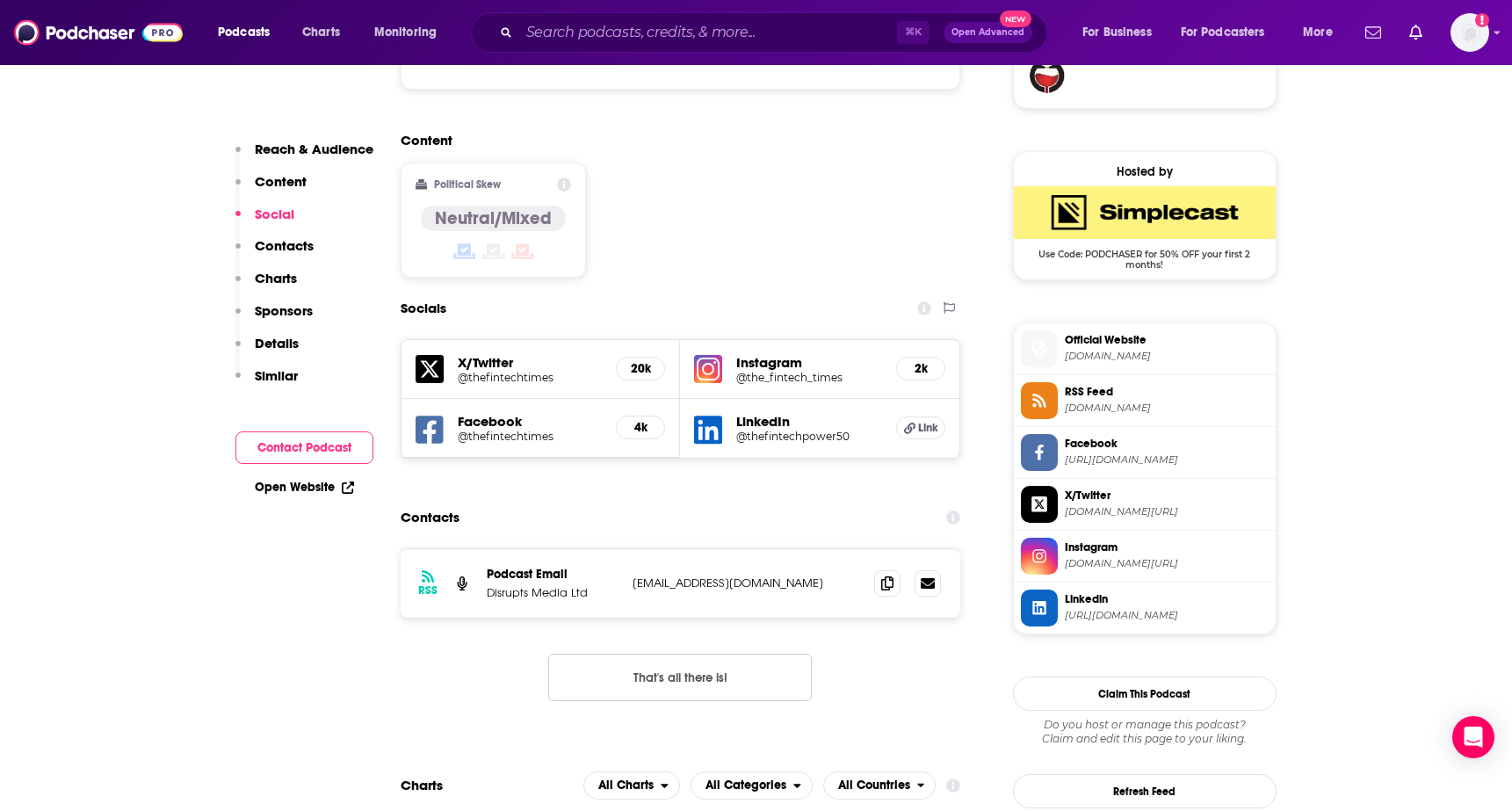
scroll to position [1389, 0]
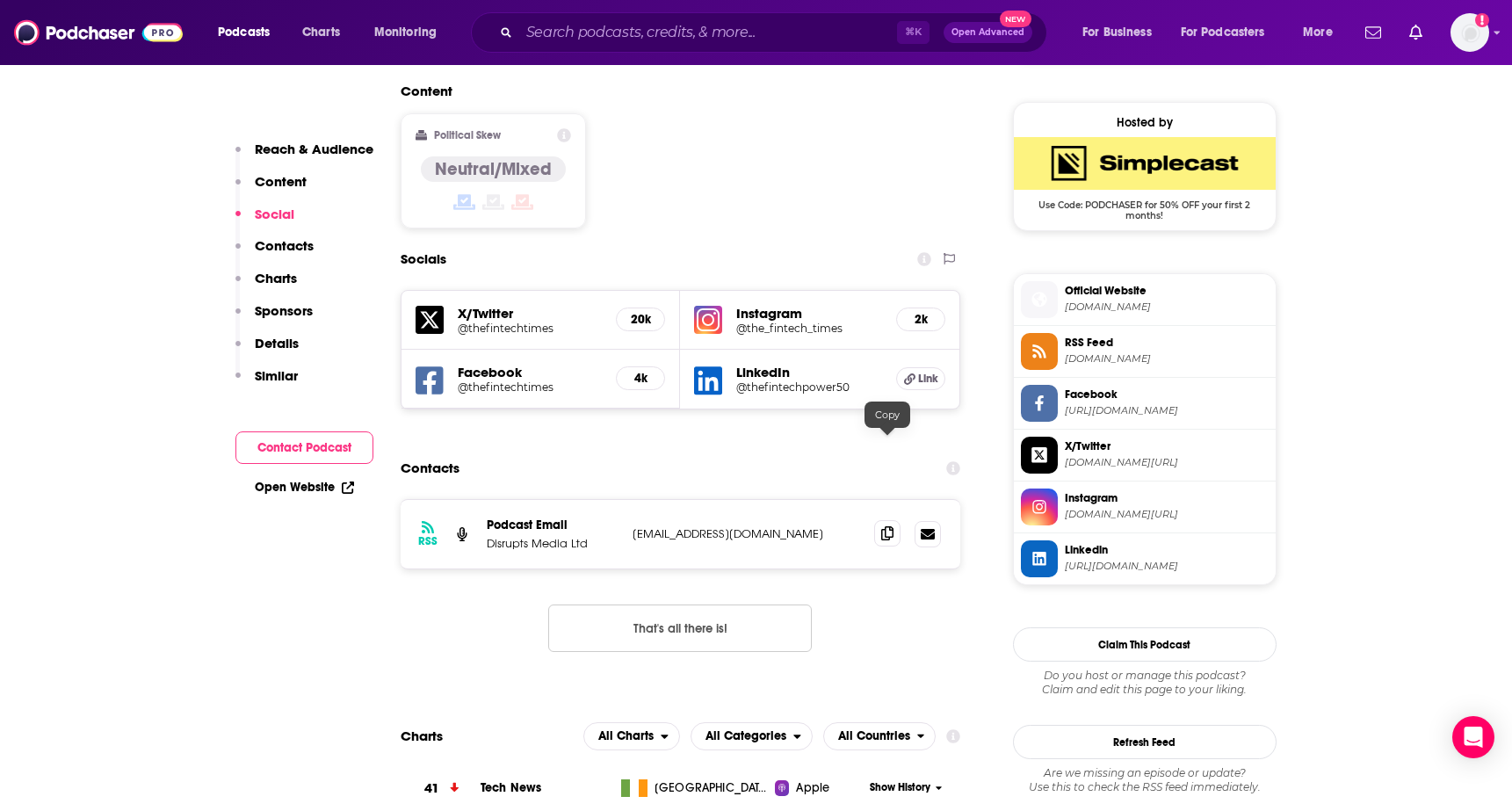
click at [881, 527] on icon at bounding box center [887, 533] width 12 height 14
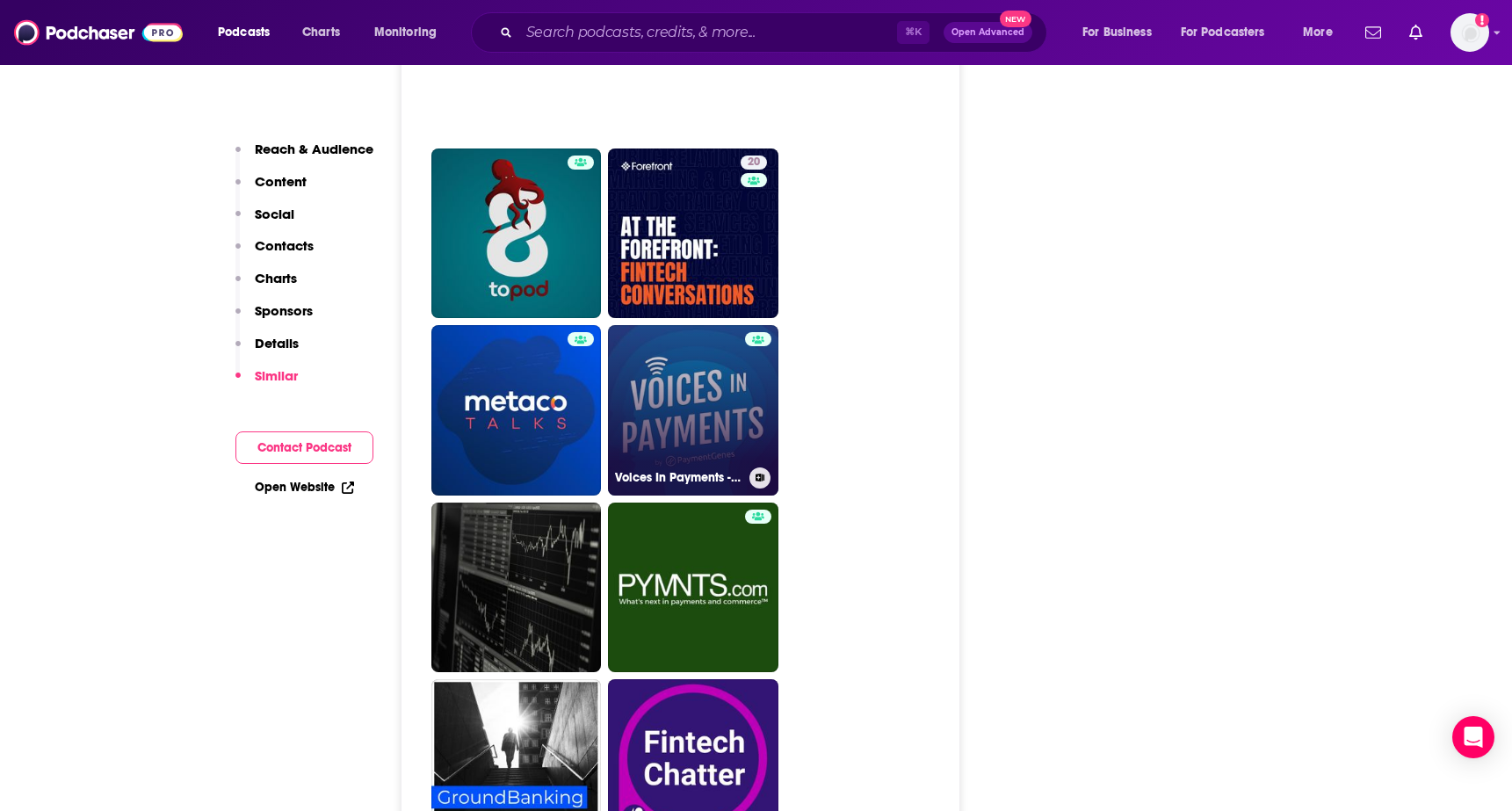
scroll to position [4179, 0]
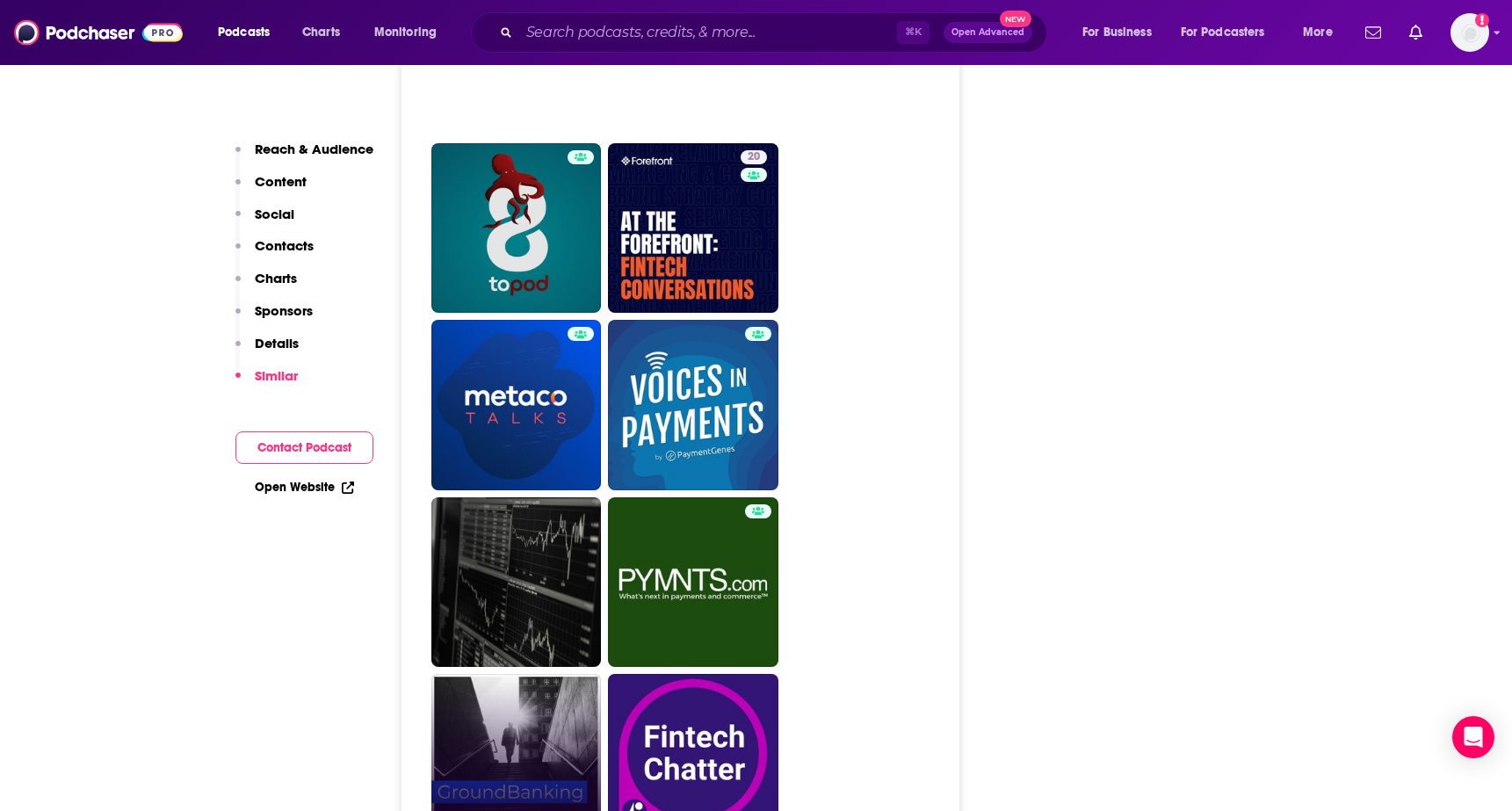
click at [515, 674] on link "GroundBanking" at bounding box center [516, 759] width 171 height 171
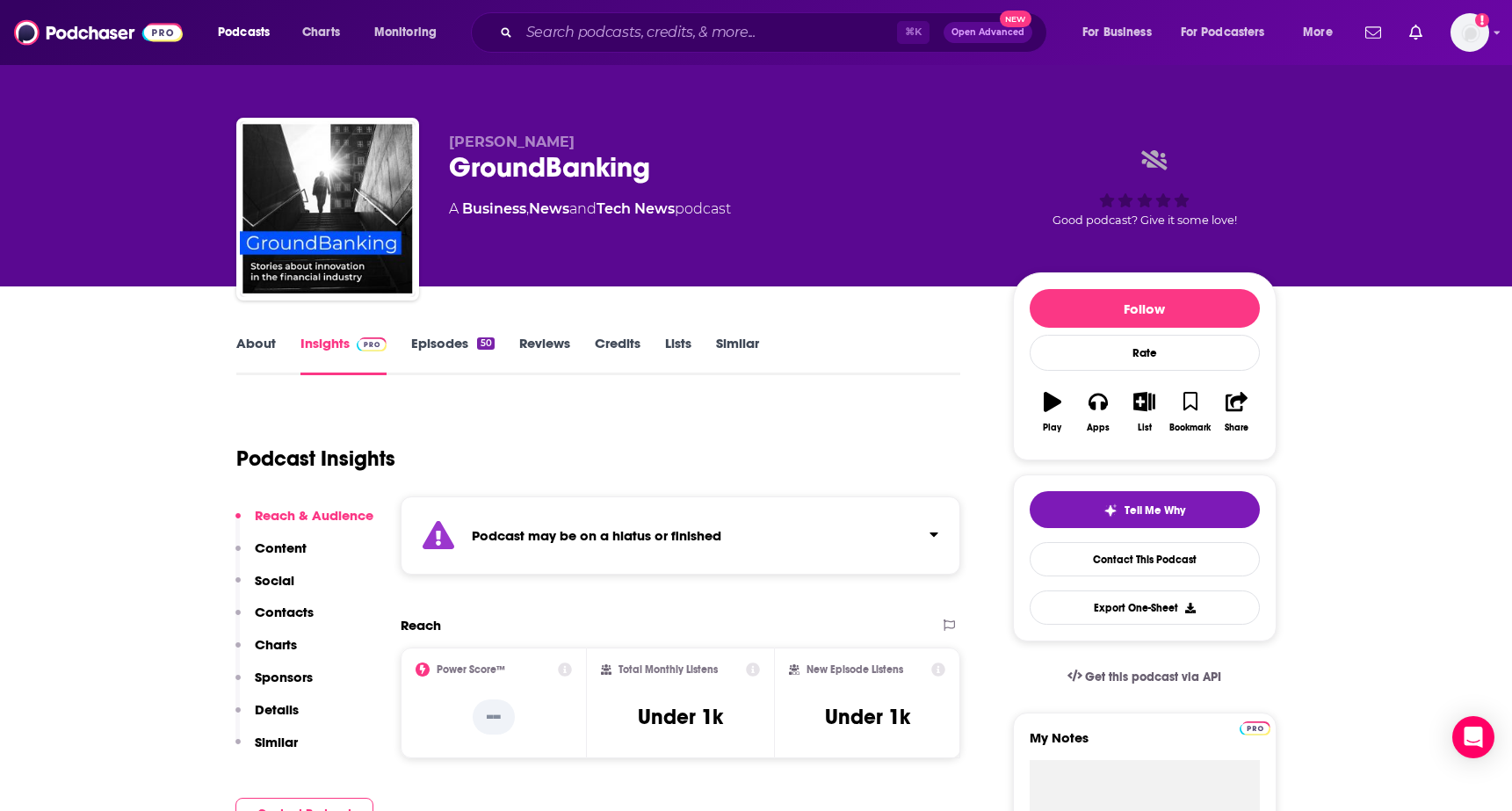
type input "[URL][DOMAIN_NAME]"
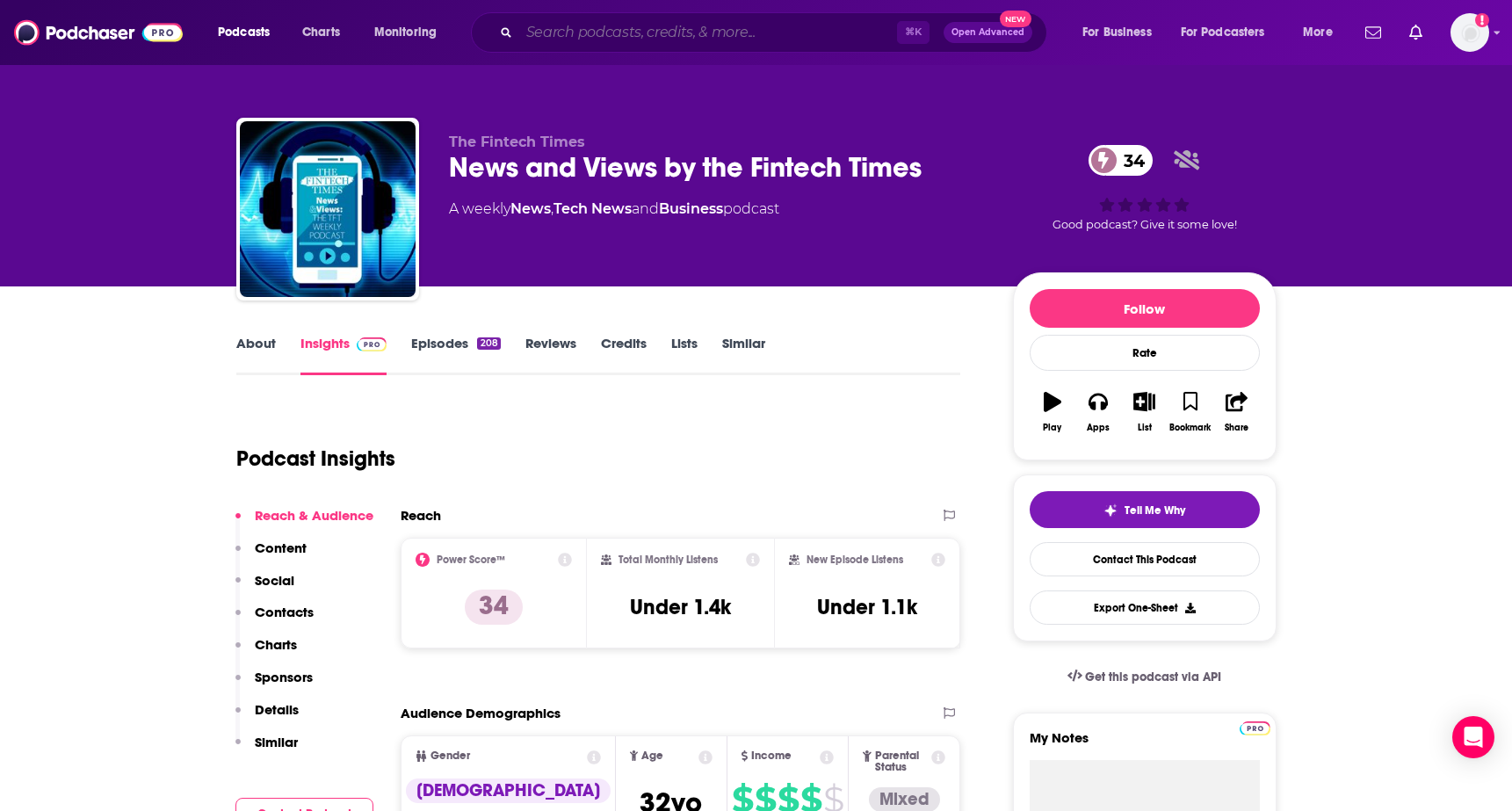
click at [584, 24] on input "Search podcasts, credits, & more..." at bounding box center [708, 33] width 378 height 28
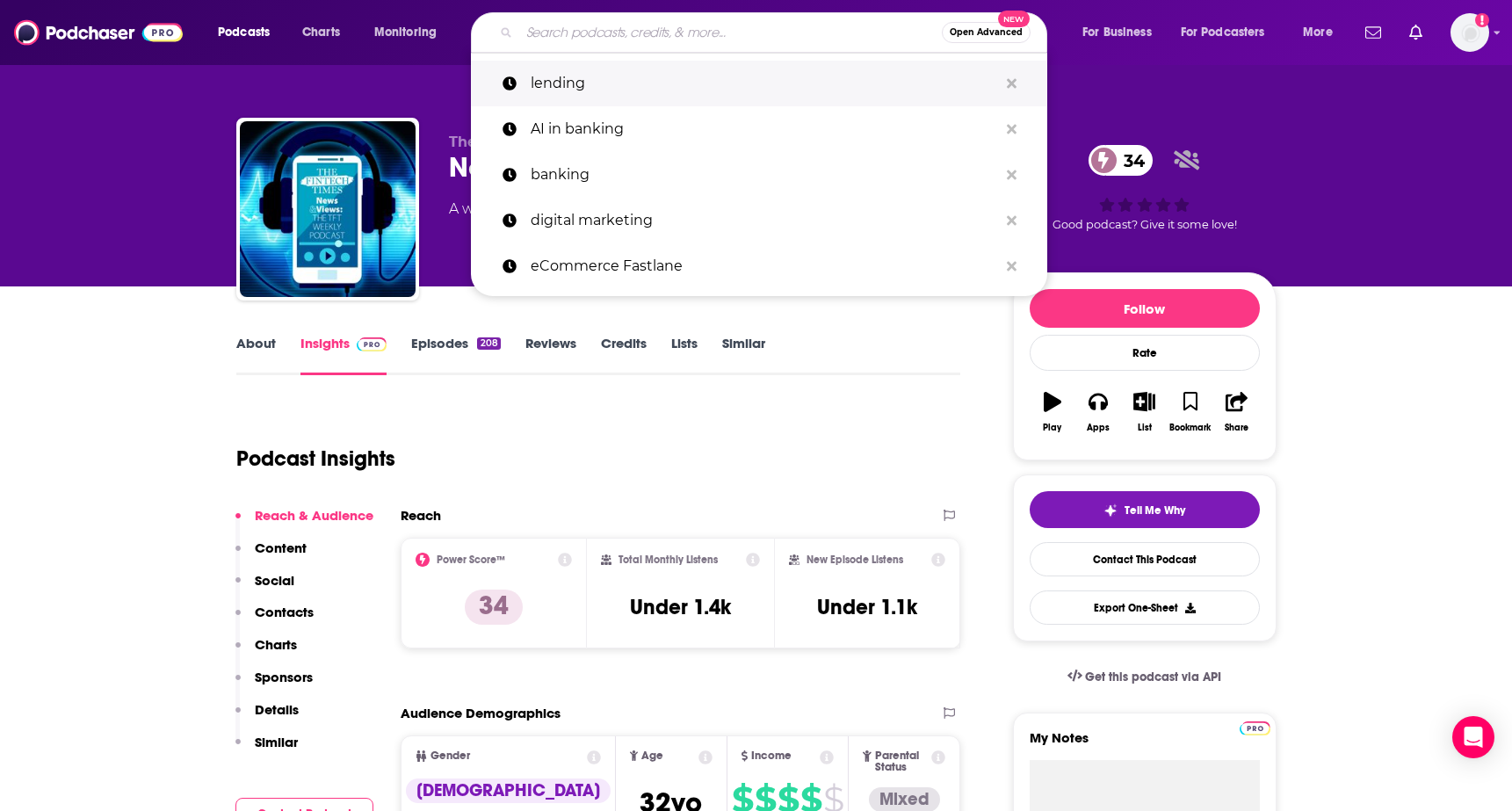
click at [583, 80] on p "lending" at bounding box center [763, 83] width 467 height 46
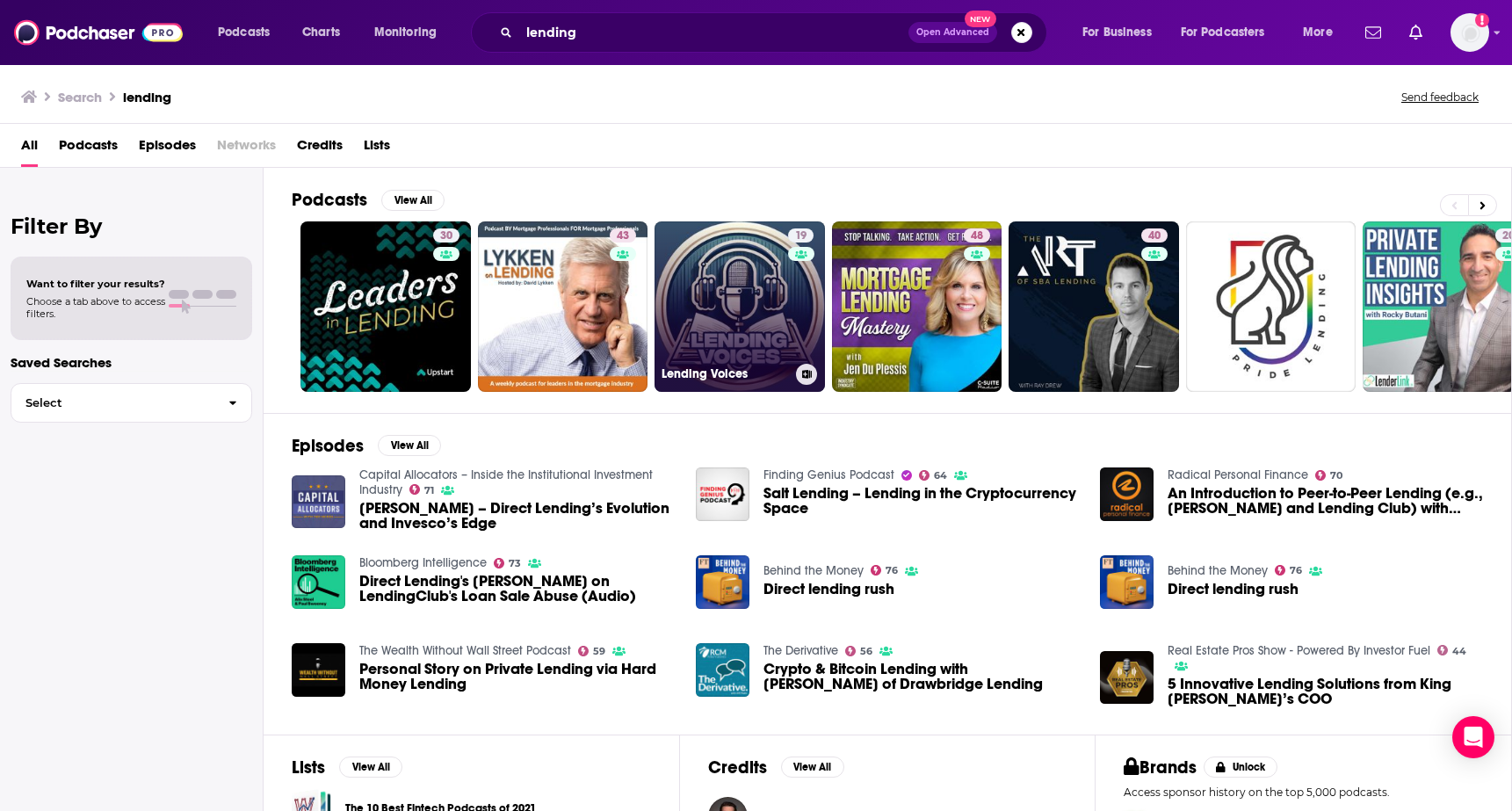
click at [763, 302] on link "19 Lending Voices" at bounding box center [739, 307] width 171 height 171
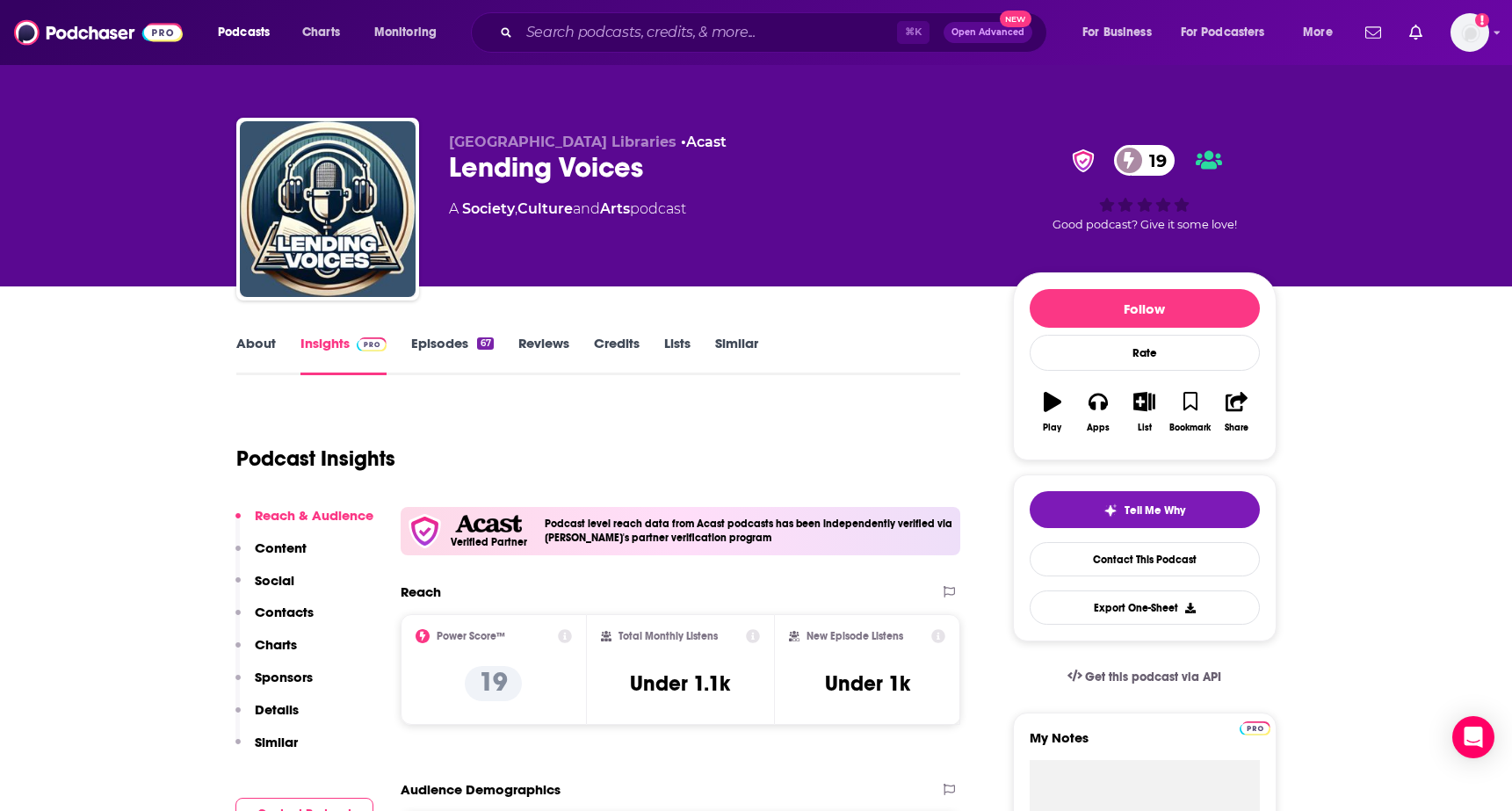
click at [256, 353] on link "About" at bounding box center [256, 354] width 39 height 40
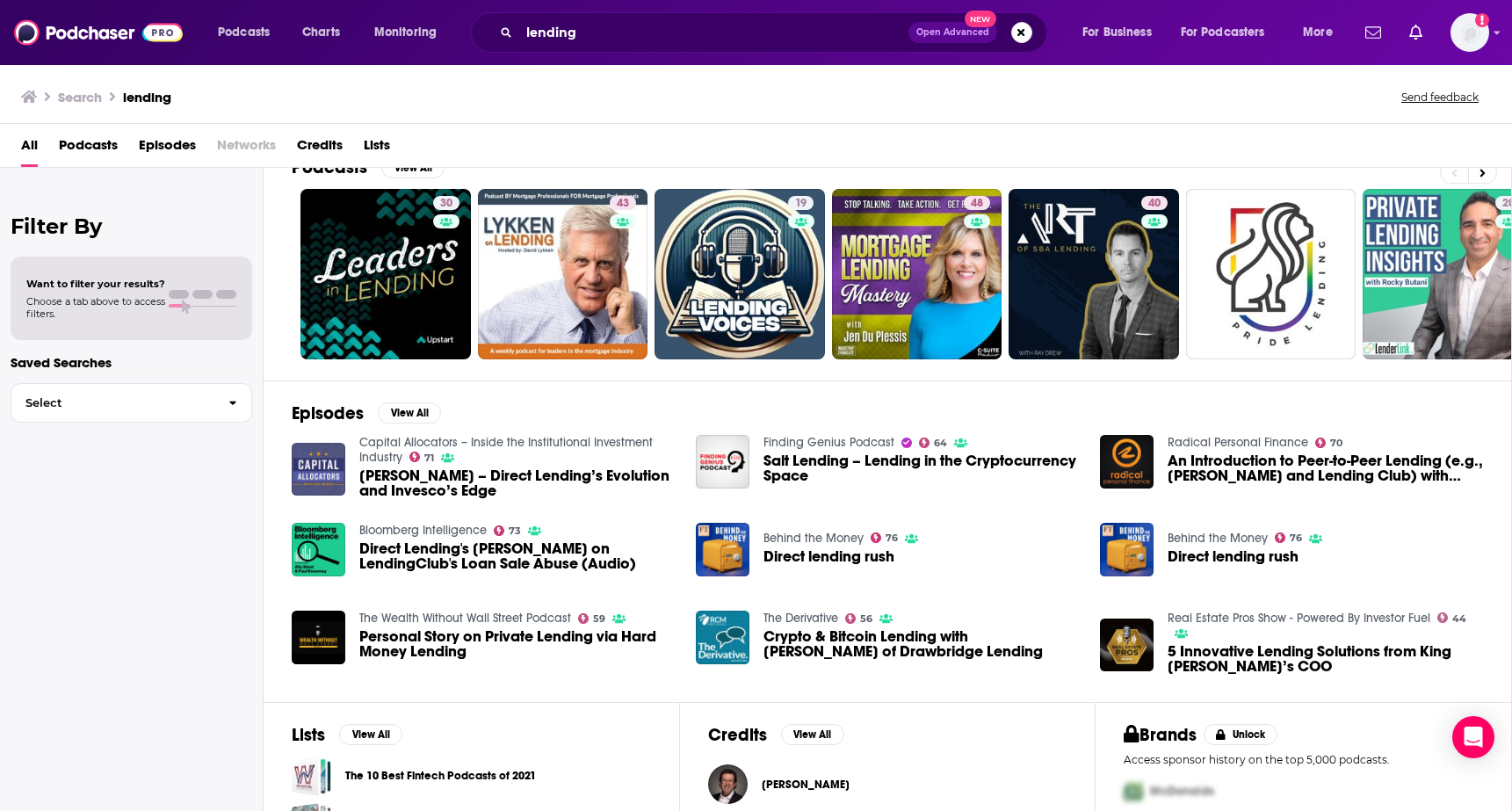
scroll to position [43, 0]
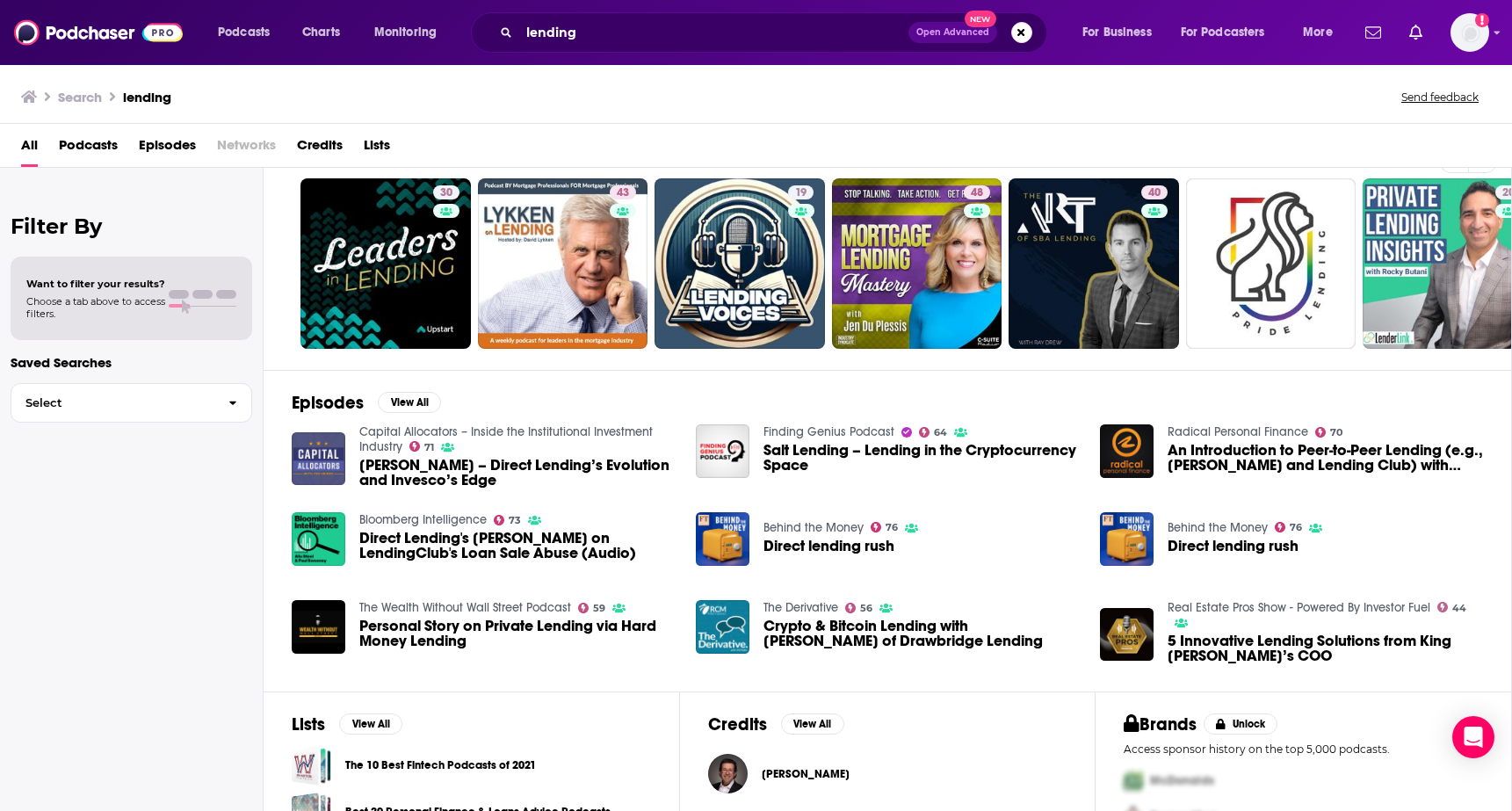
click at [99, 133] on span "Podcasts" at bounding box center [88, 148] width 59 height 36
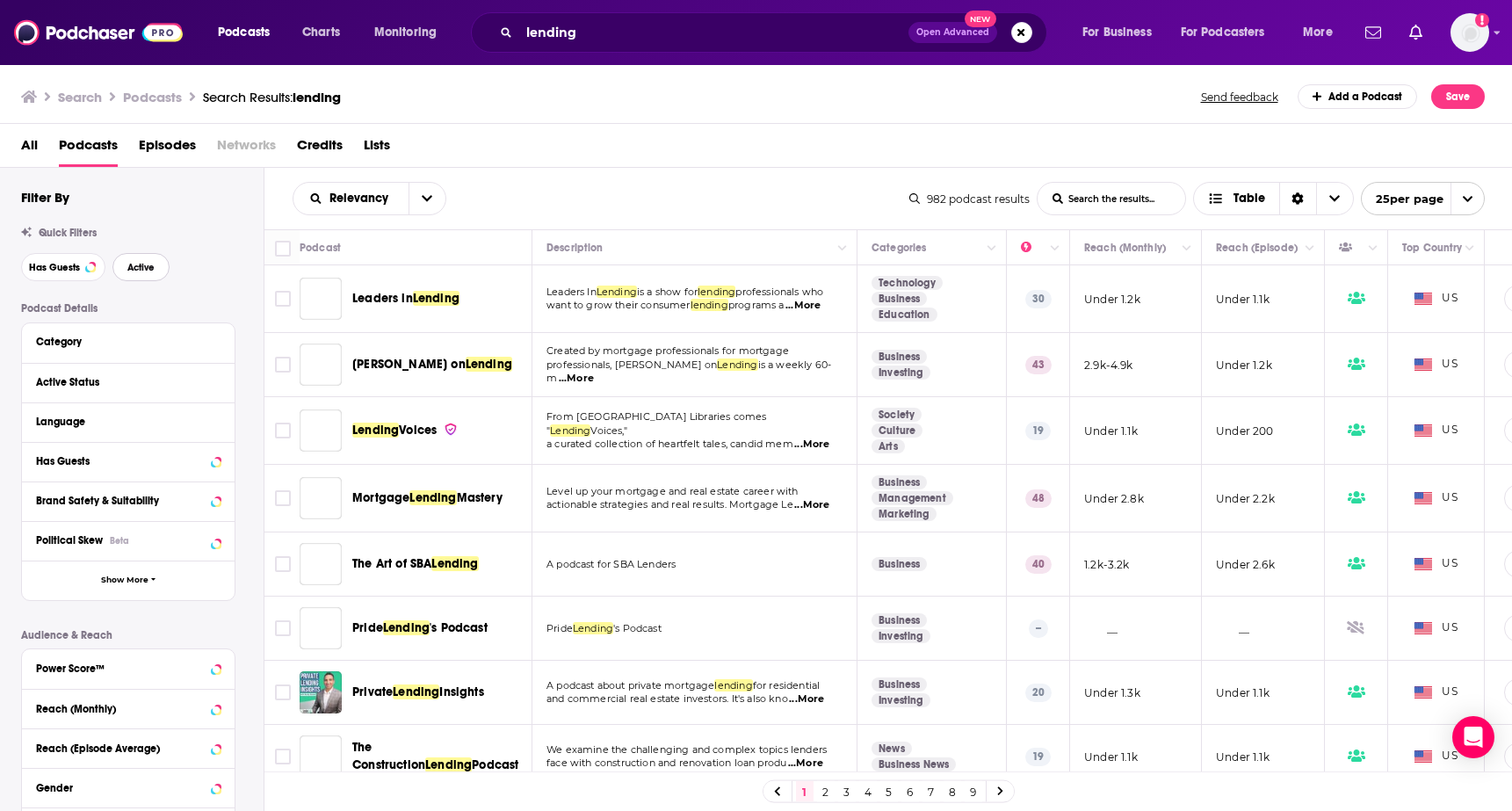
click at [129, 269] on span "Active" at bounding box center [141, 268] width 27 height 9
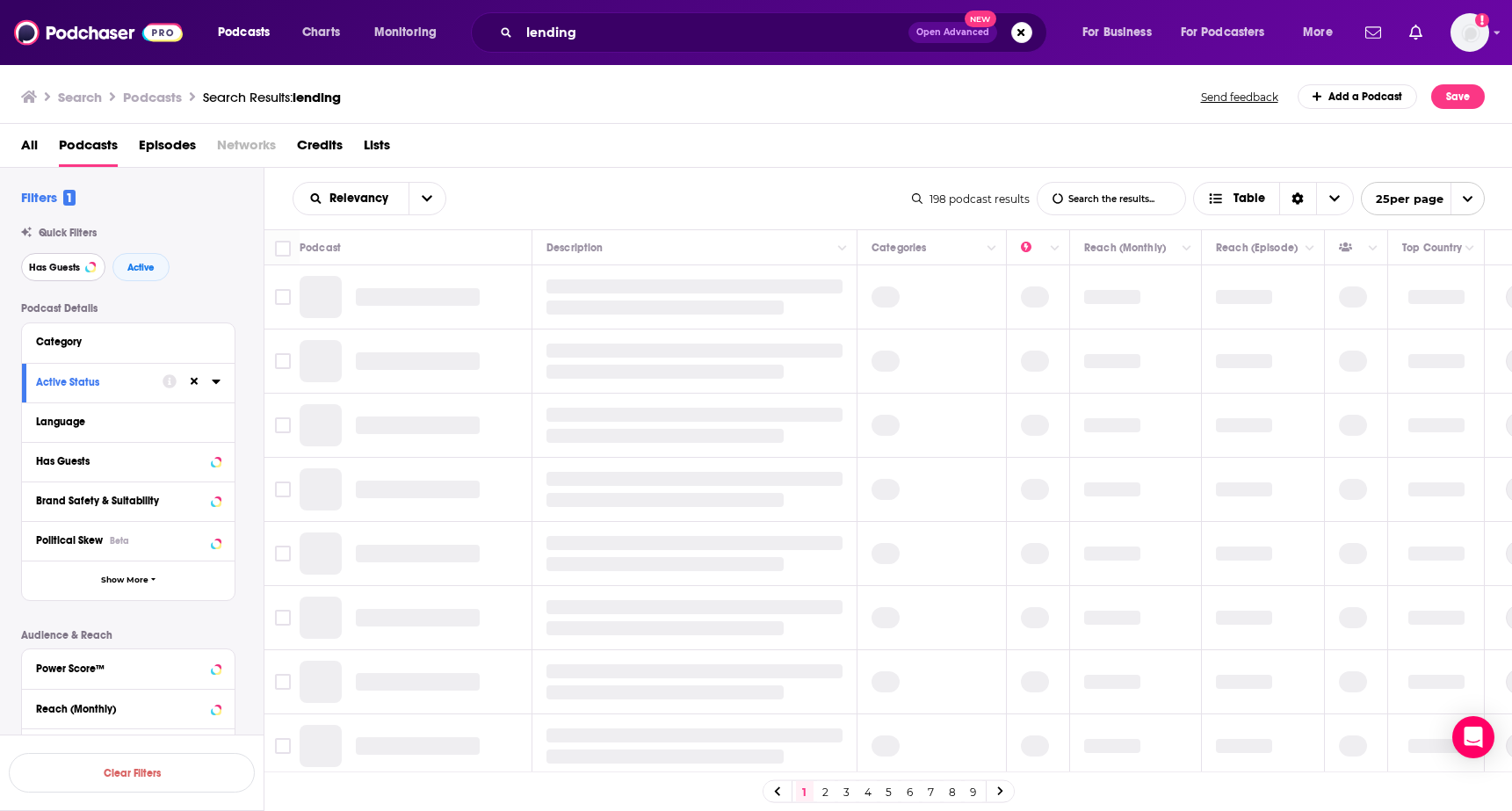
click at [40, 268] on span "Has Guests" at bounding box center [54, 268] width 51 height 9
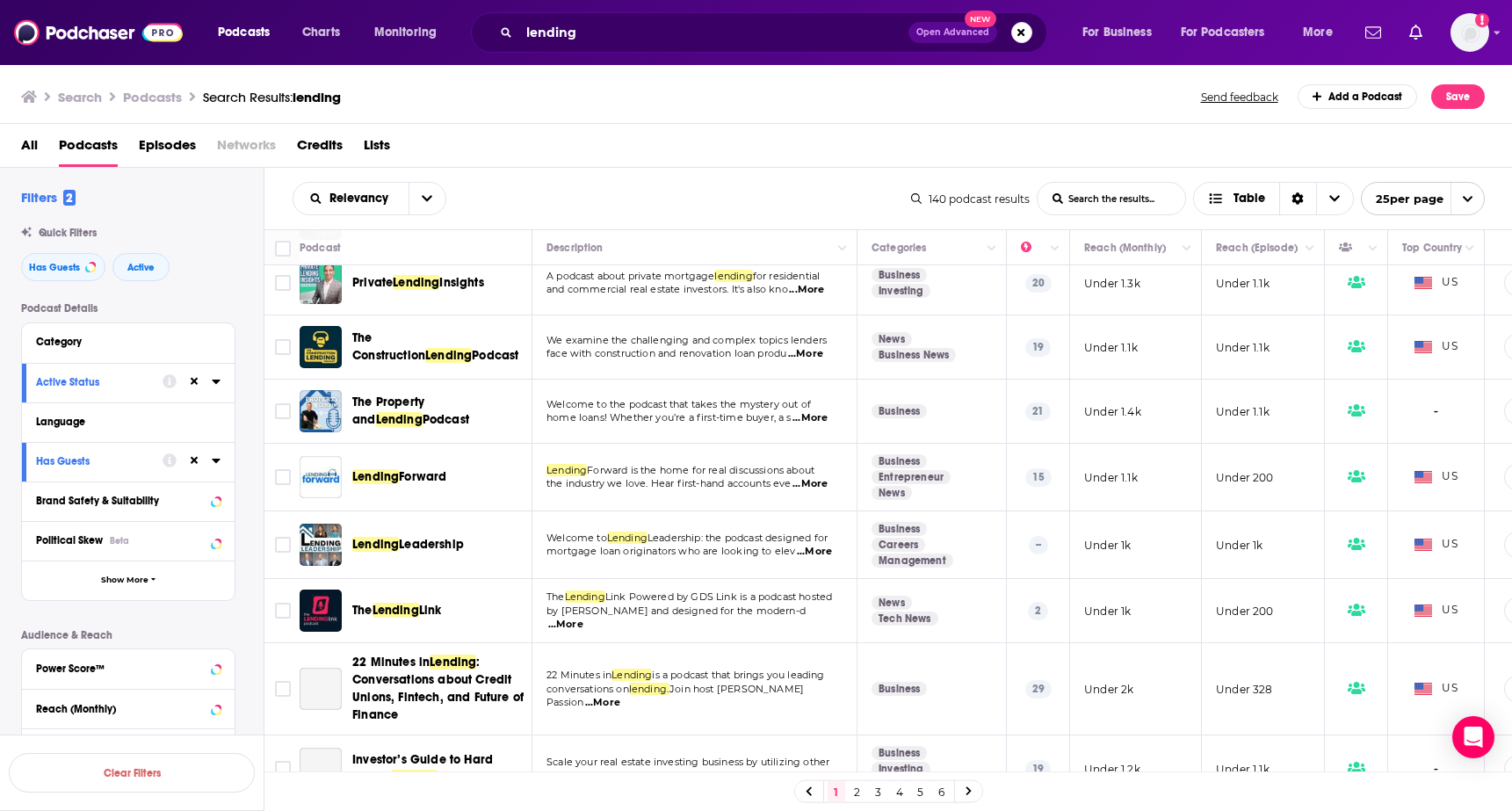
scroll to position [360, 0]
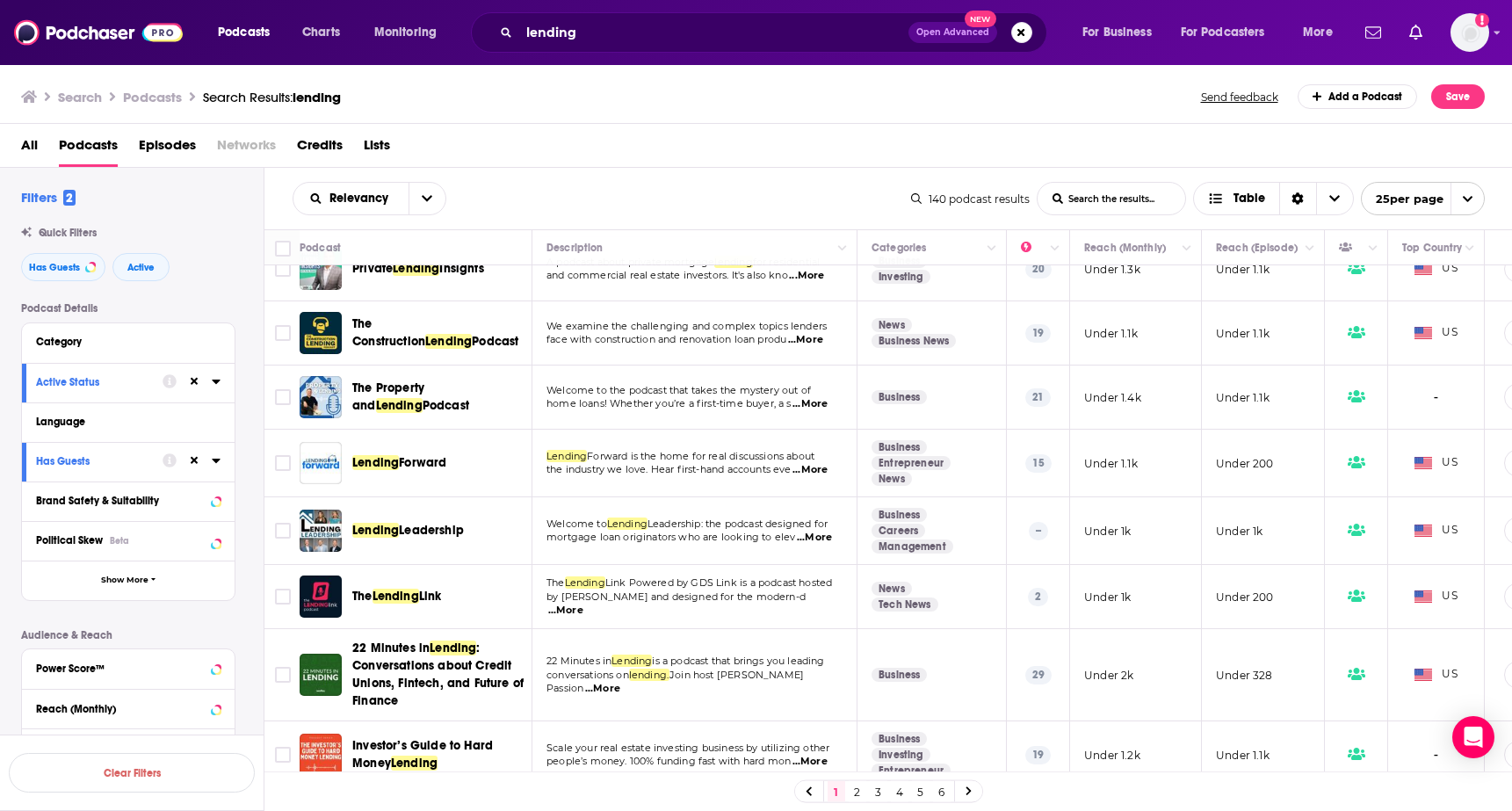
click at [584, 604] on span "...More" at bounding box center [566, 611] width 35 height 14
click at [399, 599] on span "Lending" at bounding box center [396, 597] width 47 height 15
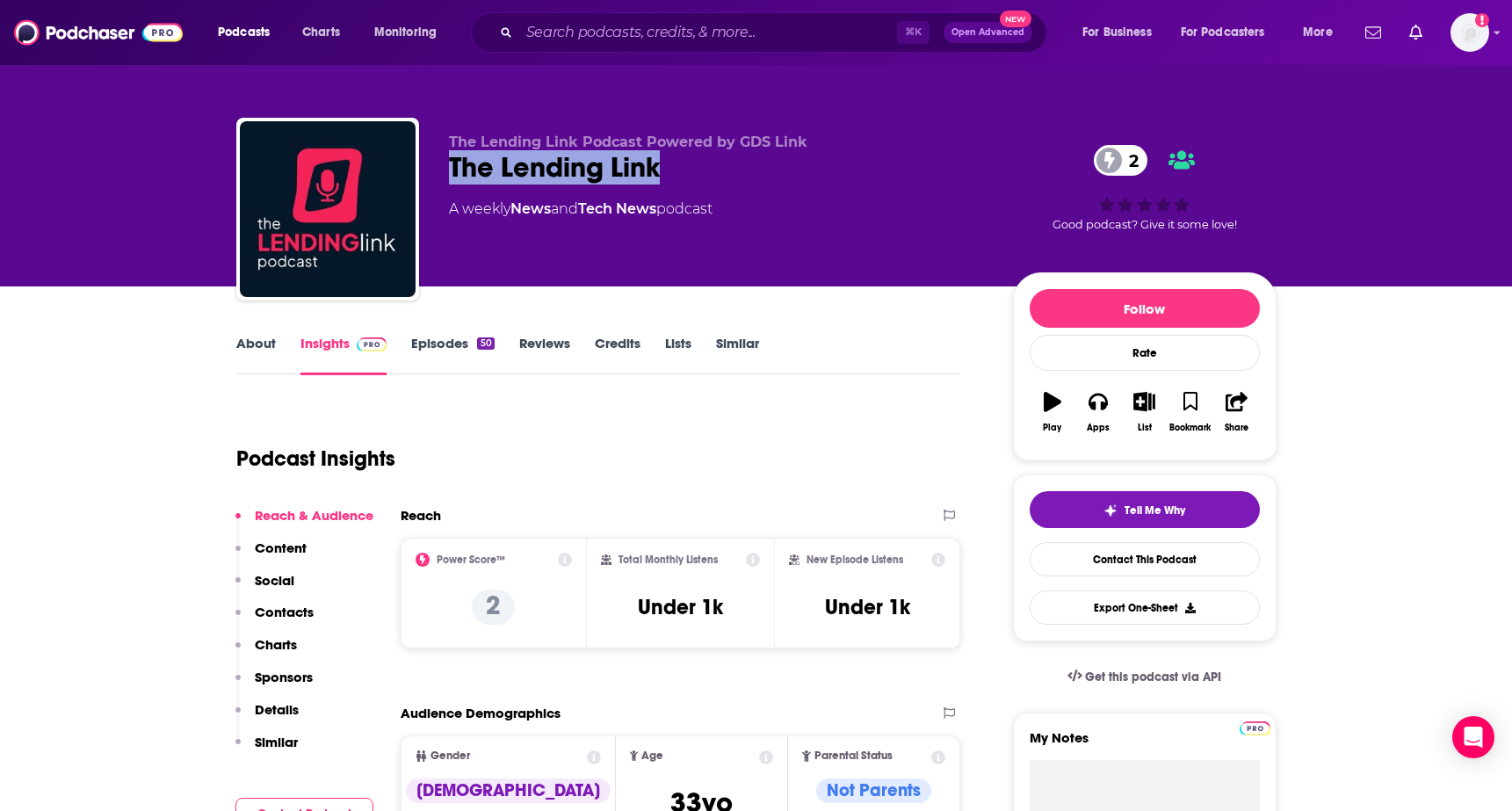
drag, startPoint x: 436, startPoint y: 173, endPoint x: 663, endPoint y: 171, distance: 227.0
click at [663, 171] on div "The Lending Link Podcast Powered by GDS Link The Lending Link 2 A weekly News a…" at bounding box center [757, 213] width 1040 height 190
copy h2 "The Lending Link"
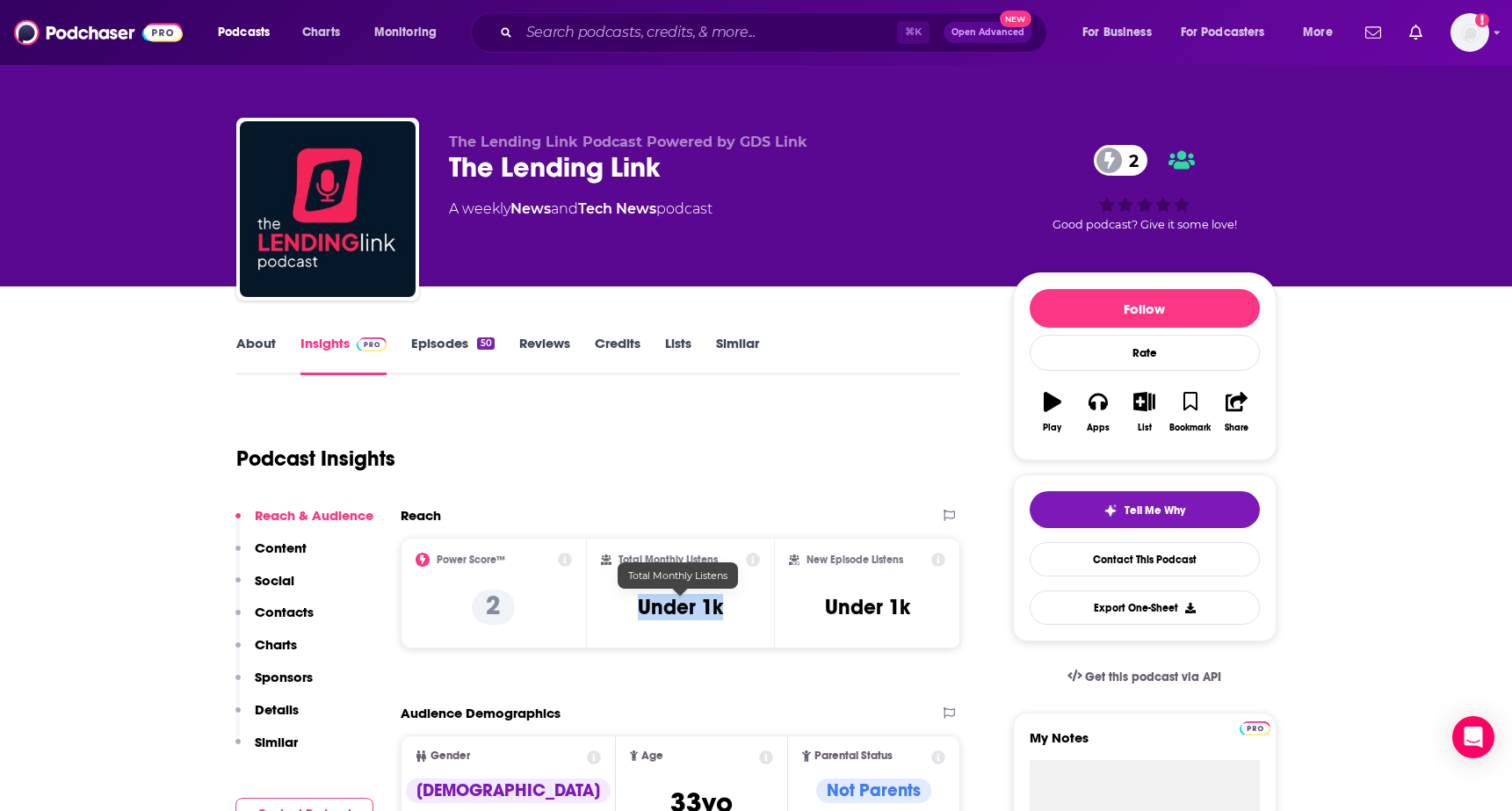
drag, startPoint x: 625, startPoint y: 600, endPoint x: 739, endPoint y: 600, distance: 114.0
click at [739, 600] on div "Total Monthly Listens Under 1k" at bounding box center [680, 593] width 159 height 81
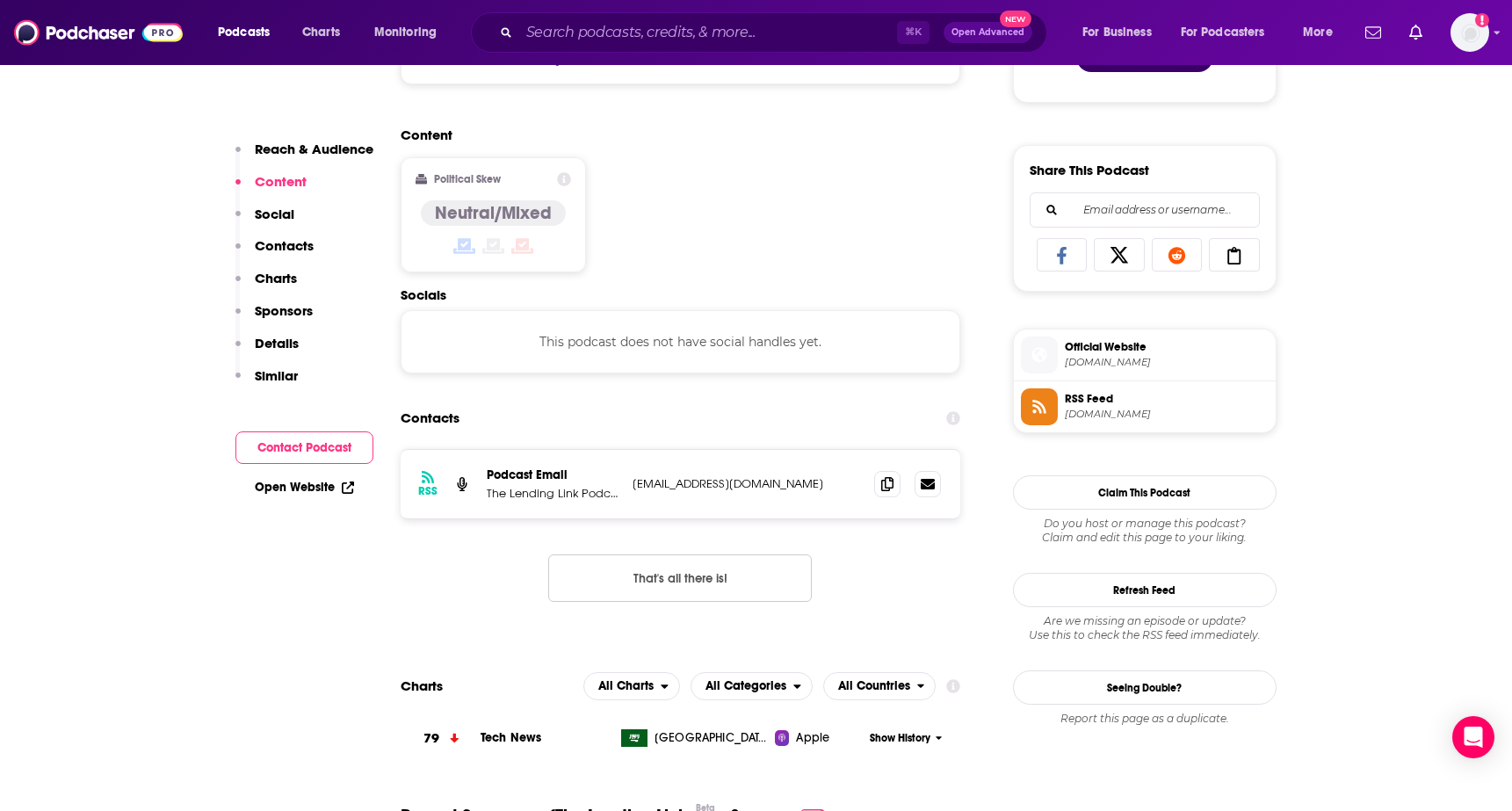
scroll to position [1024, 0]
click at [892, 488] on icon at bounding box center [887, 481] width 12 height 14
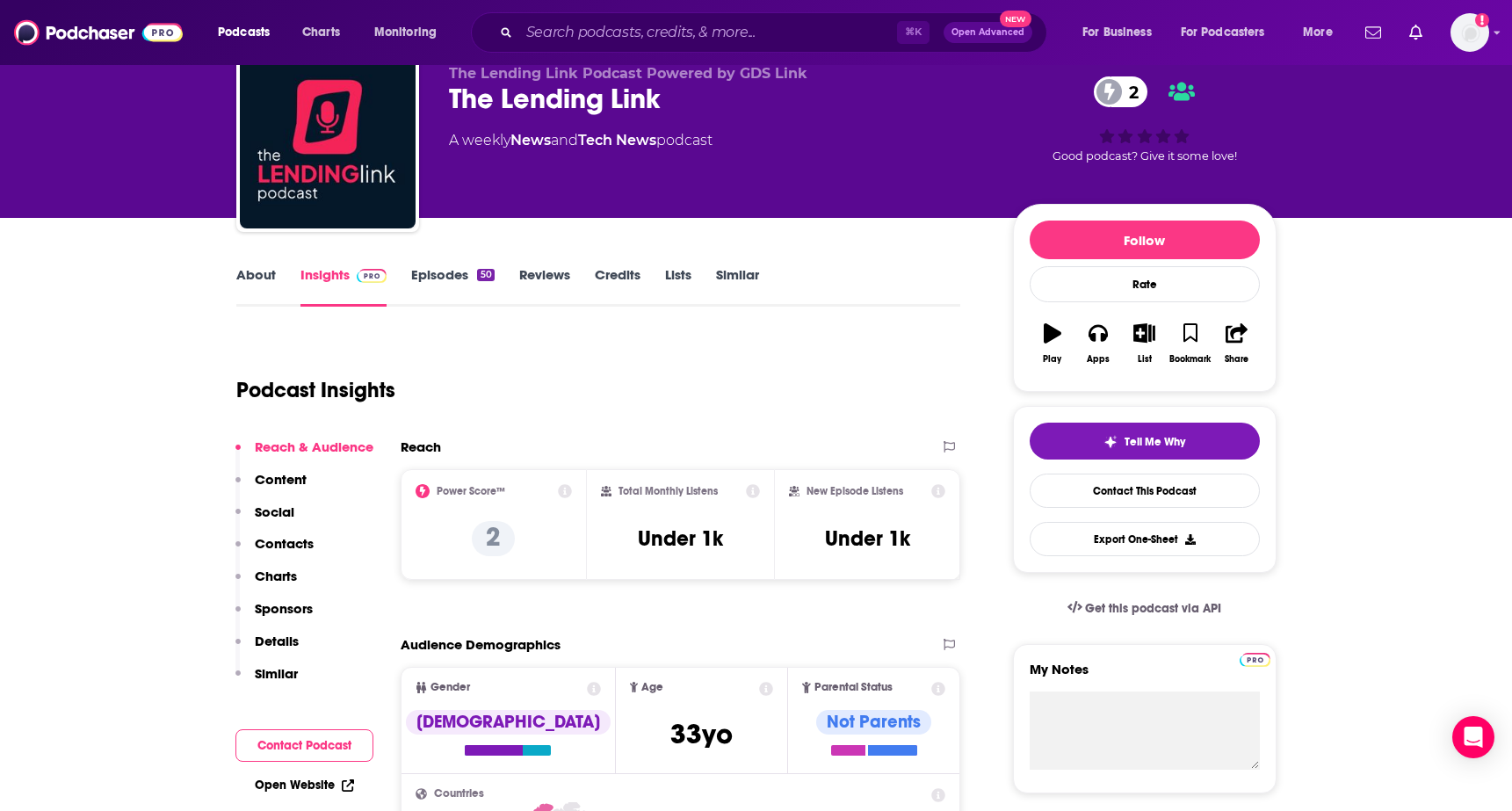
scroll to position [0, 0]
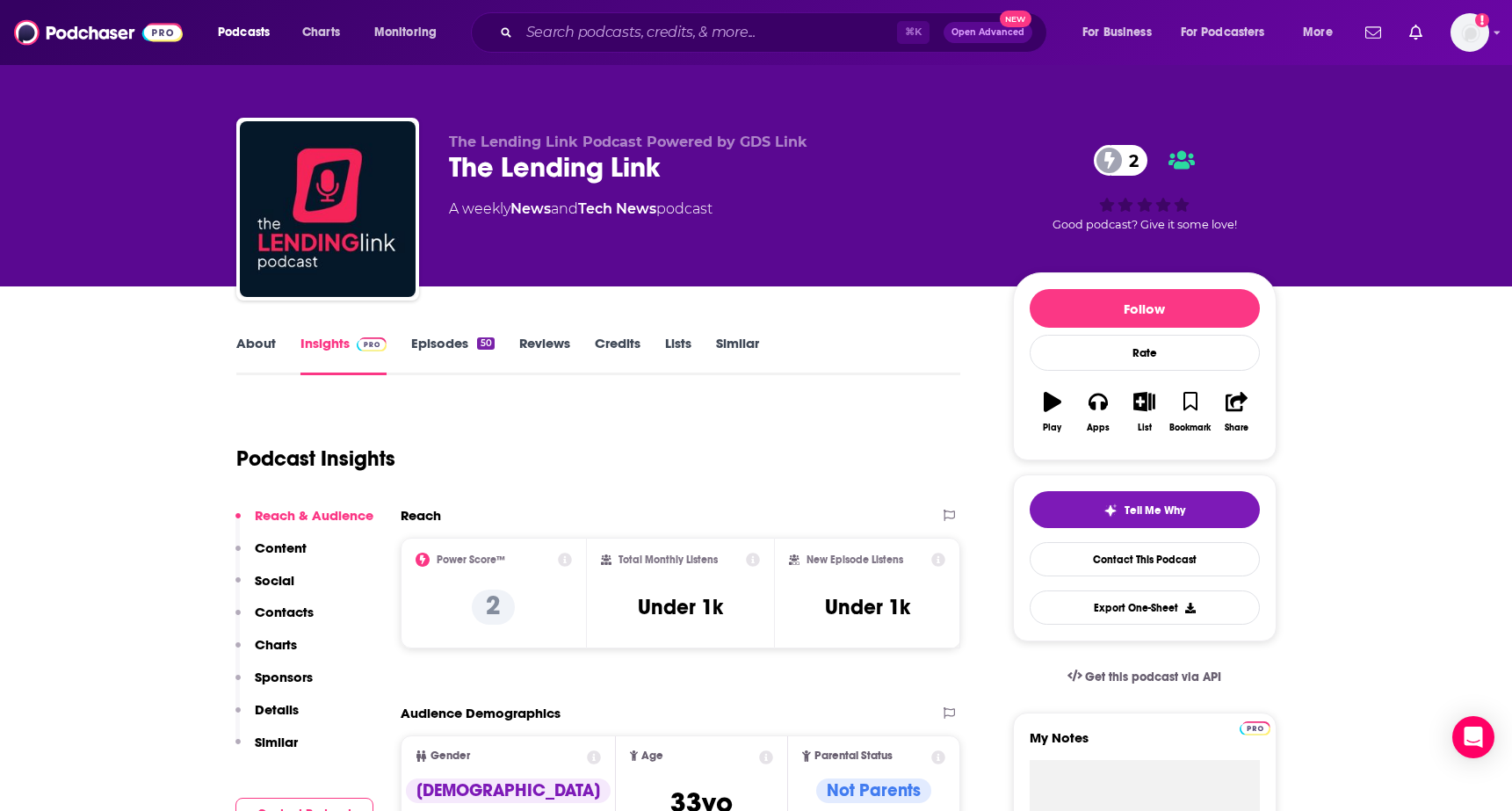
click at [253, 348] on link "About" at bounding box center [256, 354] width 39 height 40
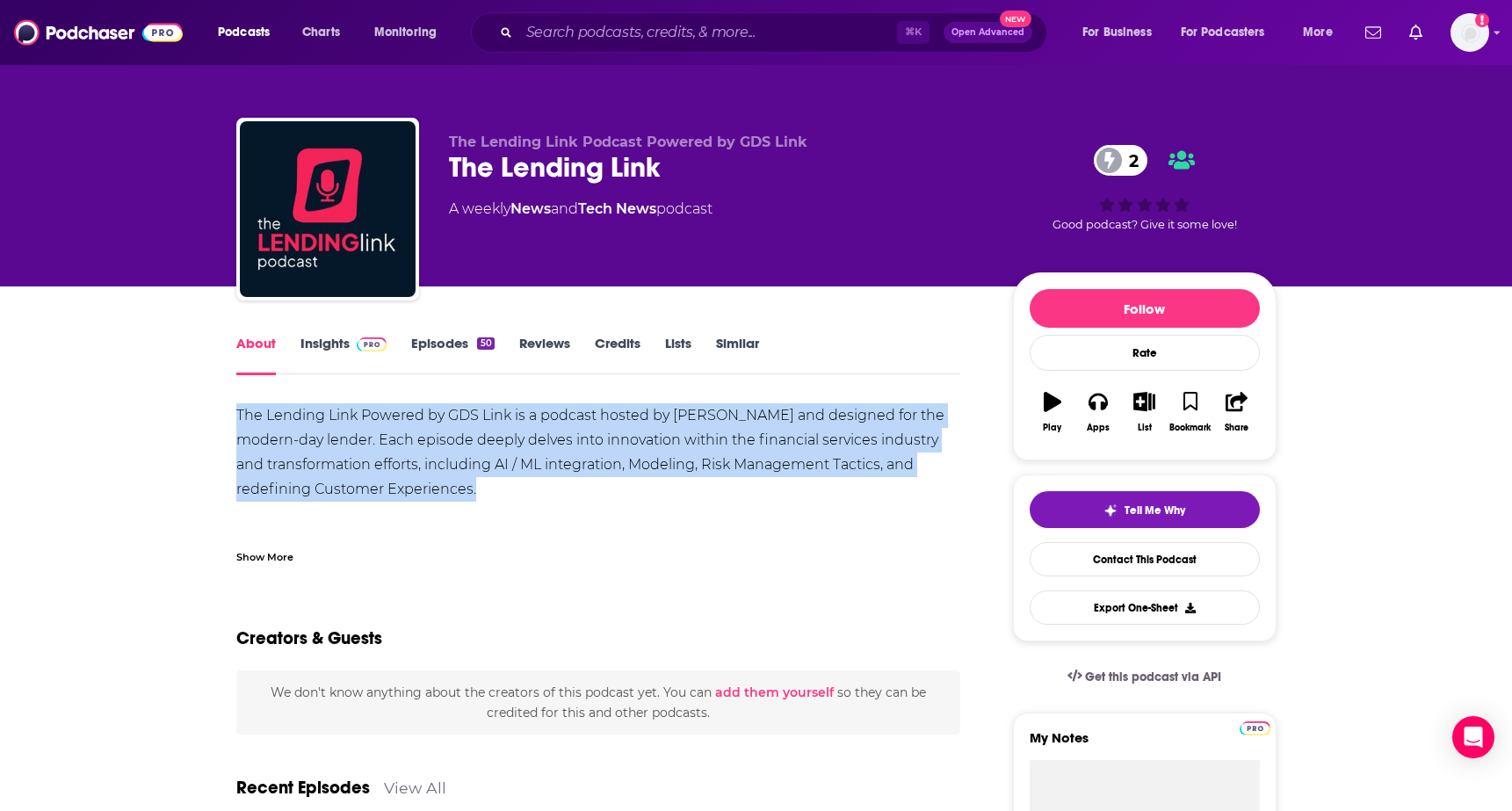
drag, startPoint x: 230, startPoint y: 406, endPoint x: 496, endPoint y: 493, distance: 279.9
click at [535, 482] on div "The Lending Link Powered by GDS Link is a podcast hosted by [PERSON_NAME] and d…" at bounding box center [599, 489] width 725 height 172
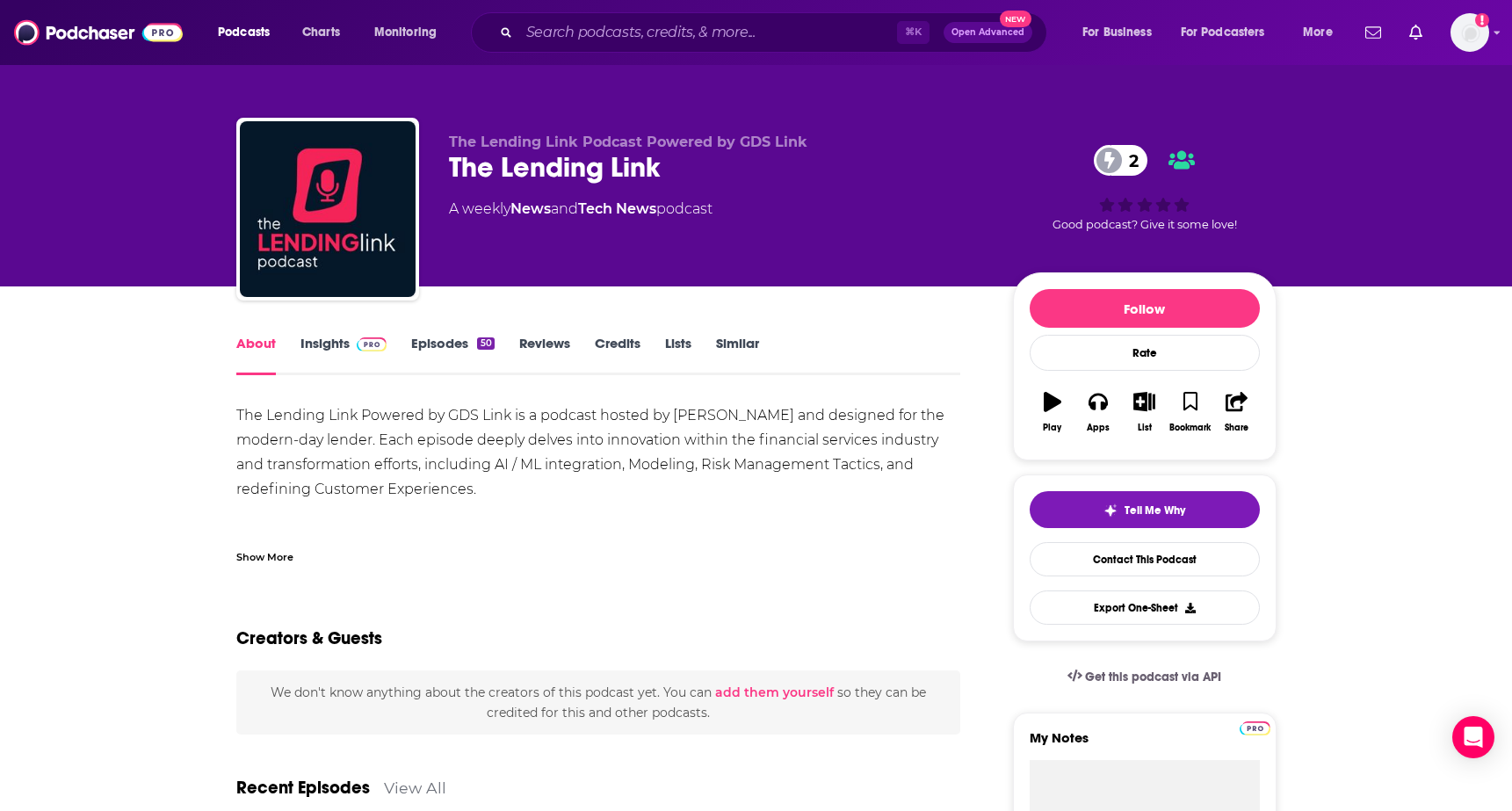
click at [334, 354] on link "Insights" at bounding box center [343, 354] width 87 height 40
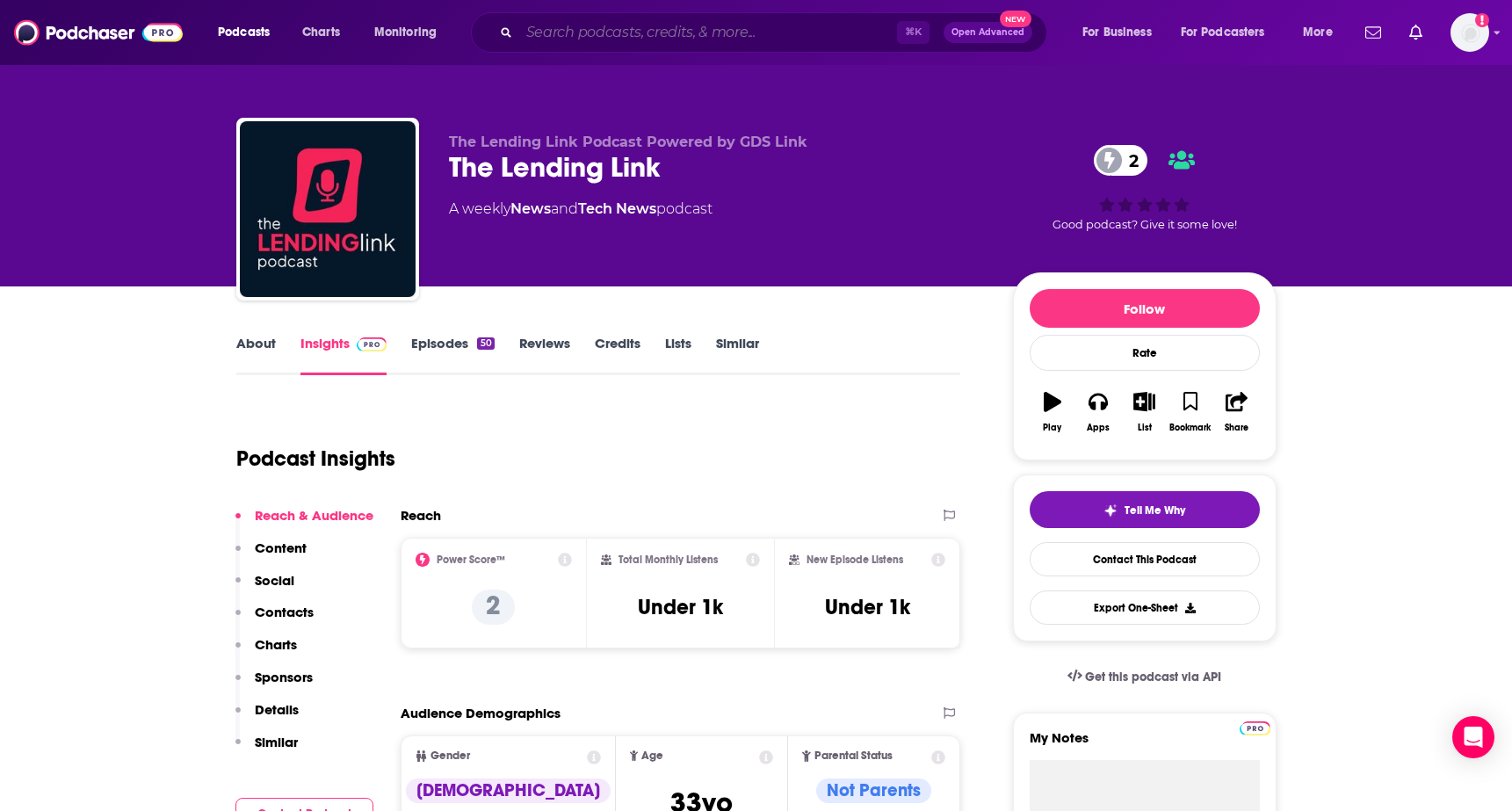
click at [667, 39] on input "Search podcasts, credits, & more..." at bounding box center [708, 33] width 378 height 28
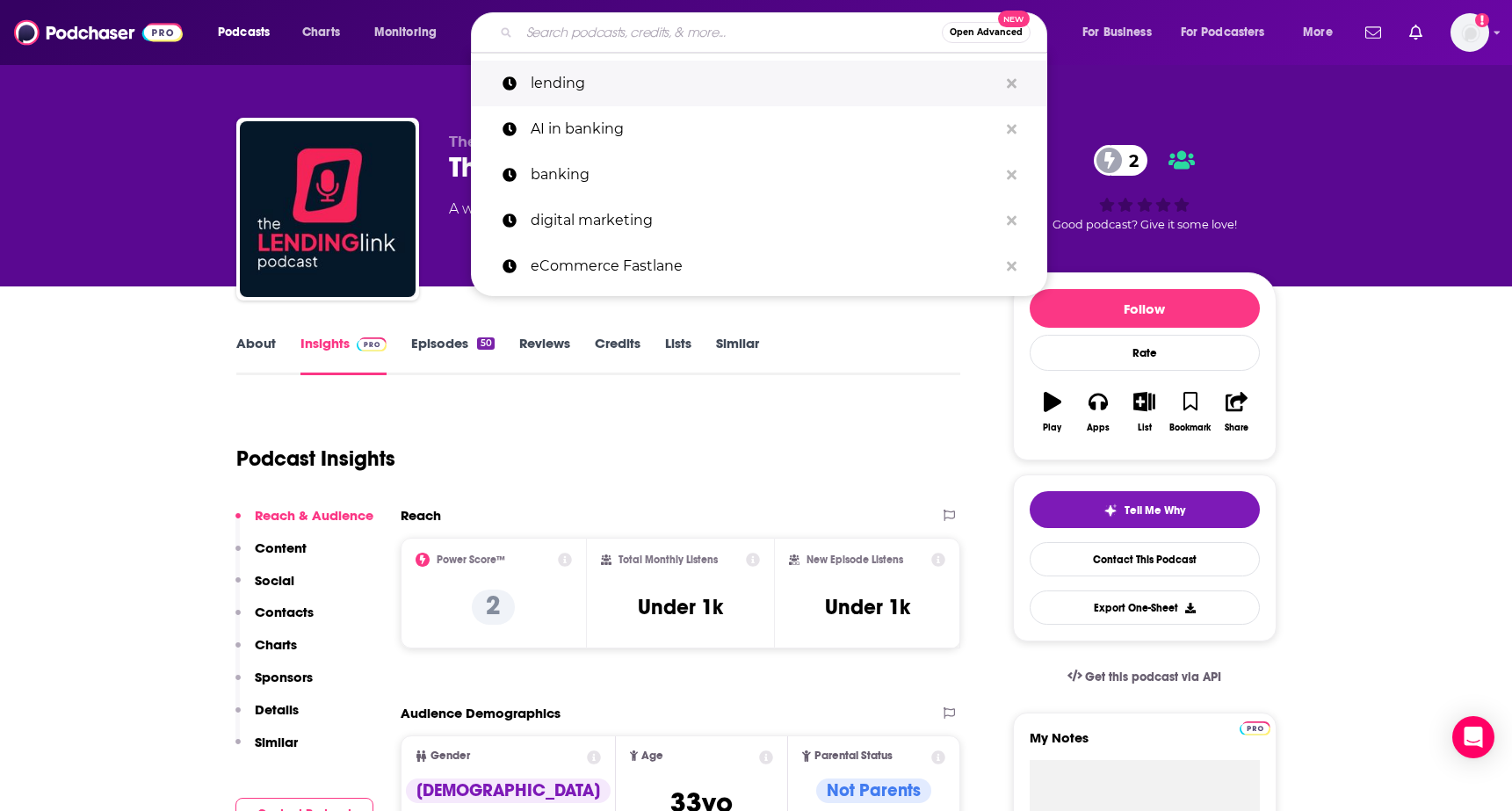
click at [603, 78] on p "lending" at bounding box center [763, 83] width 467 height 46
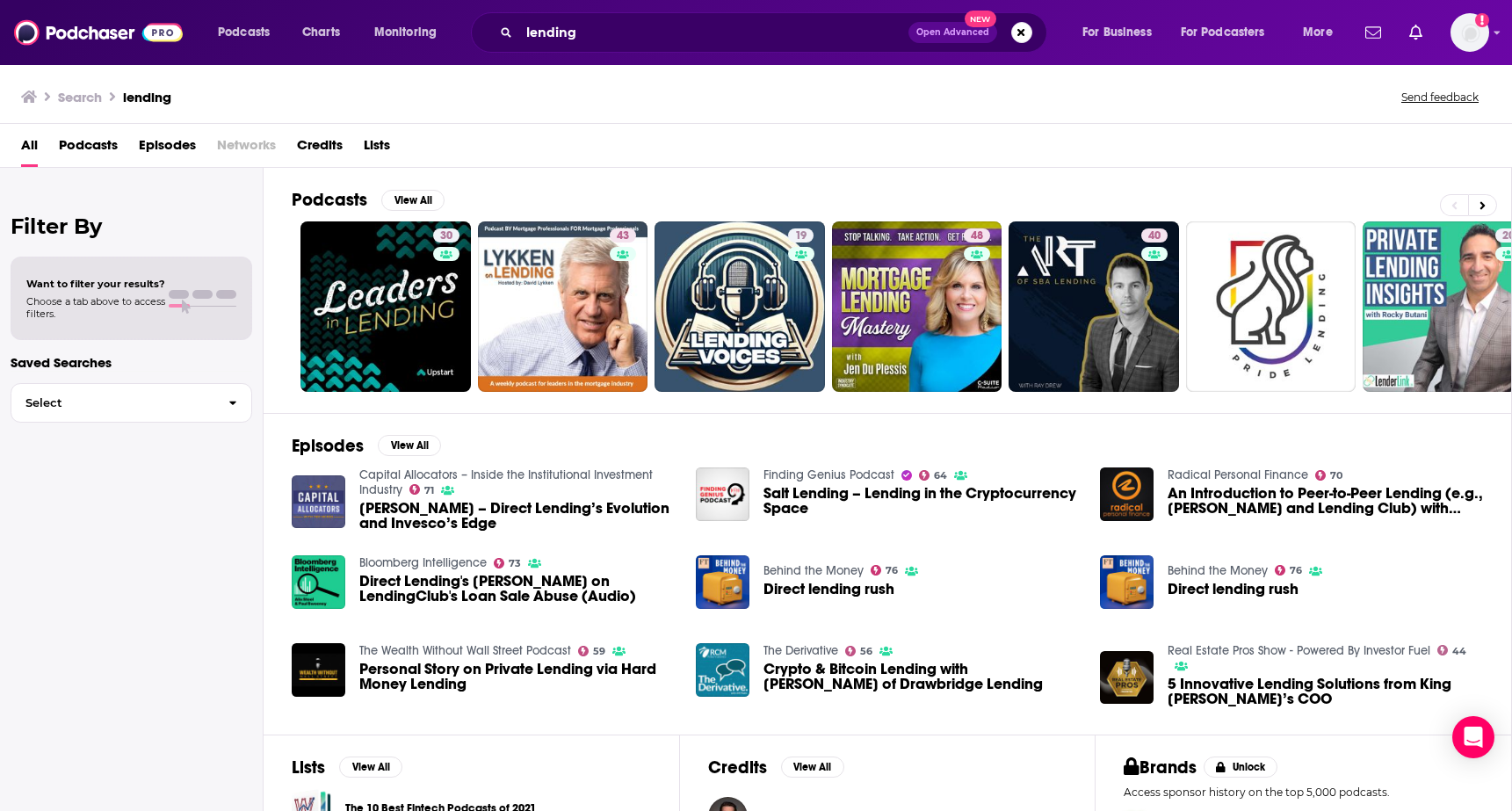
click at [103, 149] on span "Podcasts" at bounding box center [88, 148] width 59 height 36
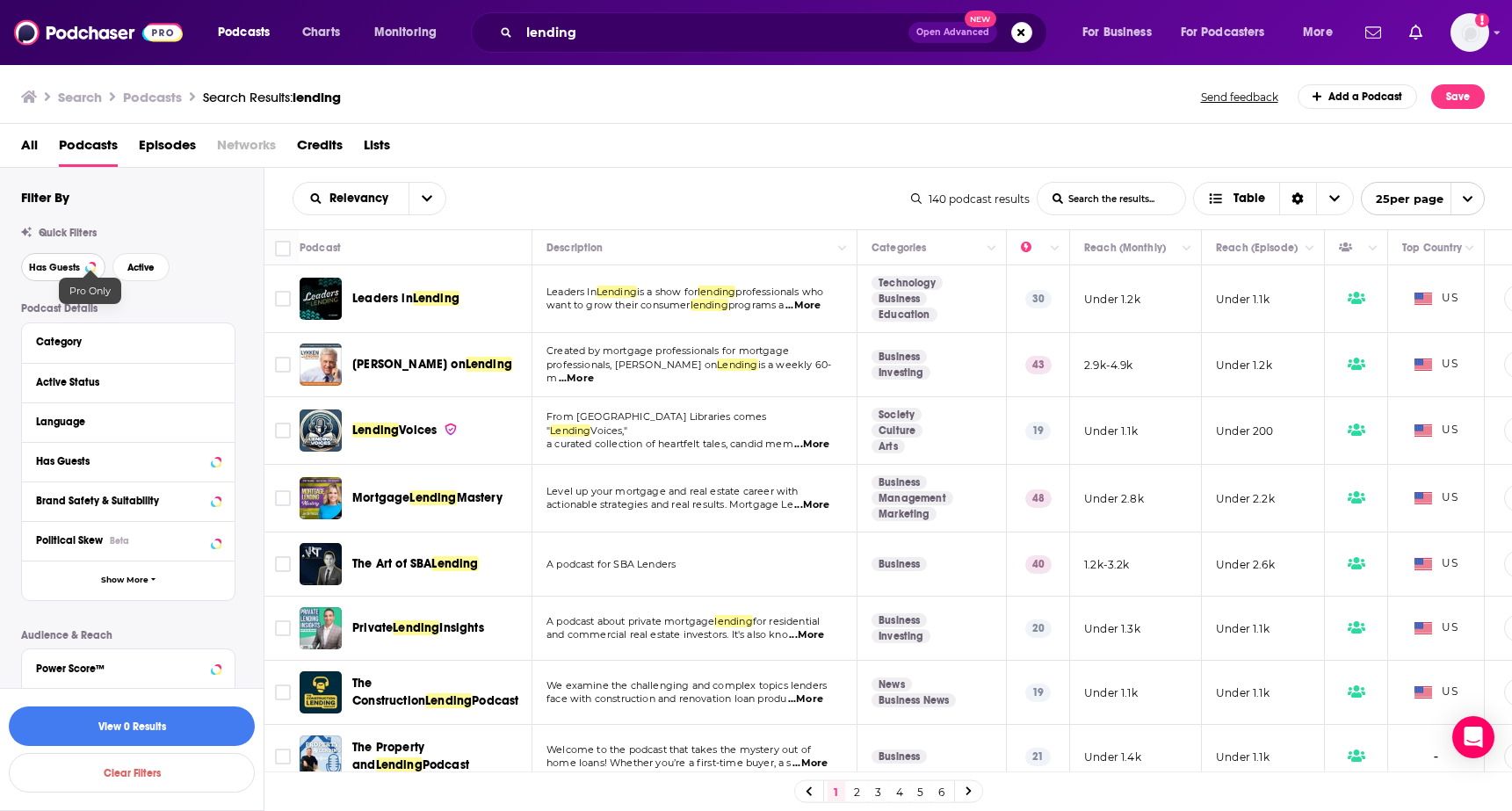
click at [79, 267] on span "Has Guests" at bounding box center [54, 268] width 51 height 9
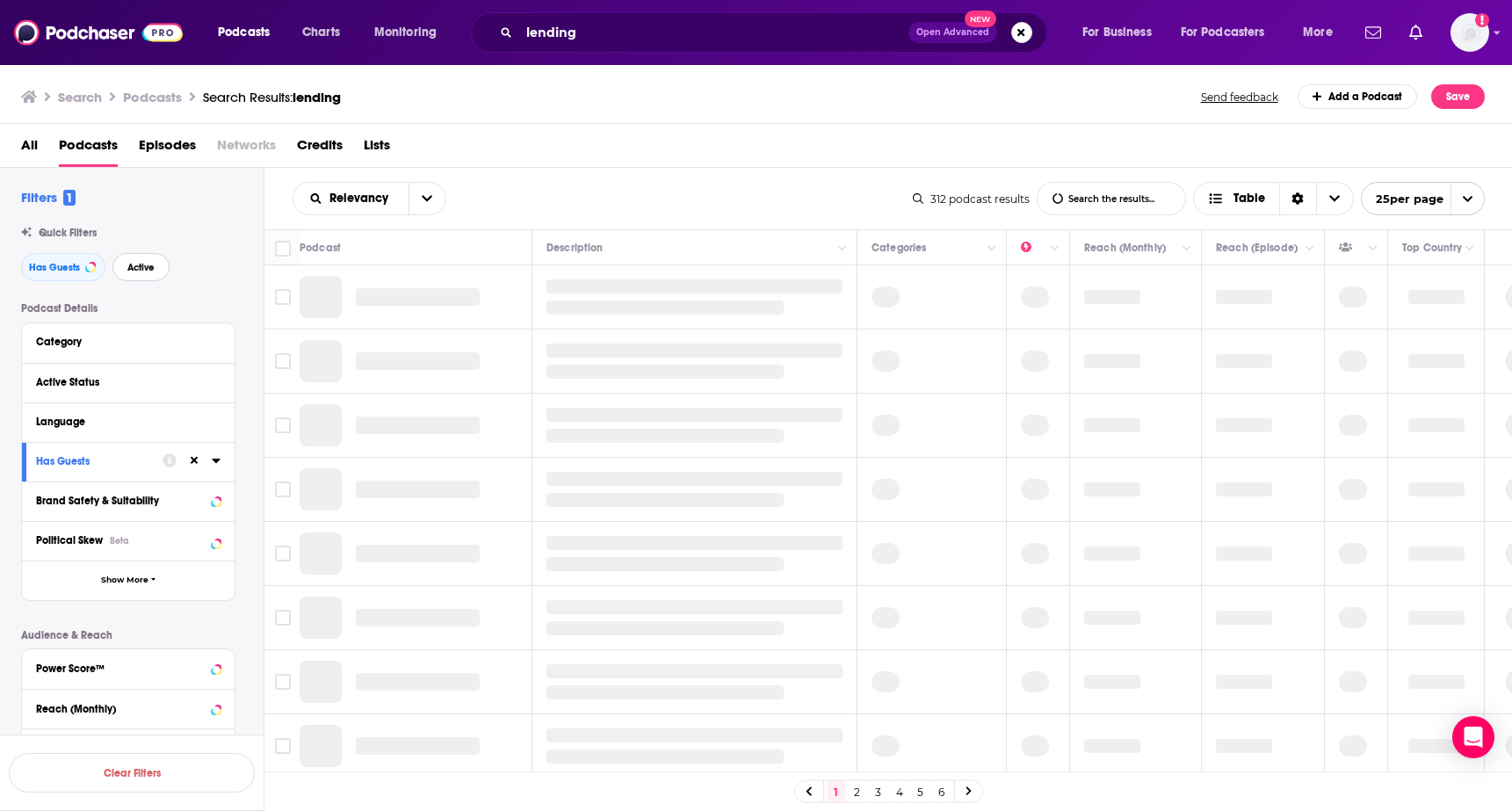
click at [138, 264] on span "Active" at bounding box center [141, 268] width 27 height 9
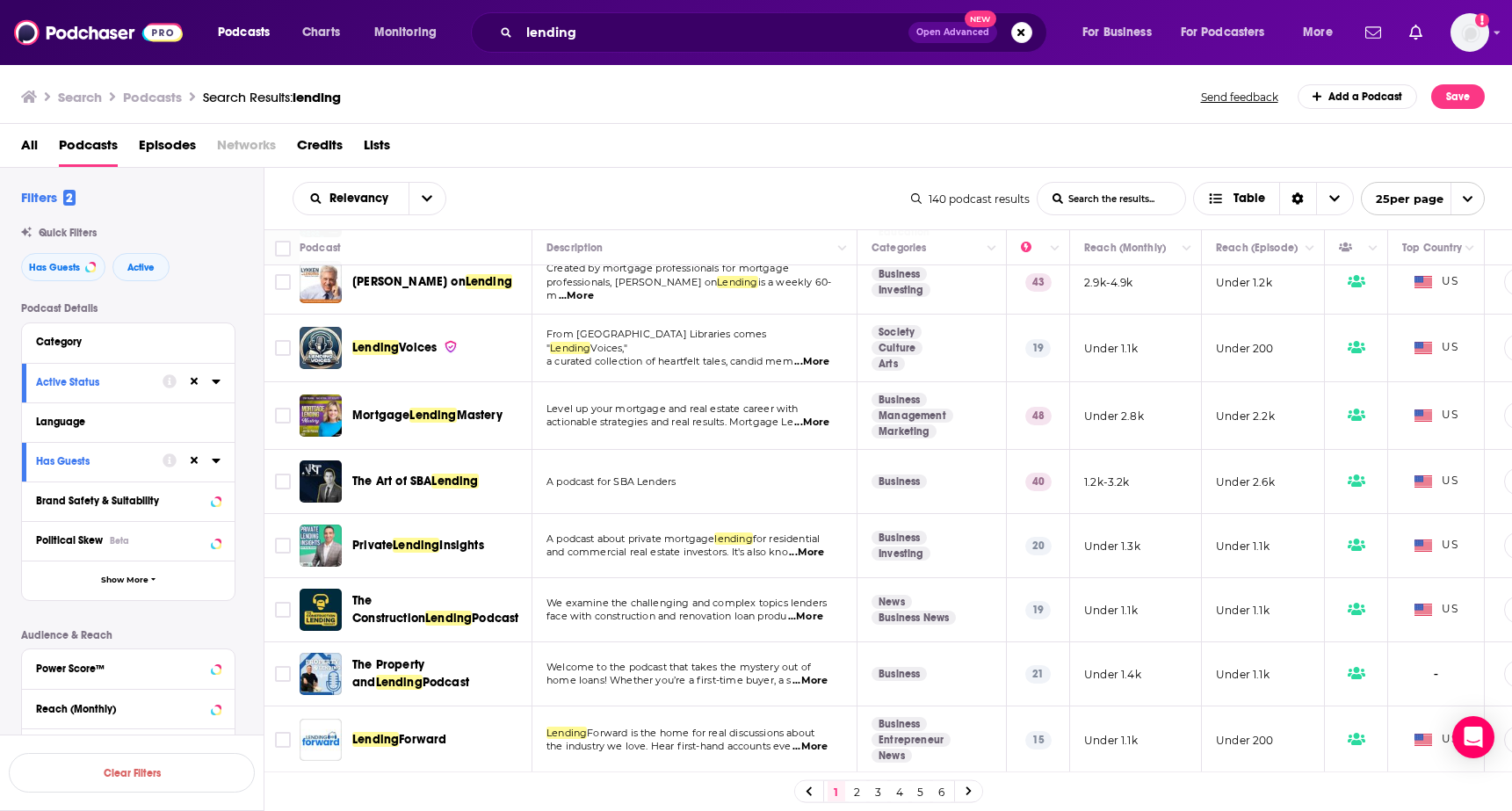
scroll to position [84, 0]
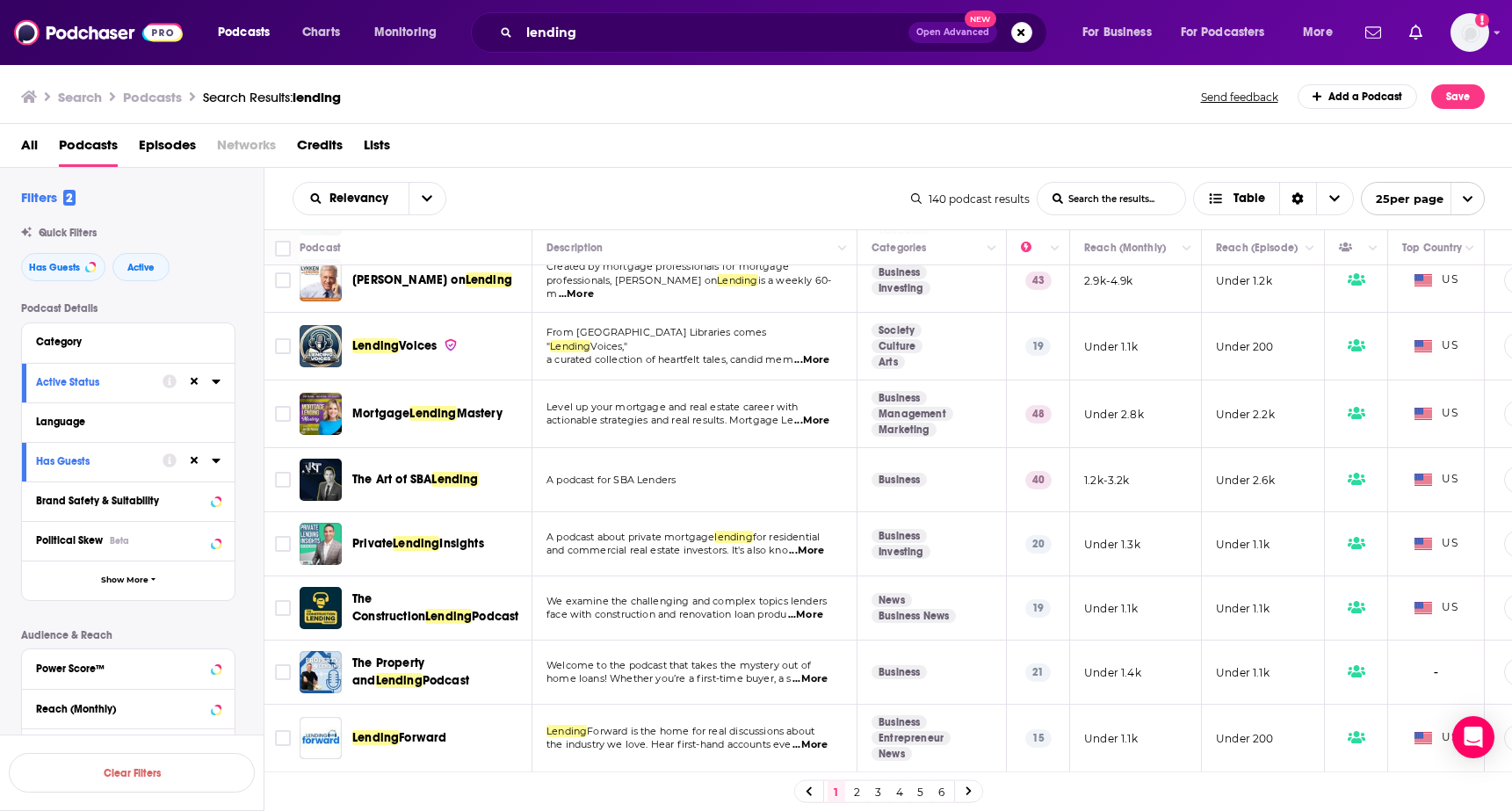
click at [375, 736] on span "Lending" at bounding box center [376, 737] width 47 height 15
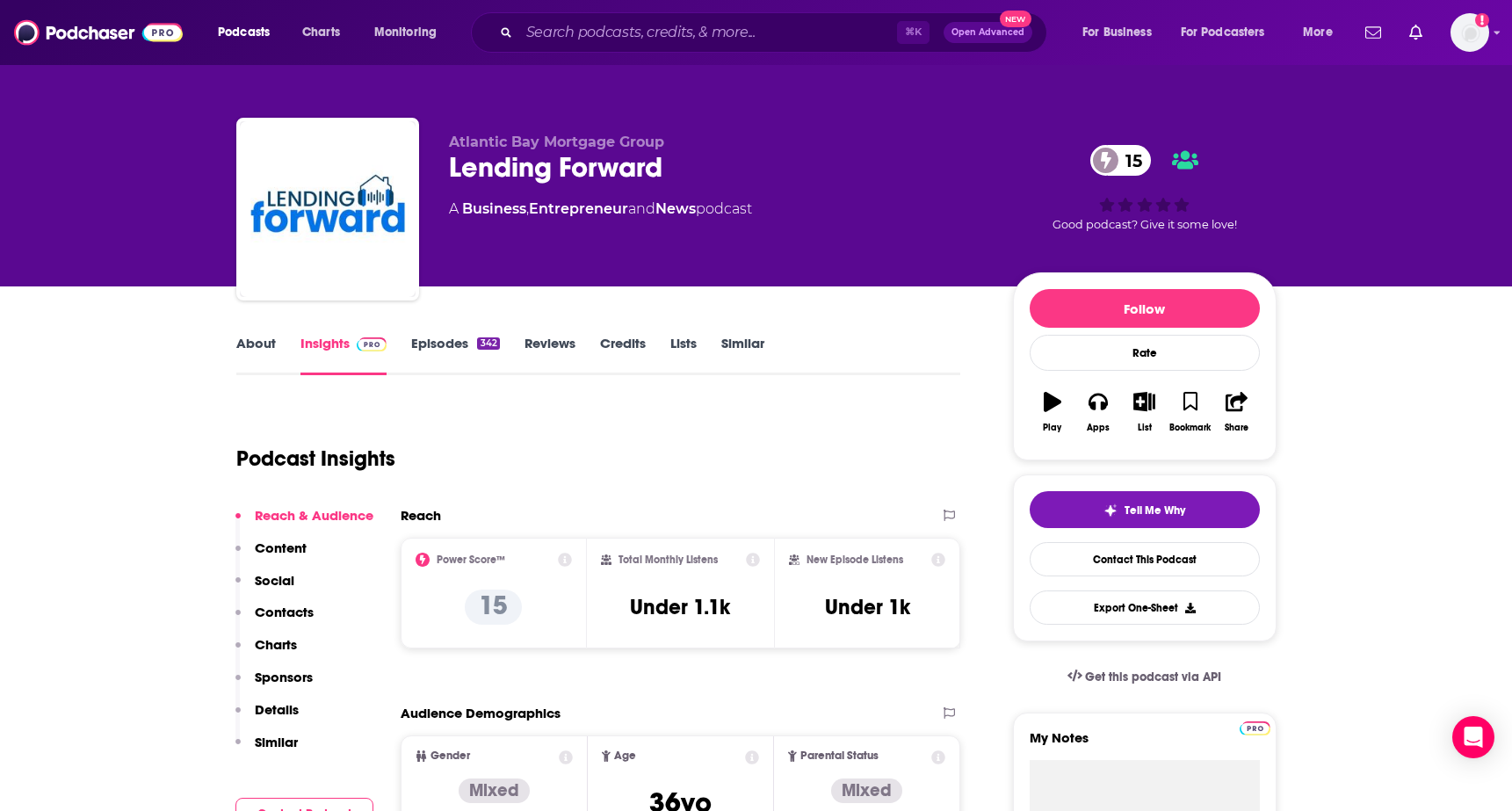
click at [256, 360] on link "About" at bounding box center [256, 354] width 39 height 40
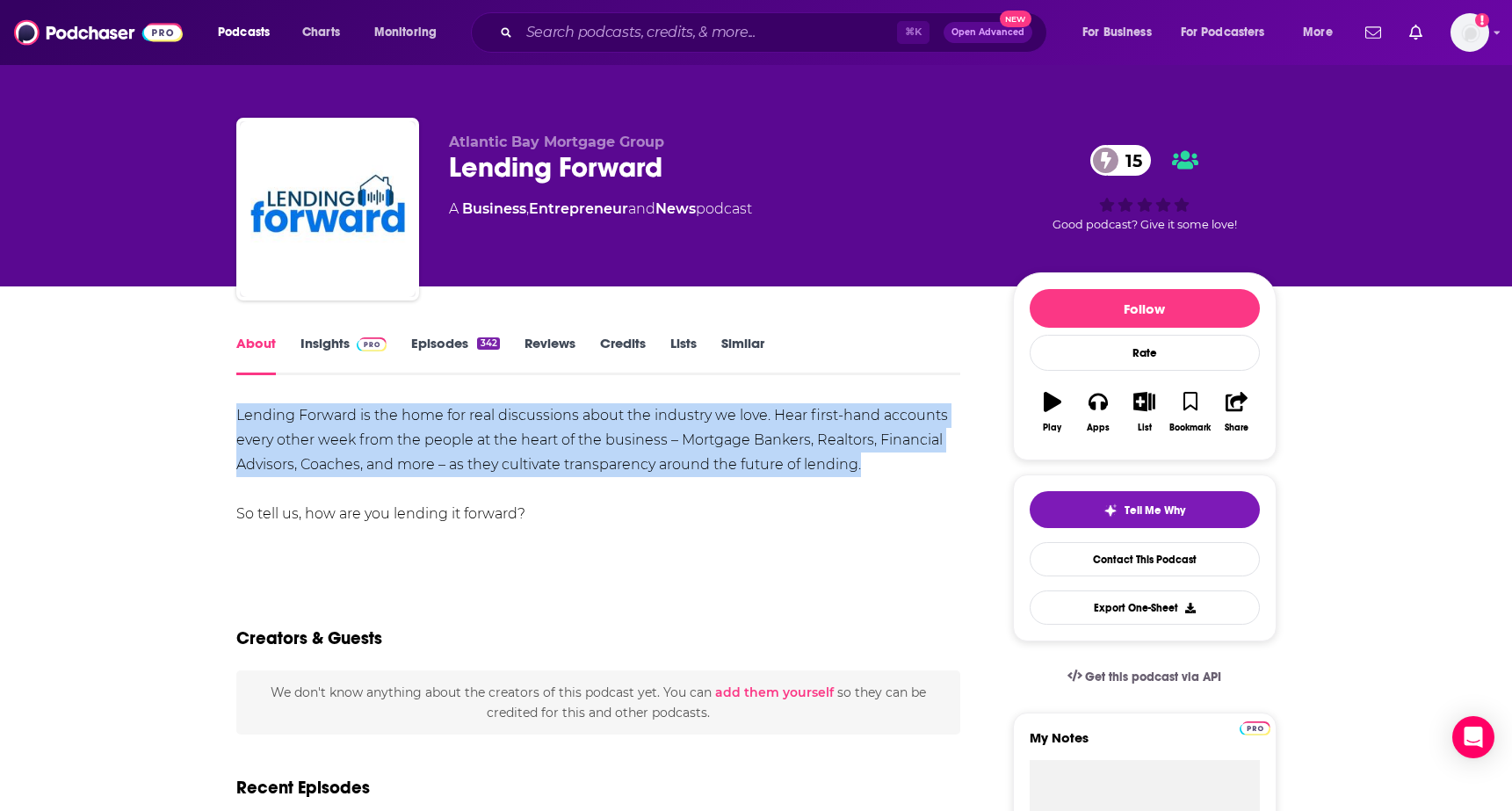
drag, startPoint x: 226, startPoint y: 407, endPoint x: 972, endPoint y: 469, distance: 748.6
click at [315, 351] on link "Insights" at bounding box center [343, 354] width 87 height 40
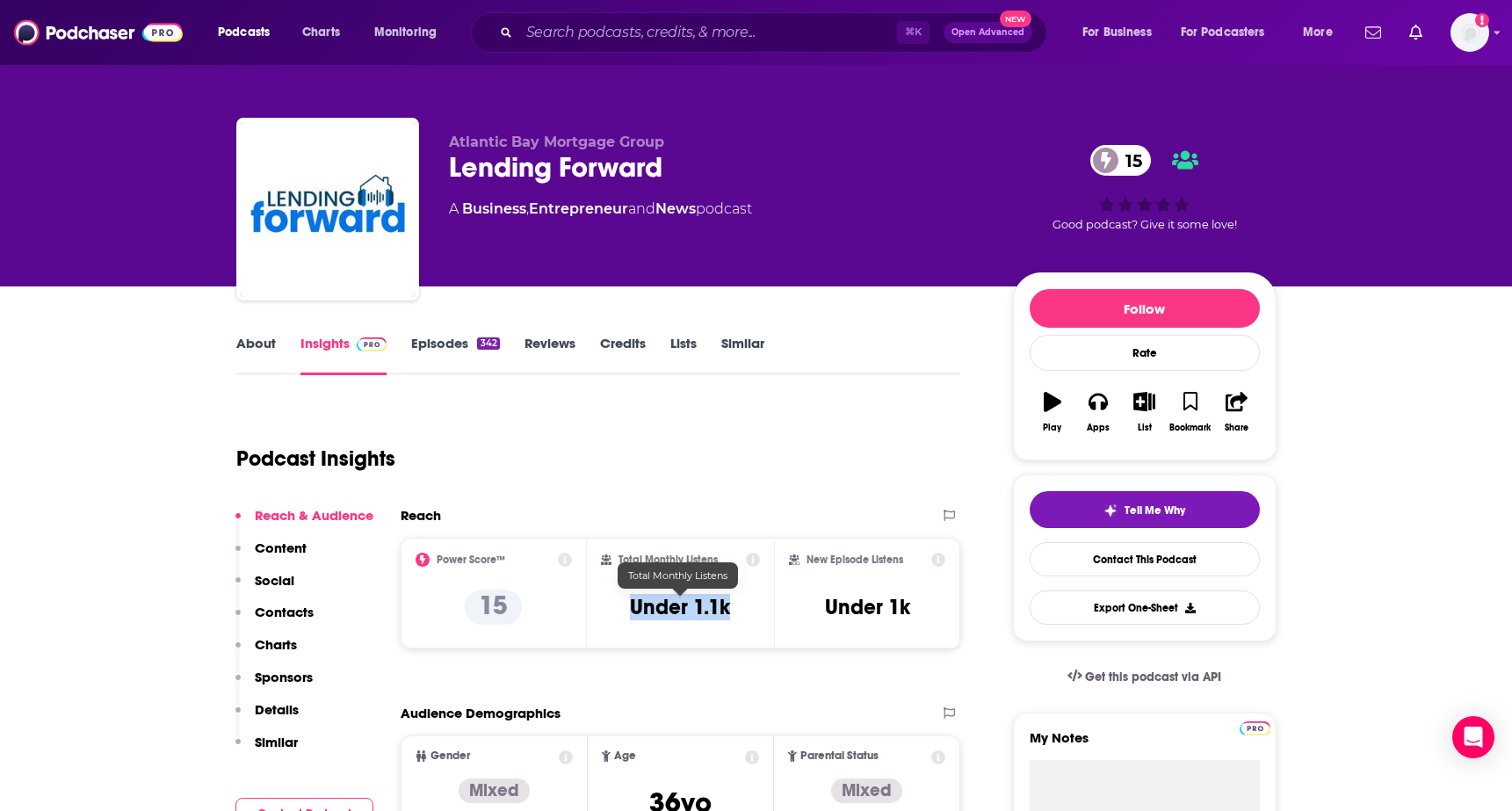
drag, startPoint x: 619, startPoint y: 612, endPoint x: 744, endPoint y: 612, distance: 125.0
click at [744, 612] on div "Total Monthly Listens Under 1.1k" at bounding box center [680, 593] width 159 height 81
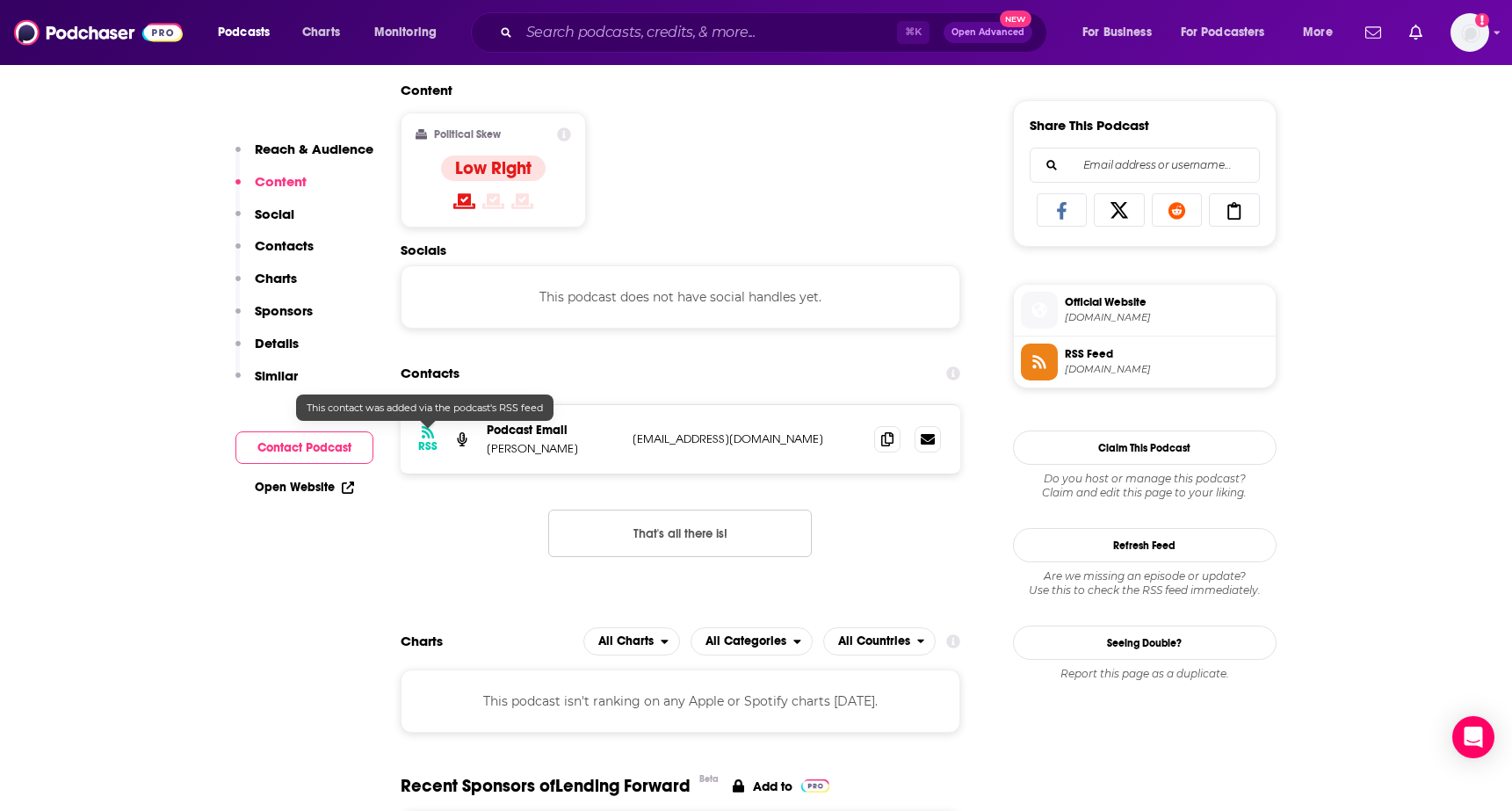
scroll to position [1061, 0]
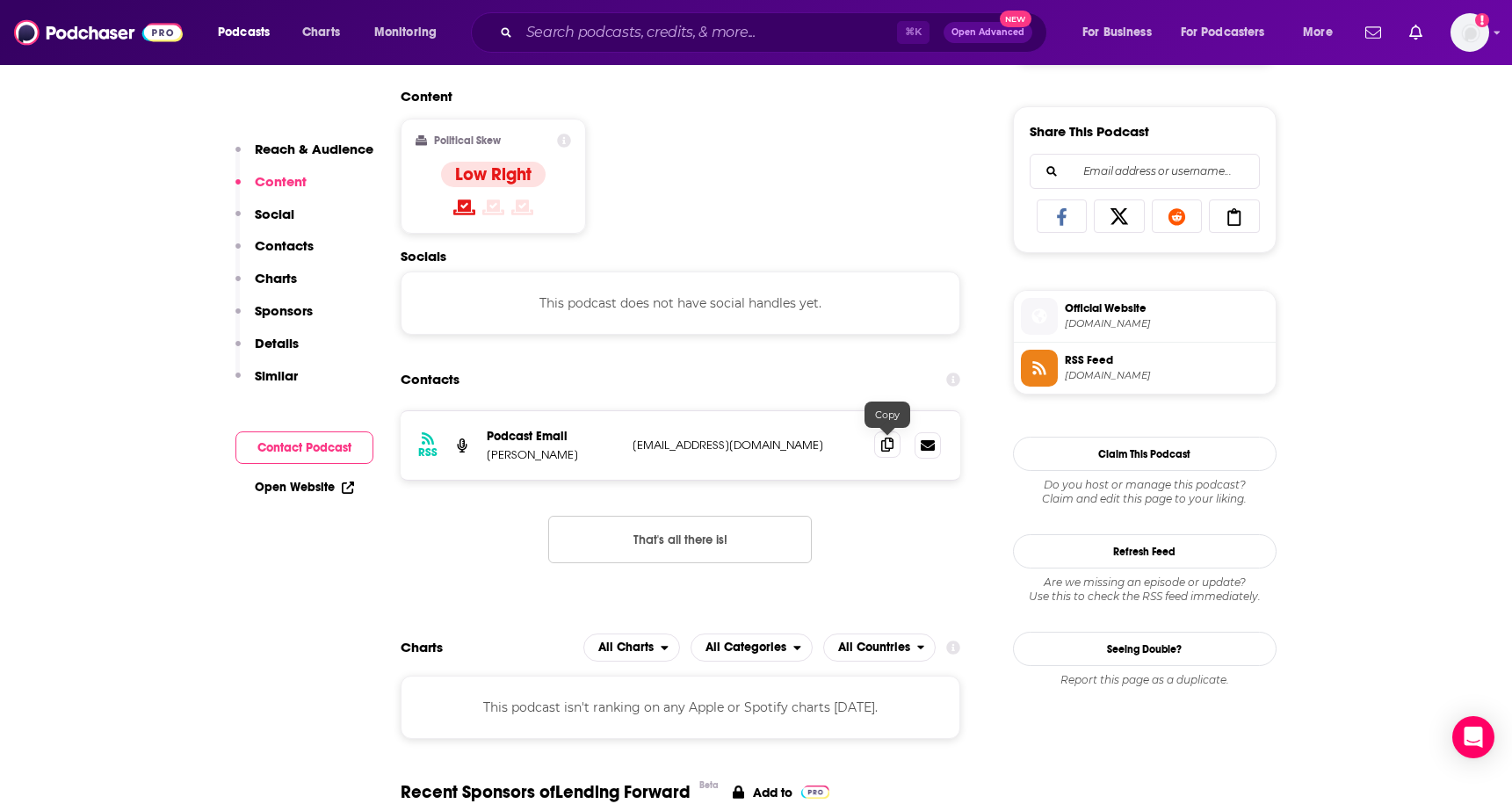
click at [887, 446] on icon at bounding box center [887, 444] width 12 height 14
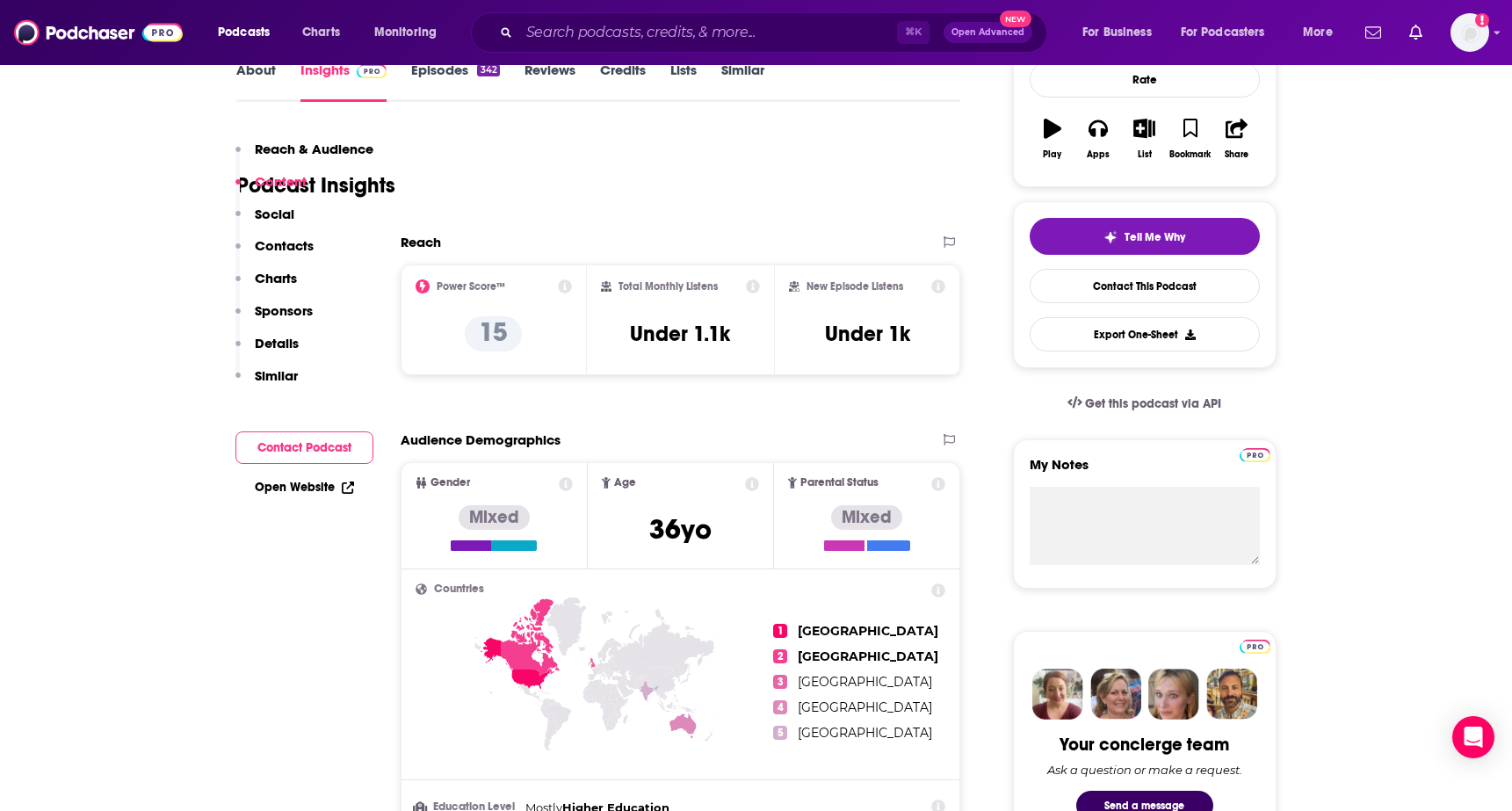
scroll to position [0, 0]
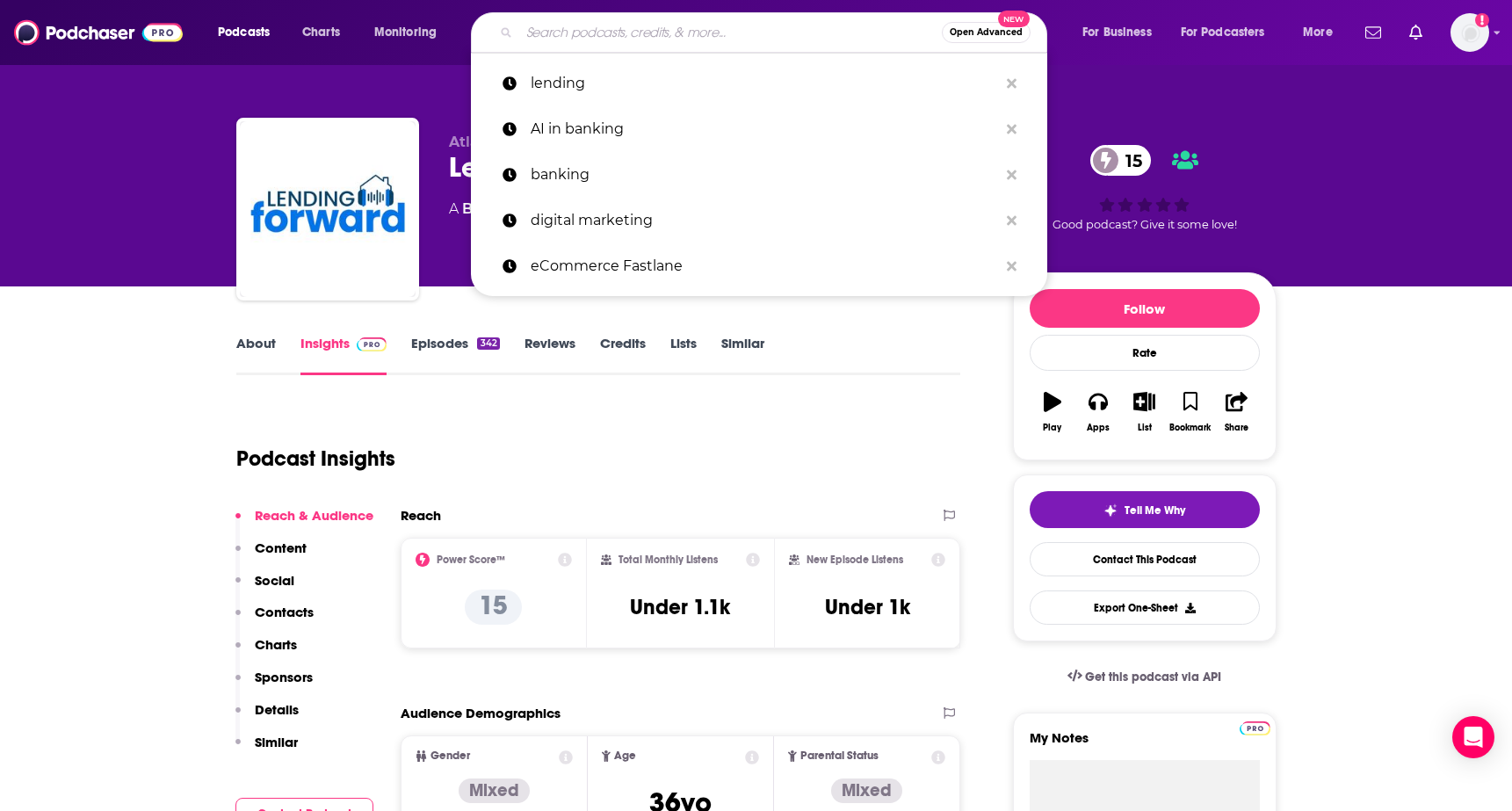
click at [577, 38] on input "Search podcasts, credits, & more..." at bounding box center [730, 33] width 422 height 28
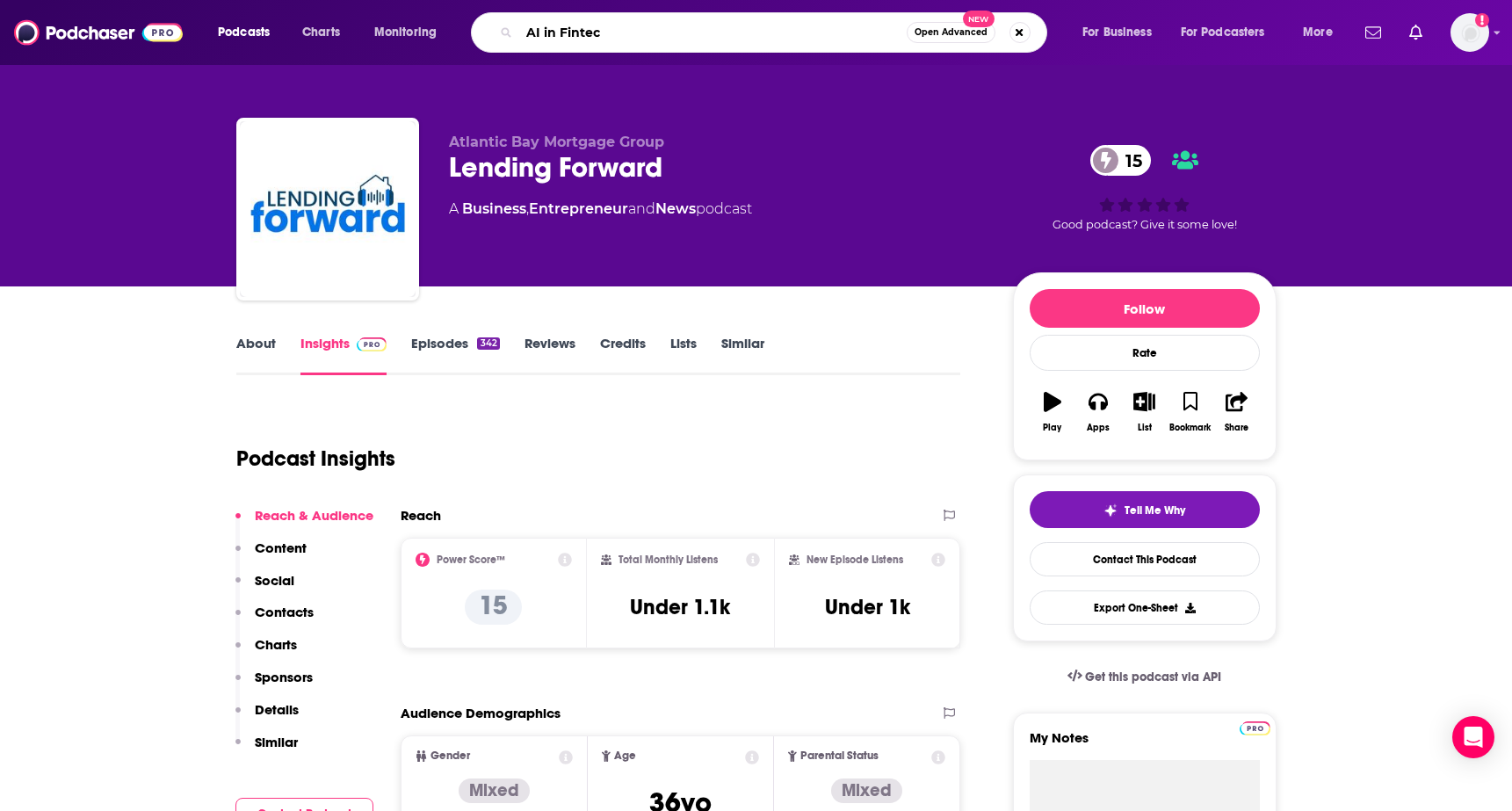
type input "AI in [GEOGRAPHIC_DATA]"
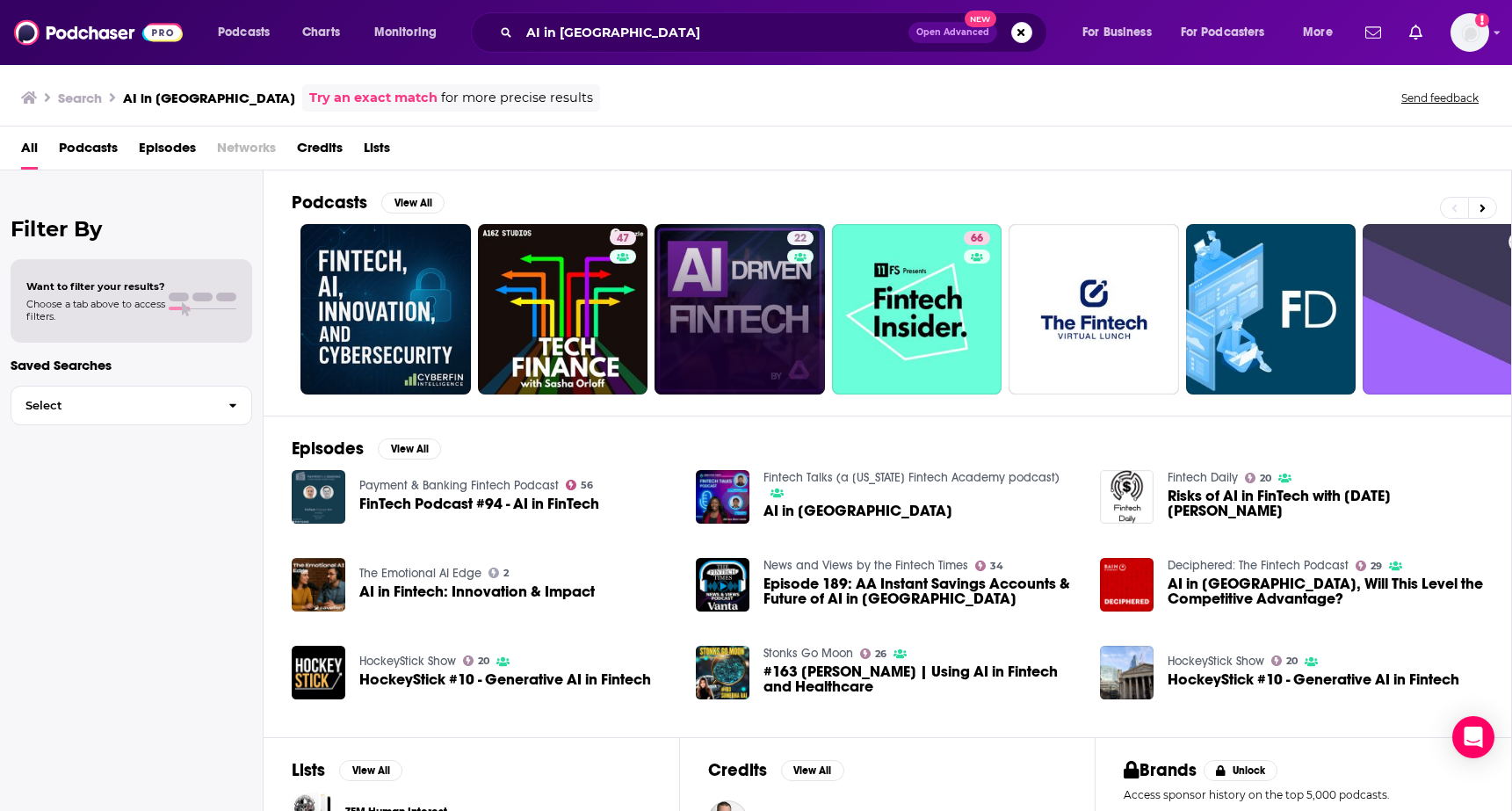
click at [750, 320] on link "22" at bounding box center [739, 309] width 171 height 171
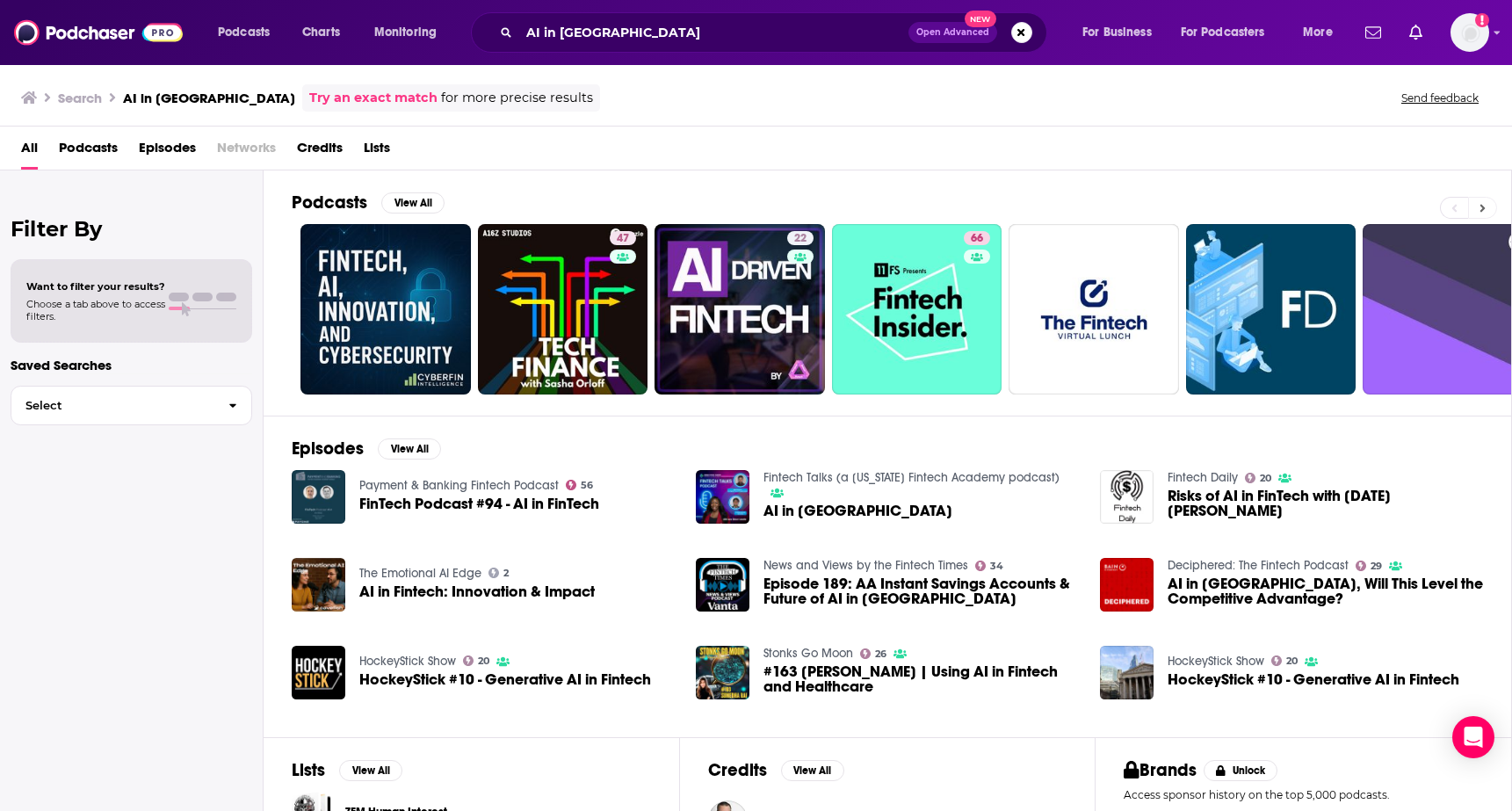
click at [1489, 206] on button at bounding box center [1482, 208] width 29 height 22
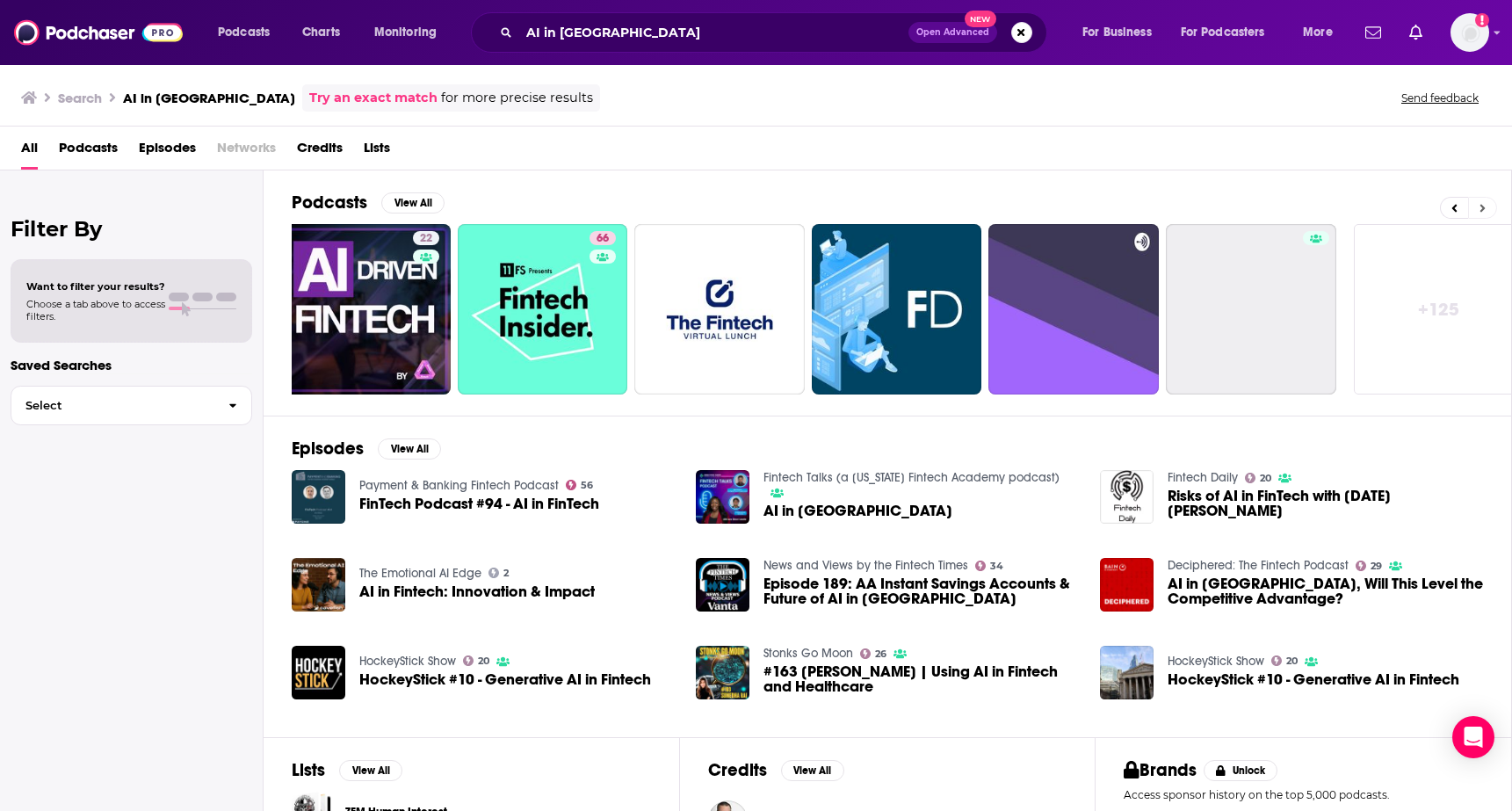
scroll to position [0, 393]
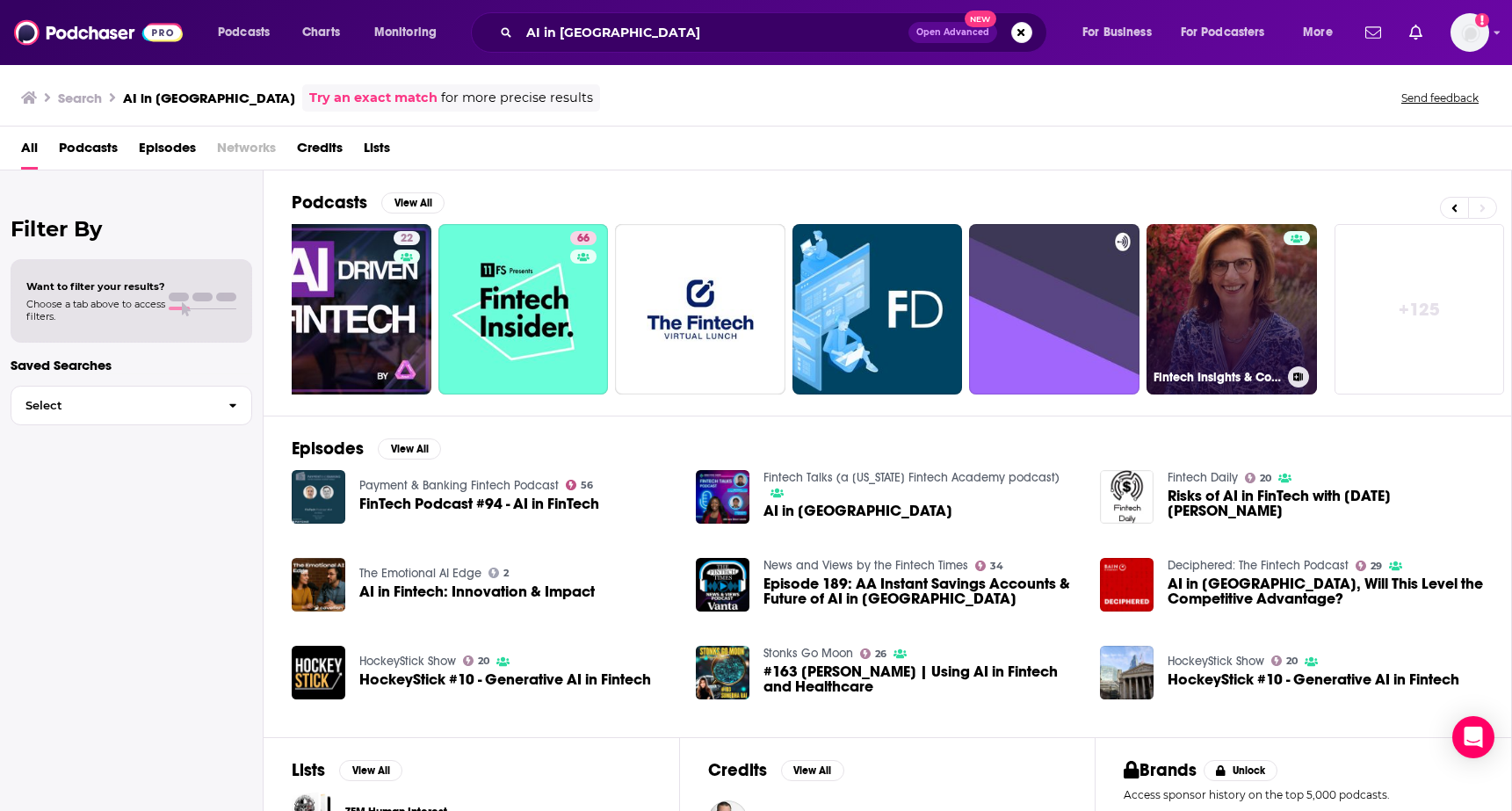
click at [1204, 302] on link "Fintech Insights & Conversations with [PERSON_NAME]" at bounding box center [1231, 309] width 171 height 171
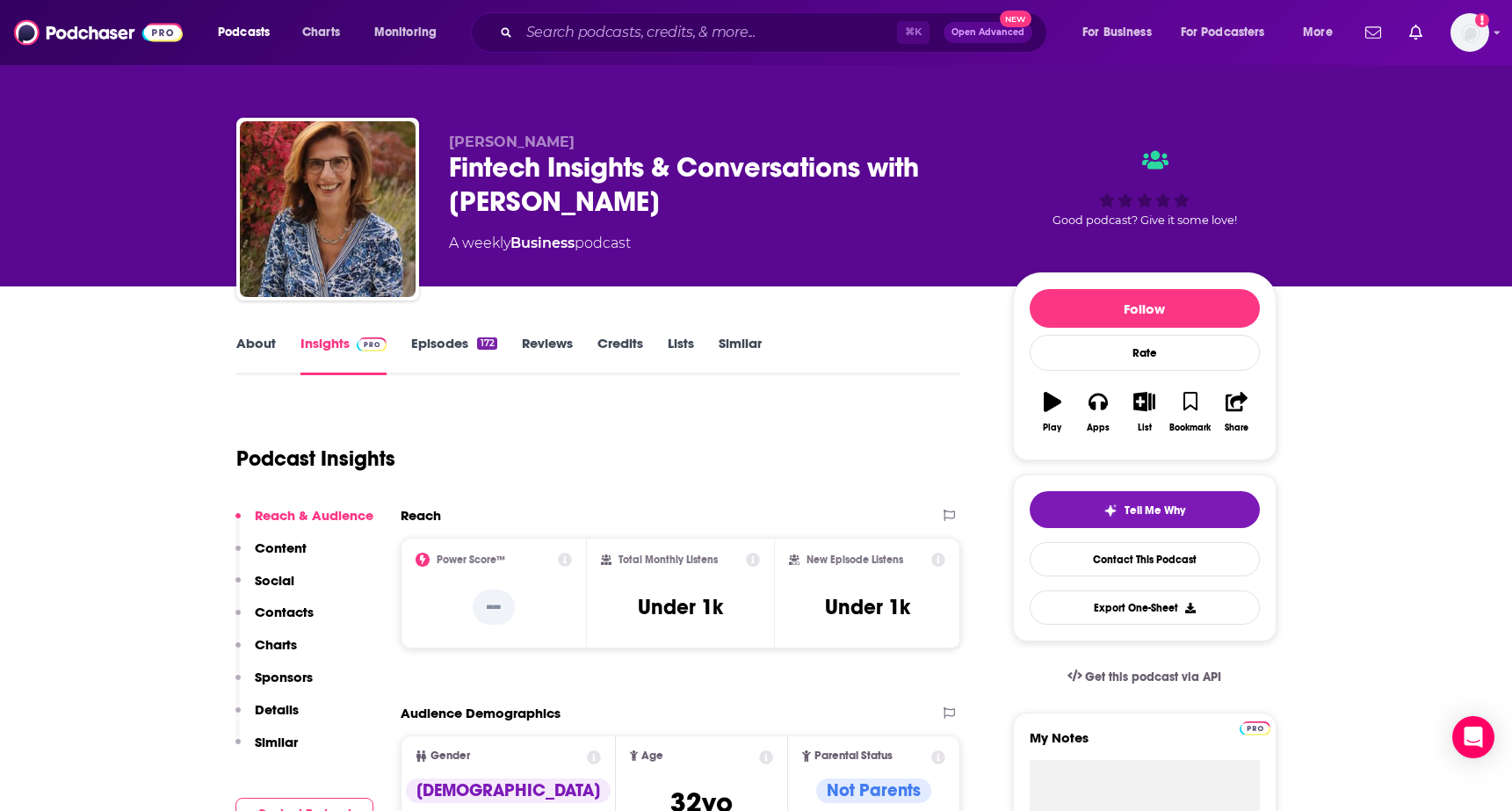
click at [238, 339] on link "About" at bounding box center [256, 354] width 39 height 40
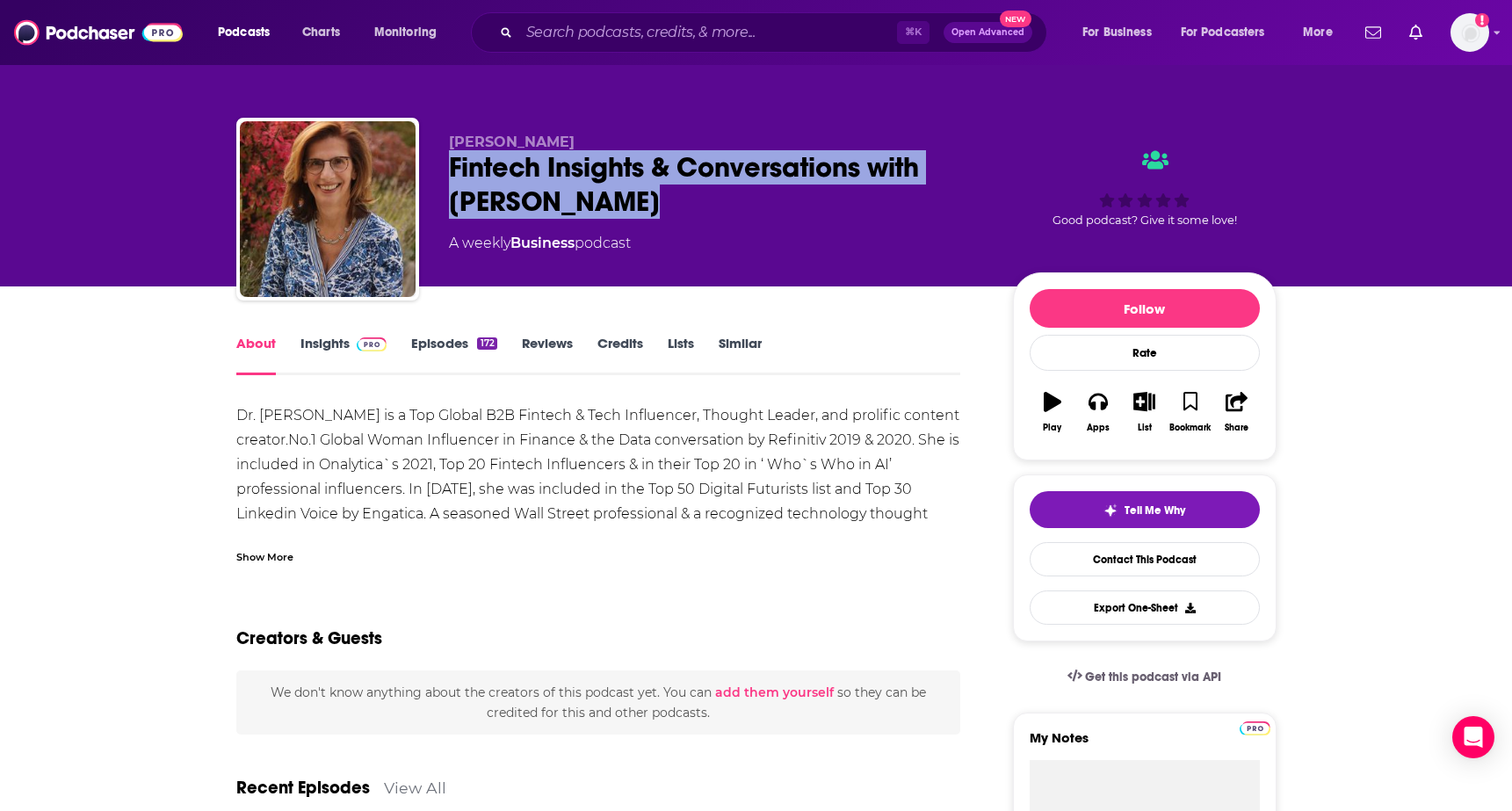
drag, startPoint x: 437, startPoint y: 159, endPoint x: 606, endPoint y: 201, distance: 174.1
click at [606, 201] on div "[PERSON_NAME] Fintech Insights & Conversations with [PERSON_NAME] A weekly Busi…" at bounding box center [757, 213] width 1040 height 190
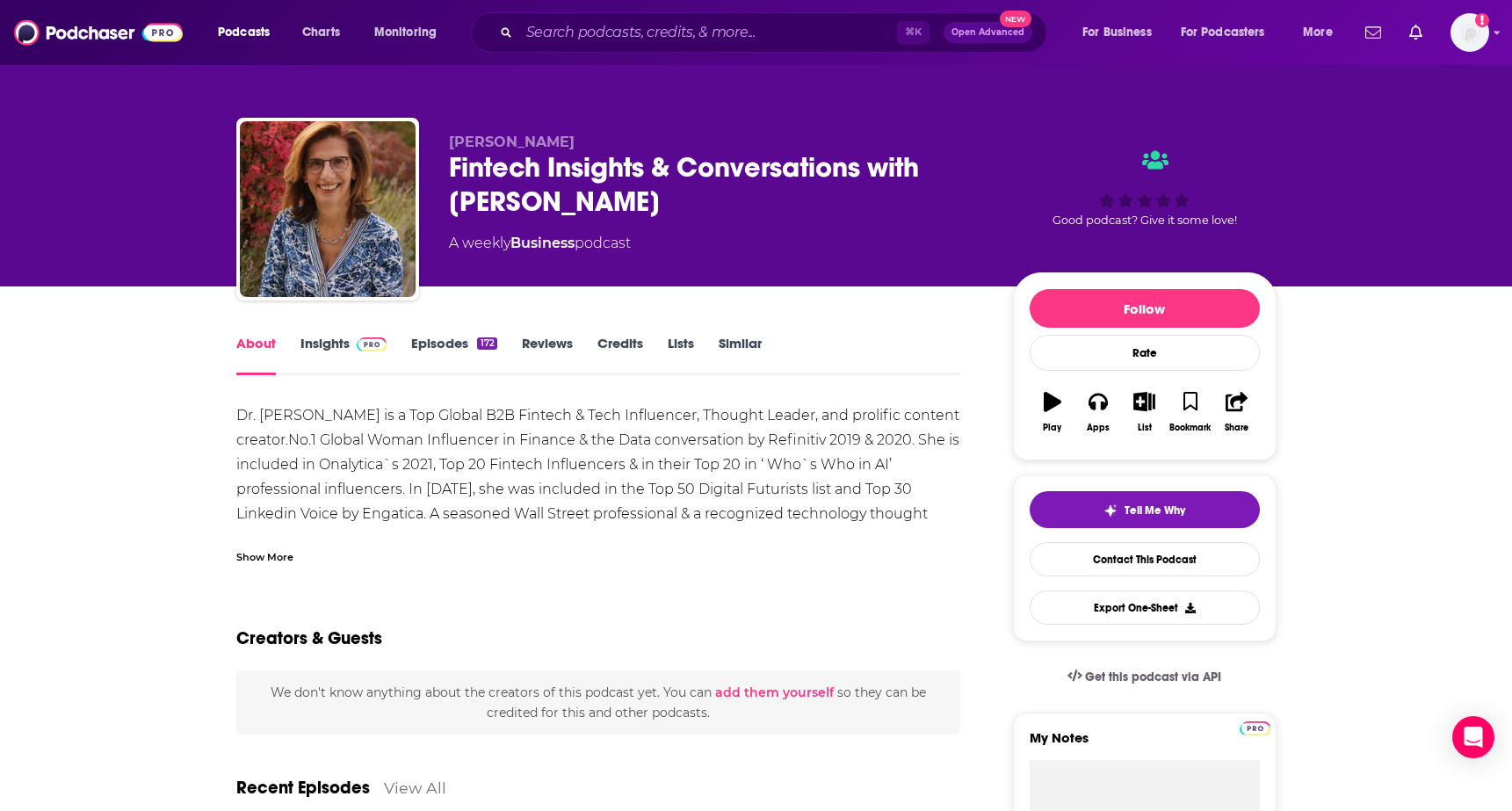
click at [470, 445] on div "Dr. [PERSON_NAME] is a Top Global B2B Fintech & Tech Influencer, Thought Leader…" at bounding box center [599, 489] width 725 height 172
click at [268, 544] on div "Show More" at bounding box center [599, 550] width 725 height 30
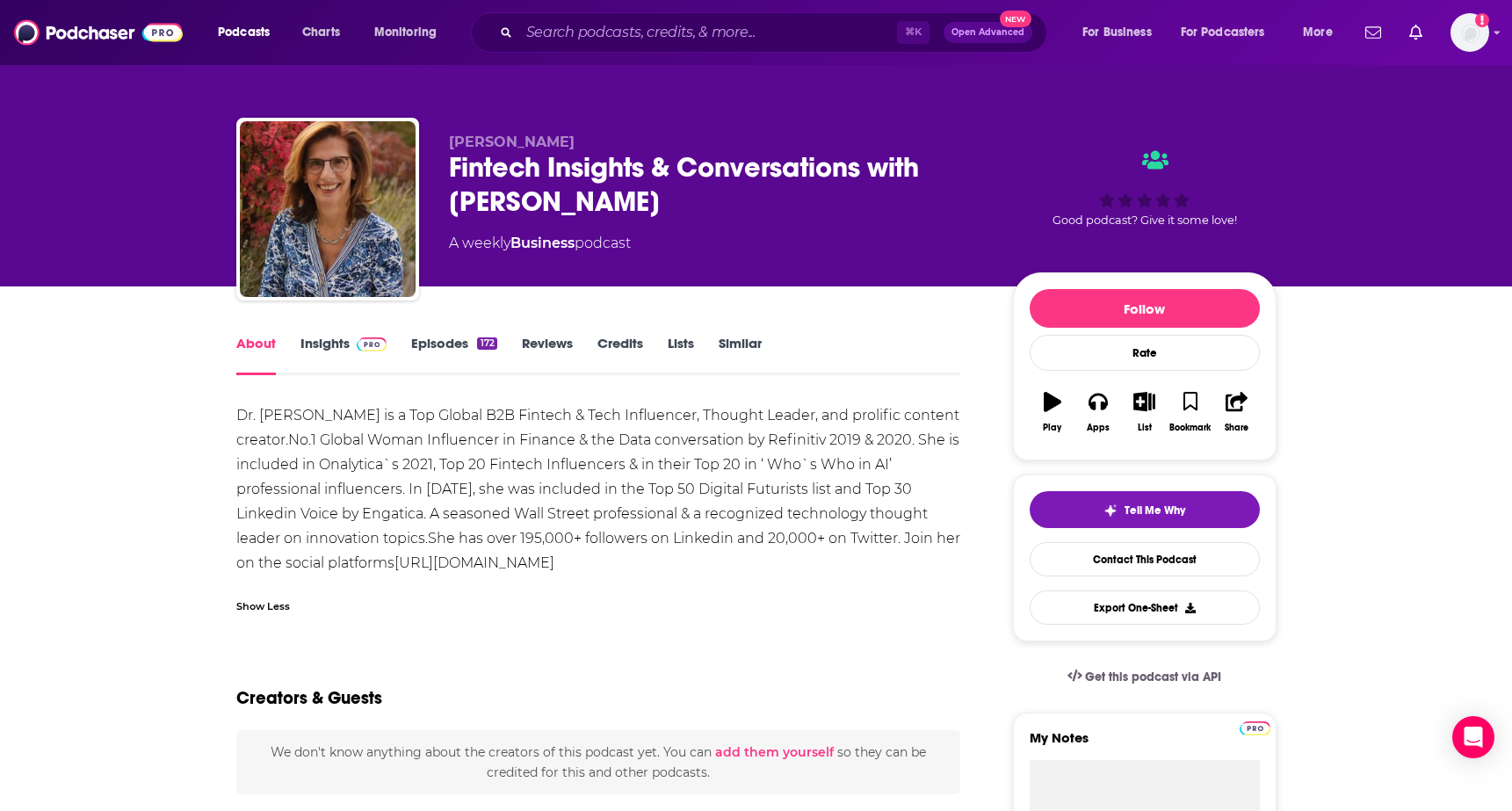
drag, startPoint x: 226, startPoint y: 408, endPoint x: 552, endPoint y: 574, distance: 365.8
click at [336, 333] on div "About Insights Episodes 172 Reviews Credits Lists Similar" at bounding box center [599, 353] width 725 height 43
click at [341, 339] on link "Insights" at bounding box center [343, 354] width 87 height 40
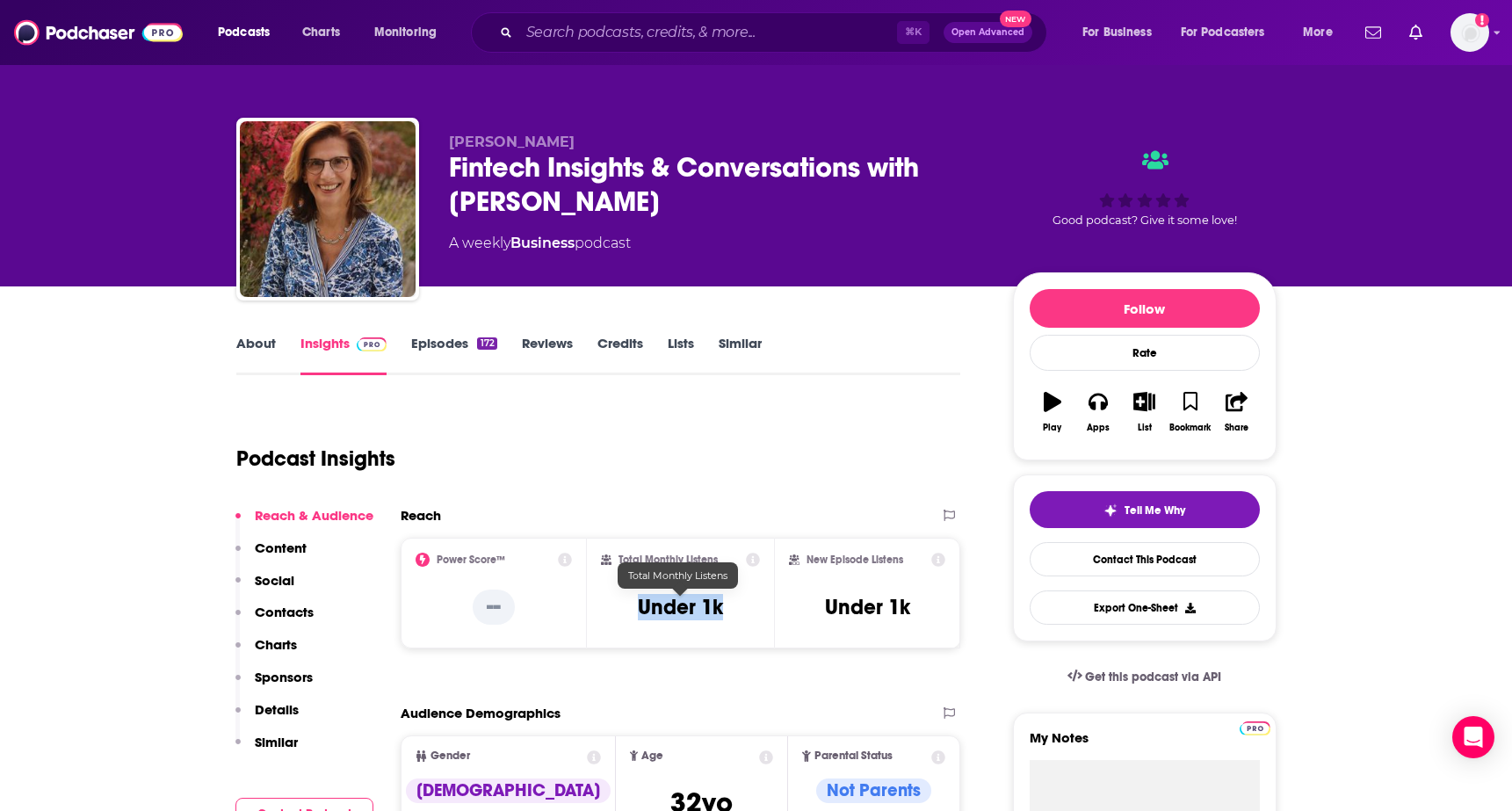
drag, startPoint x: 616, startPoint y: 603, endPoint x: 733, endPoint y: 608, distance: 117.1
click at [733, 608] on div "Total Monthly Listens Under 1k" at bounding box center [680, 593] width 159 height 81
click at [445, 350] on link "Episodes 172" at bounding box center [453, 354] width 85 height 40
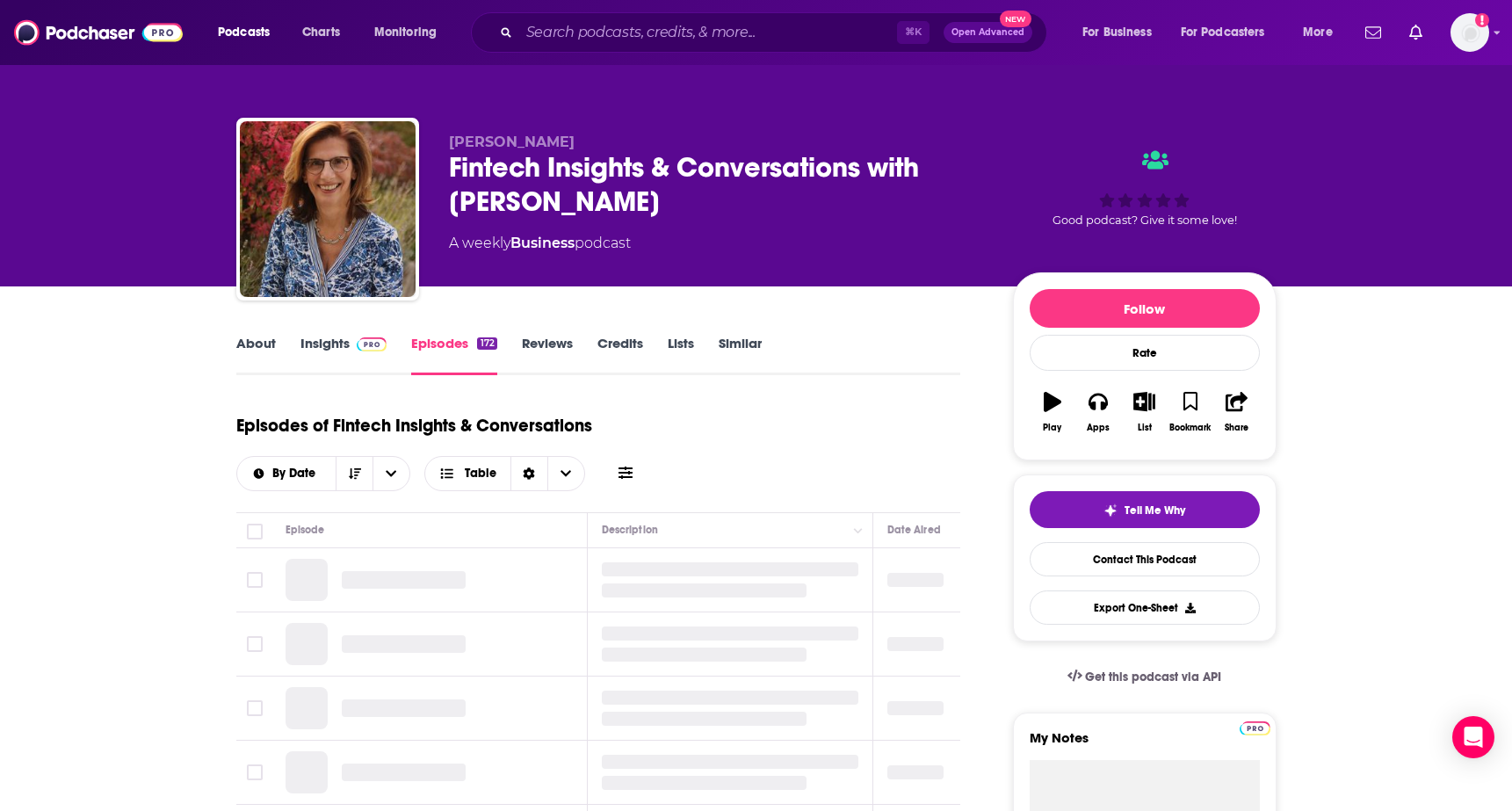
click at [320, 341] on link "Insights" at bounding box center [343, 354] width 87 height 40
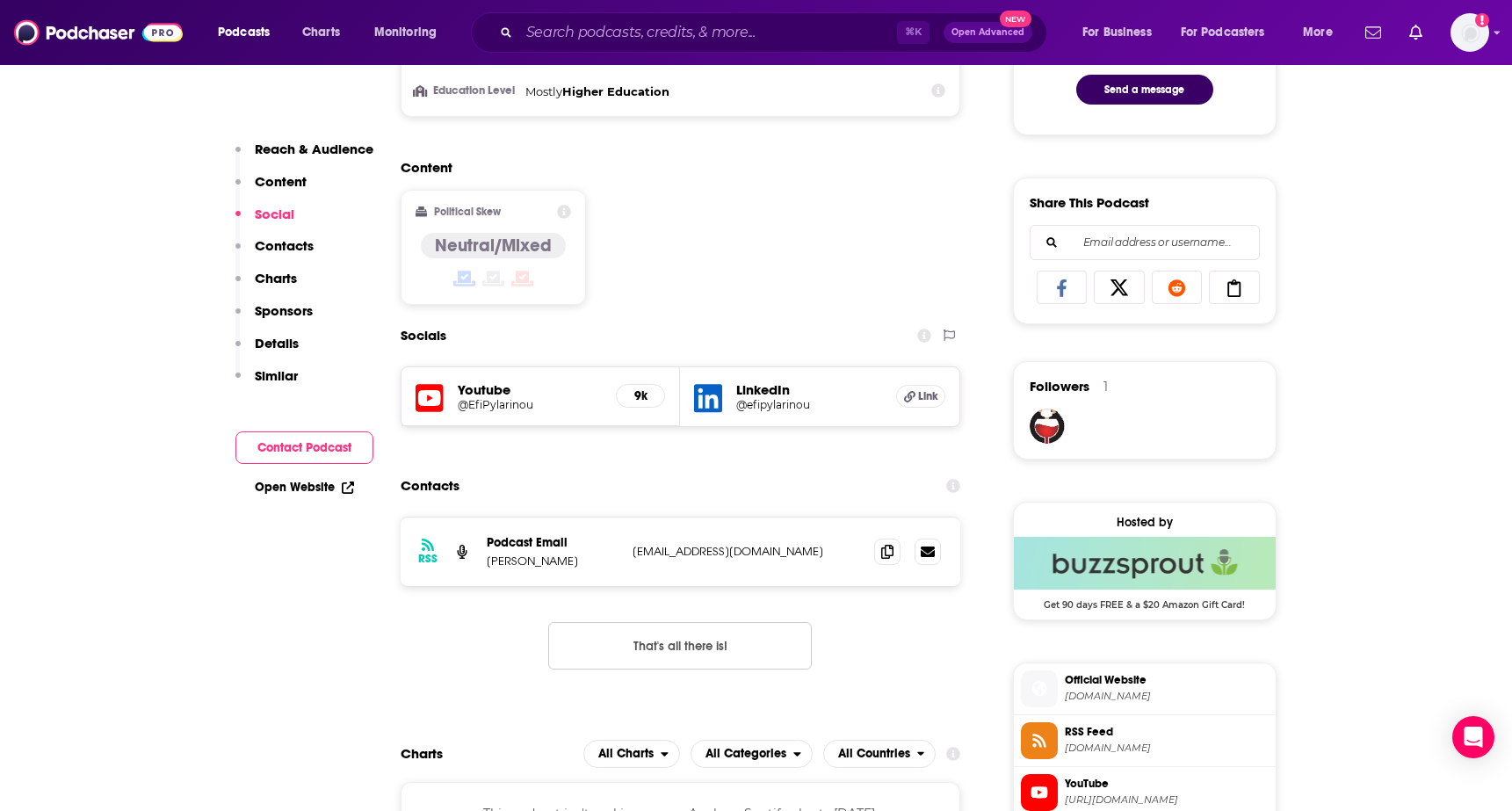
scroll to position [983, 0]
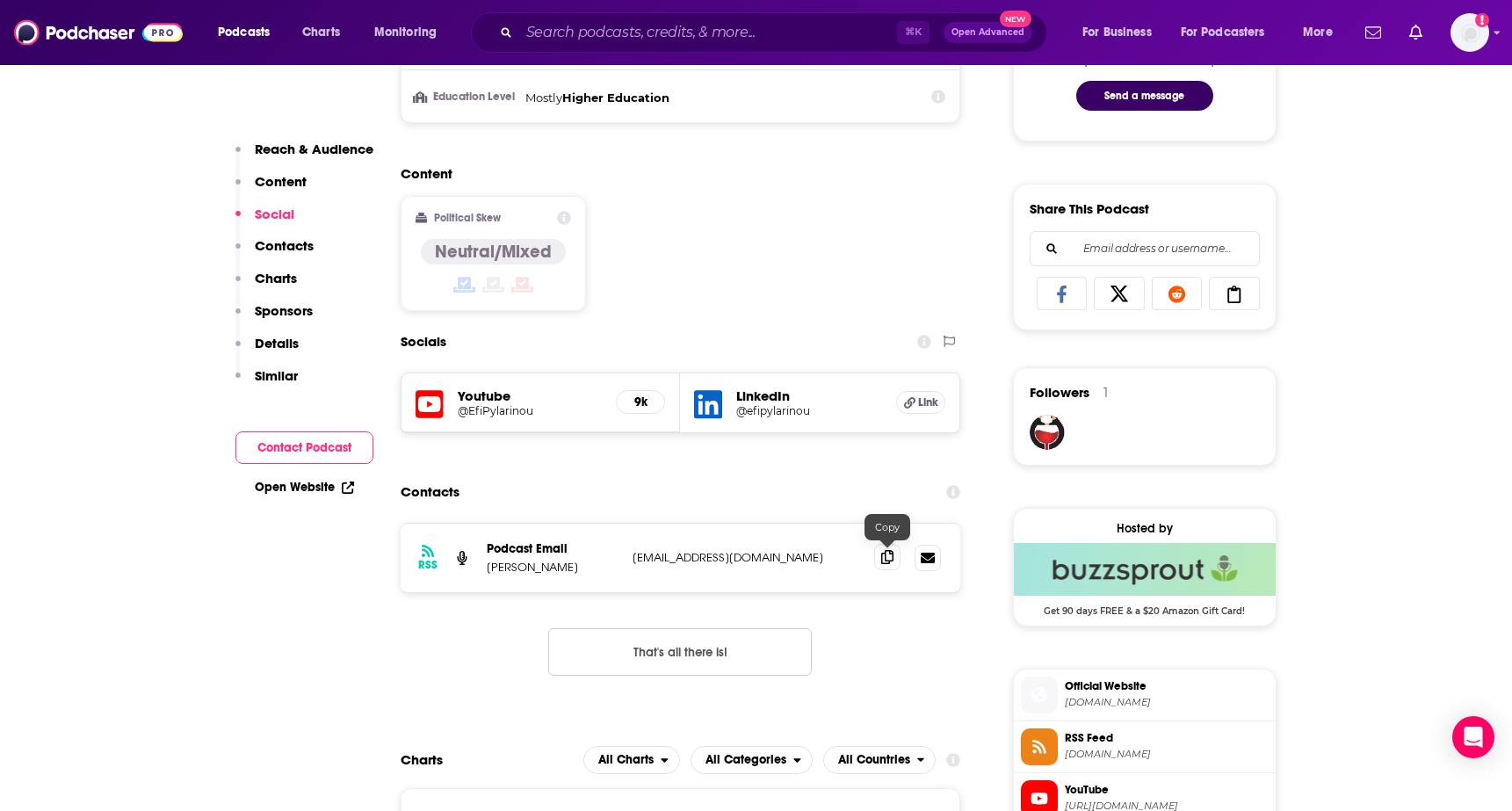
click at [895, 558] on span at bounding box center [887, 557] width 26 height 26
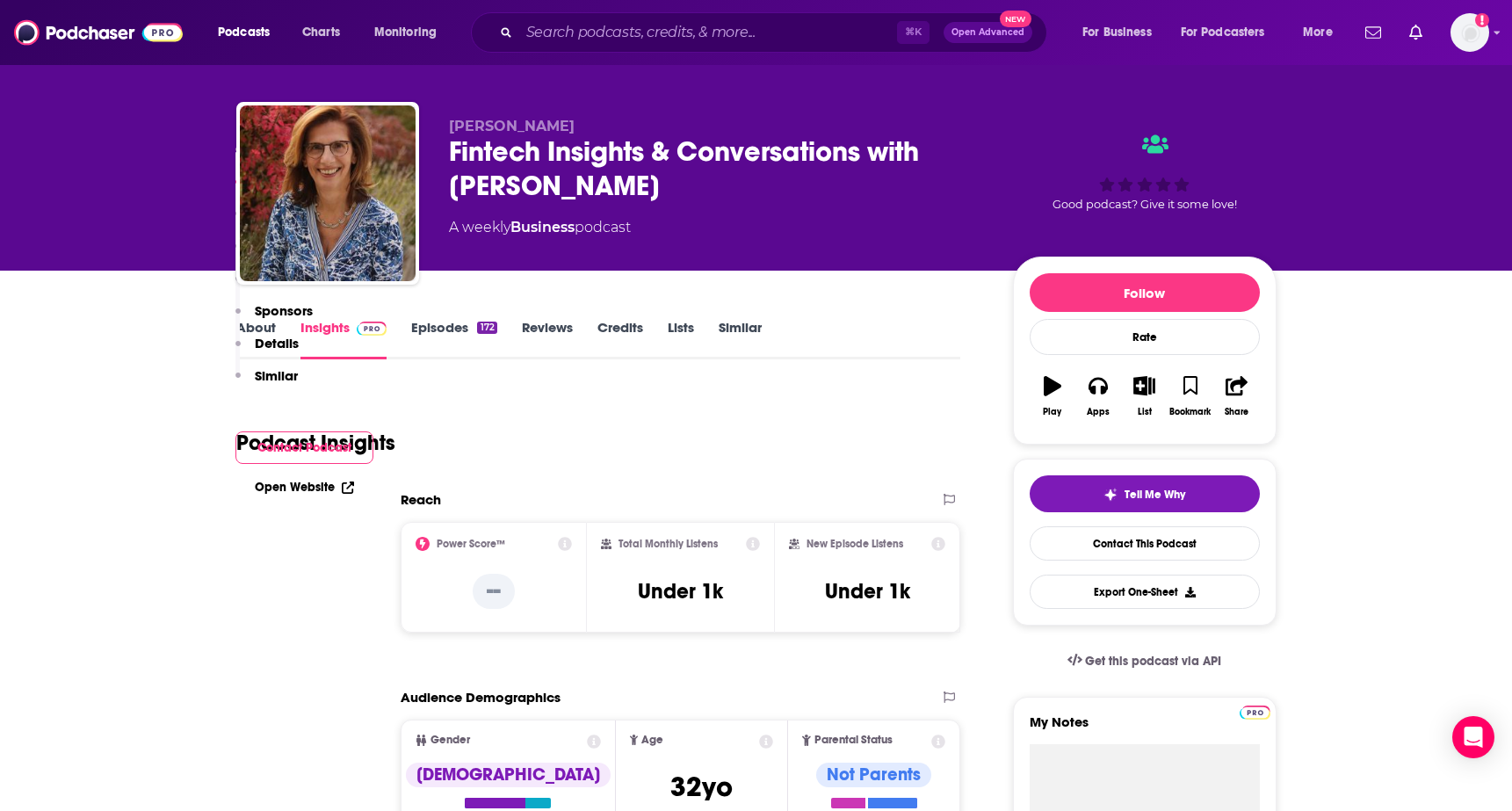
scroll to position [0, 0]
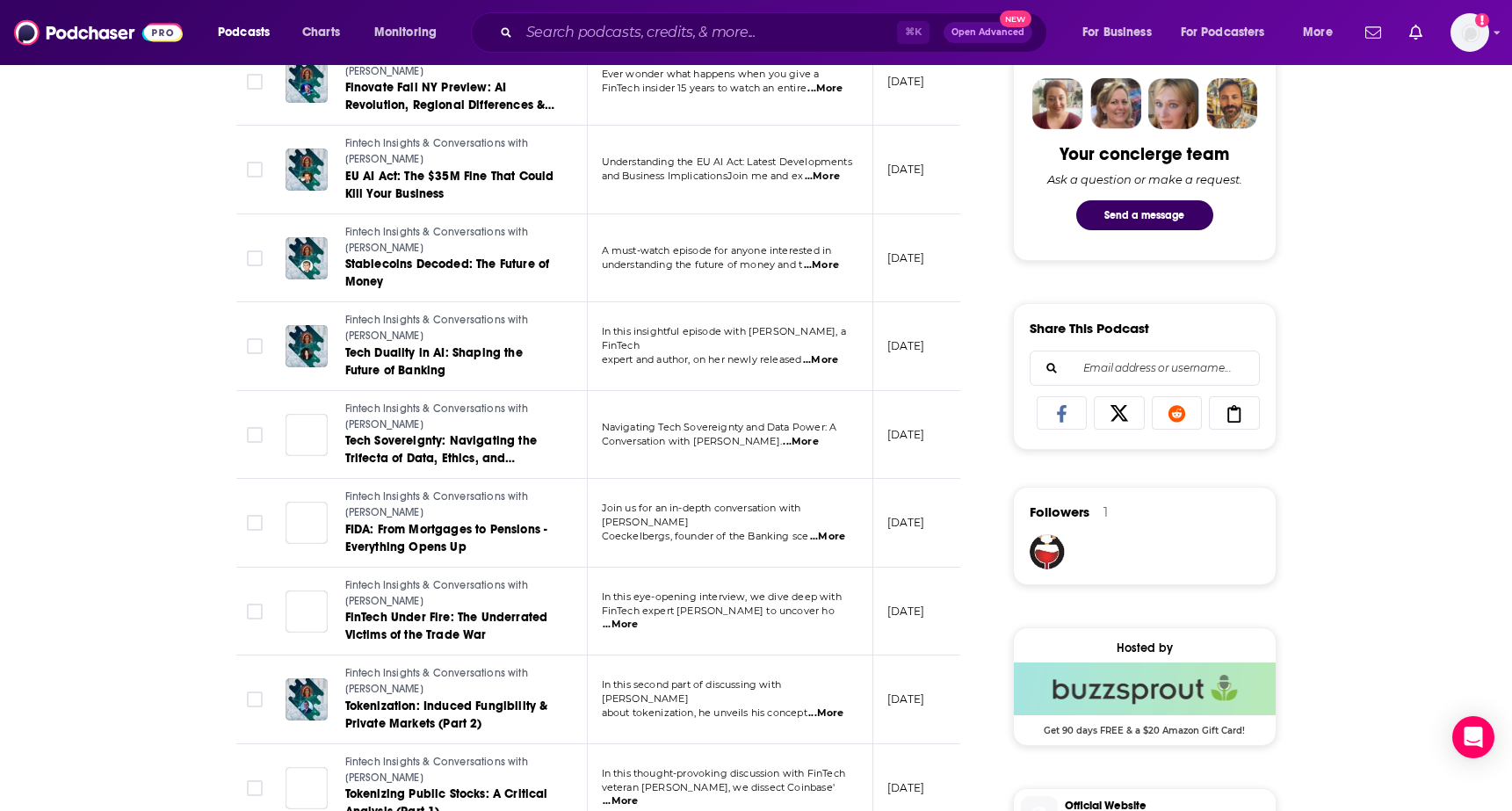
scroll to position [719, 0]
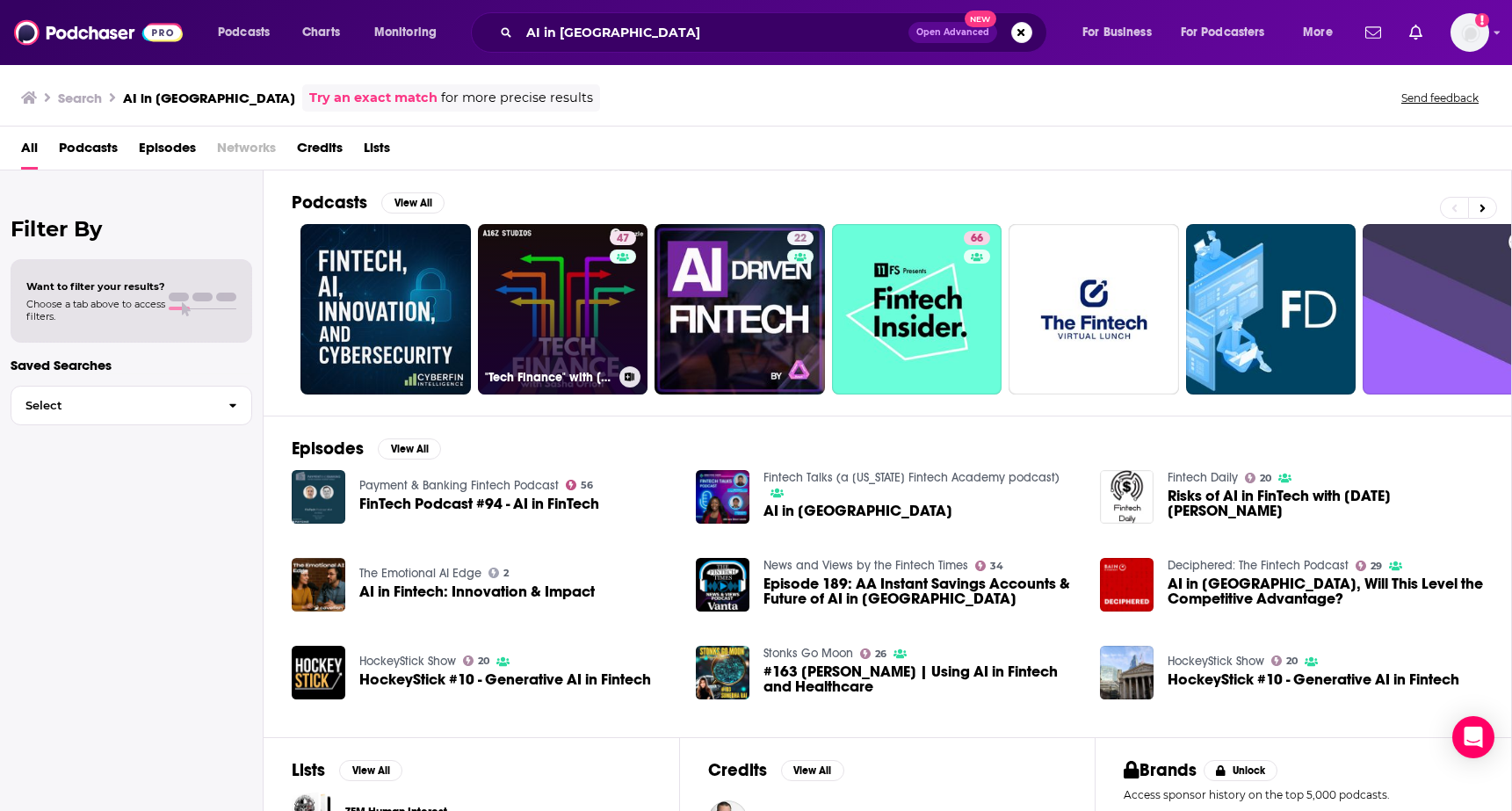
scroll to position [181, 0]
